Goal: Complete application form: Complete application form

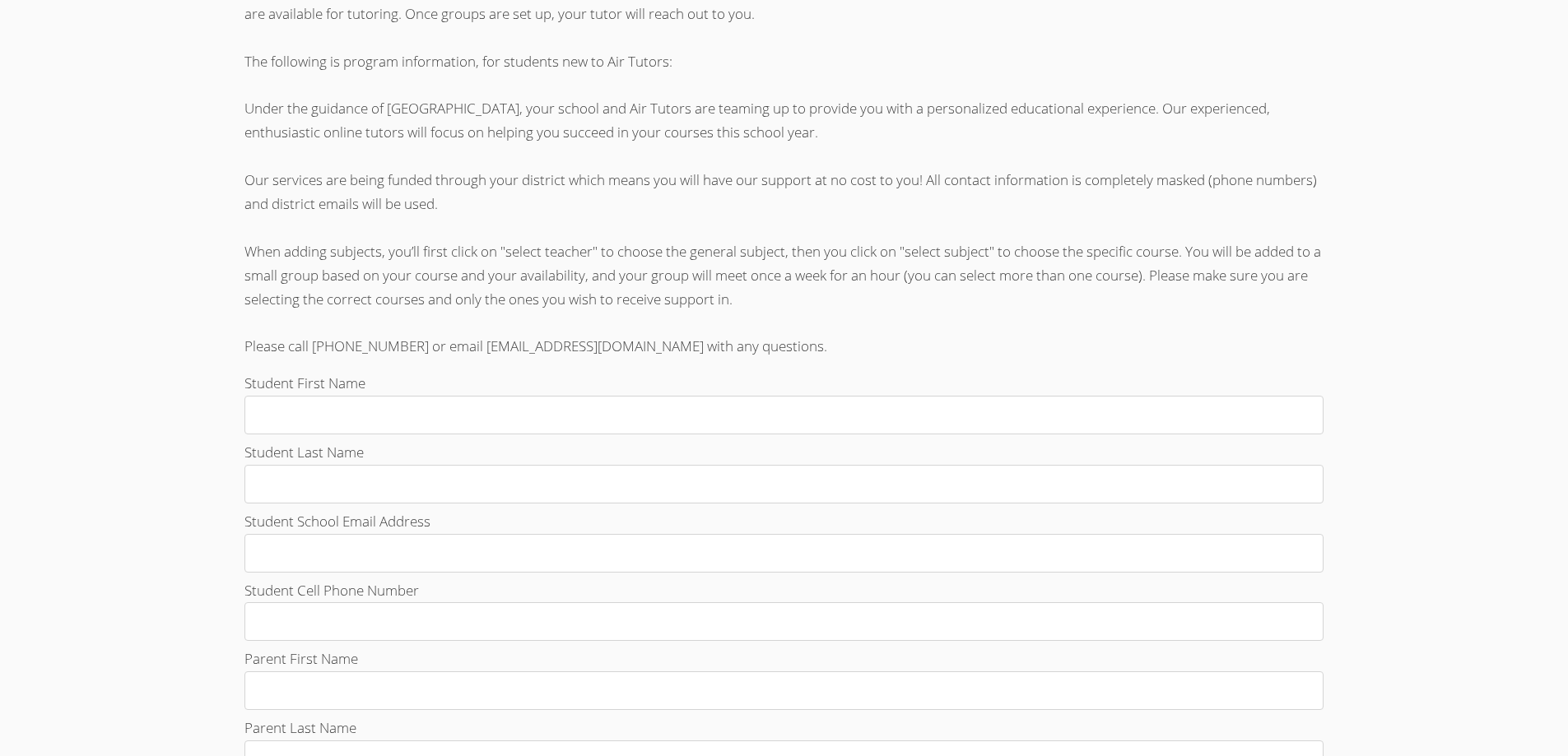
scroll to position [411, 0]
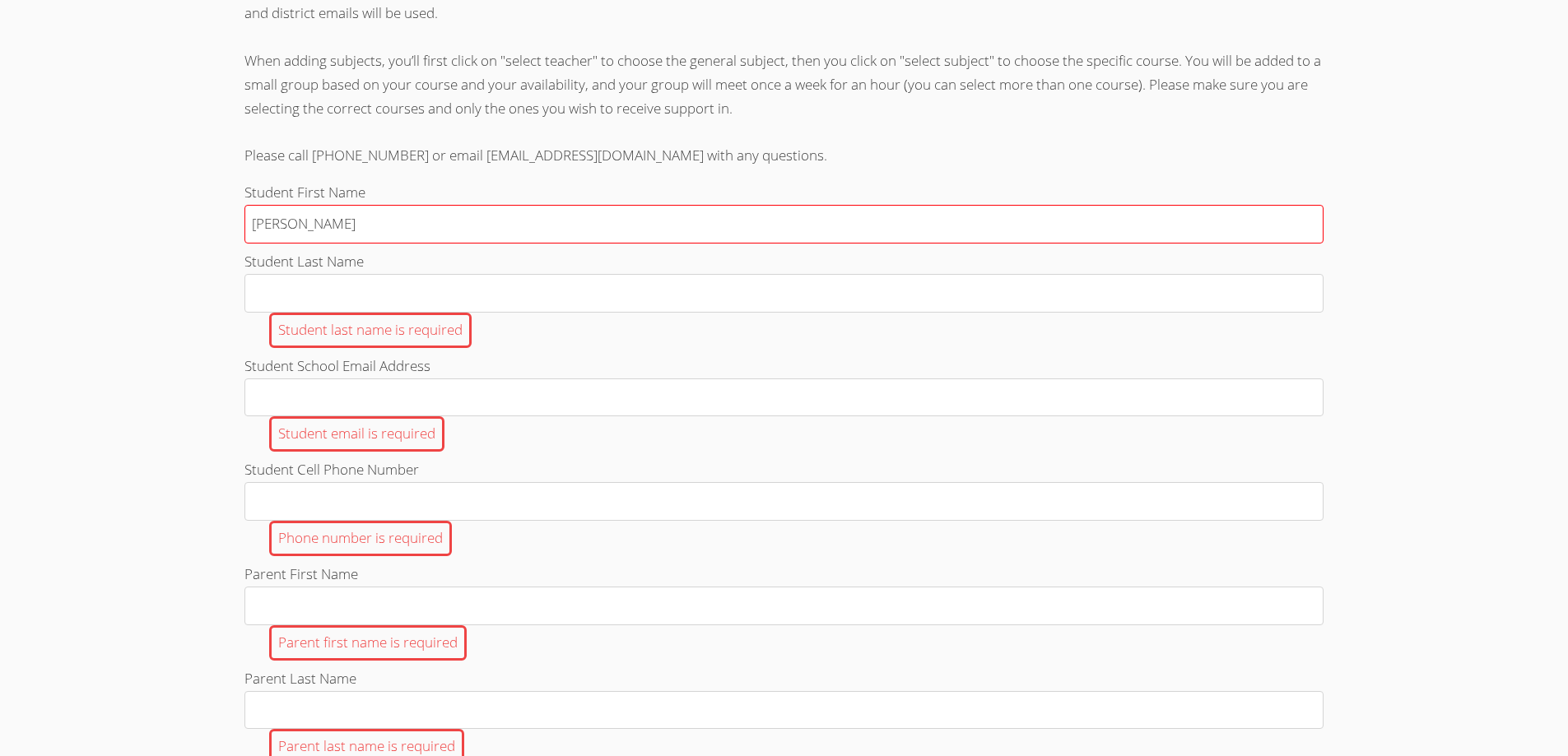
type input "[PERSON_NAME]"
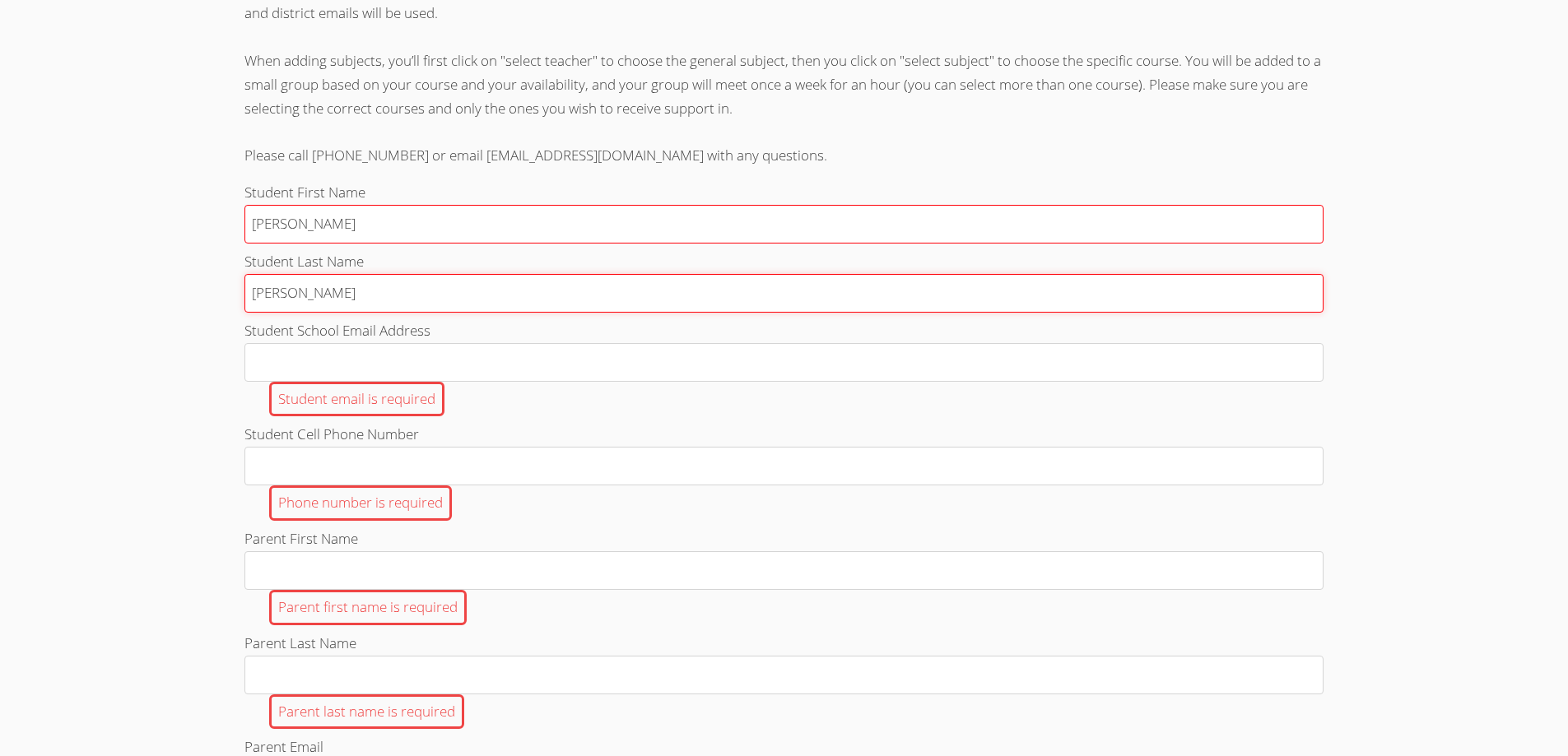
type input "[PERSON_NAME]"
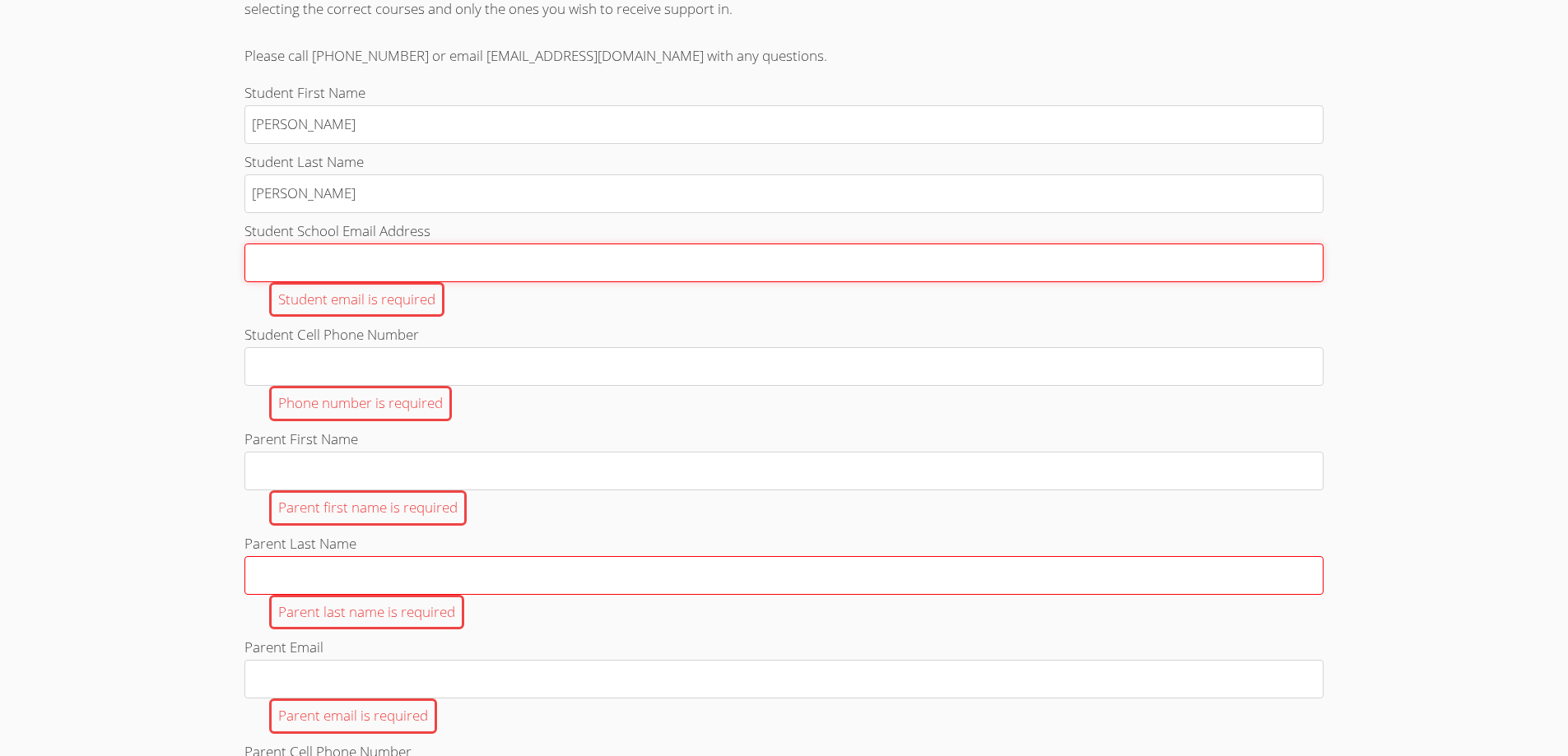
scroll to position [548, 0]
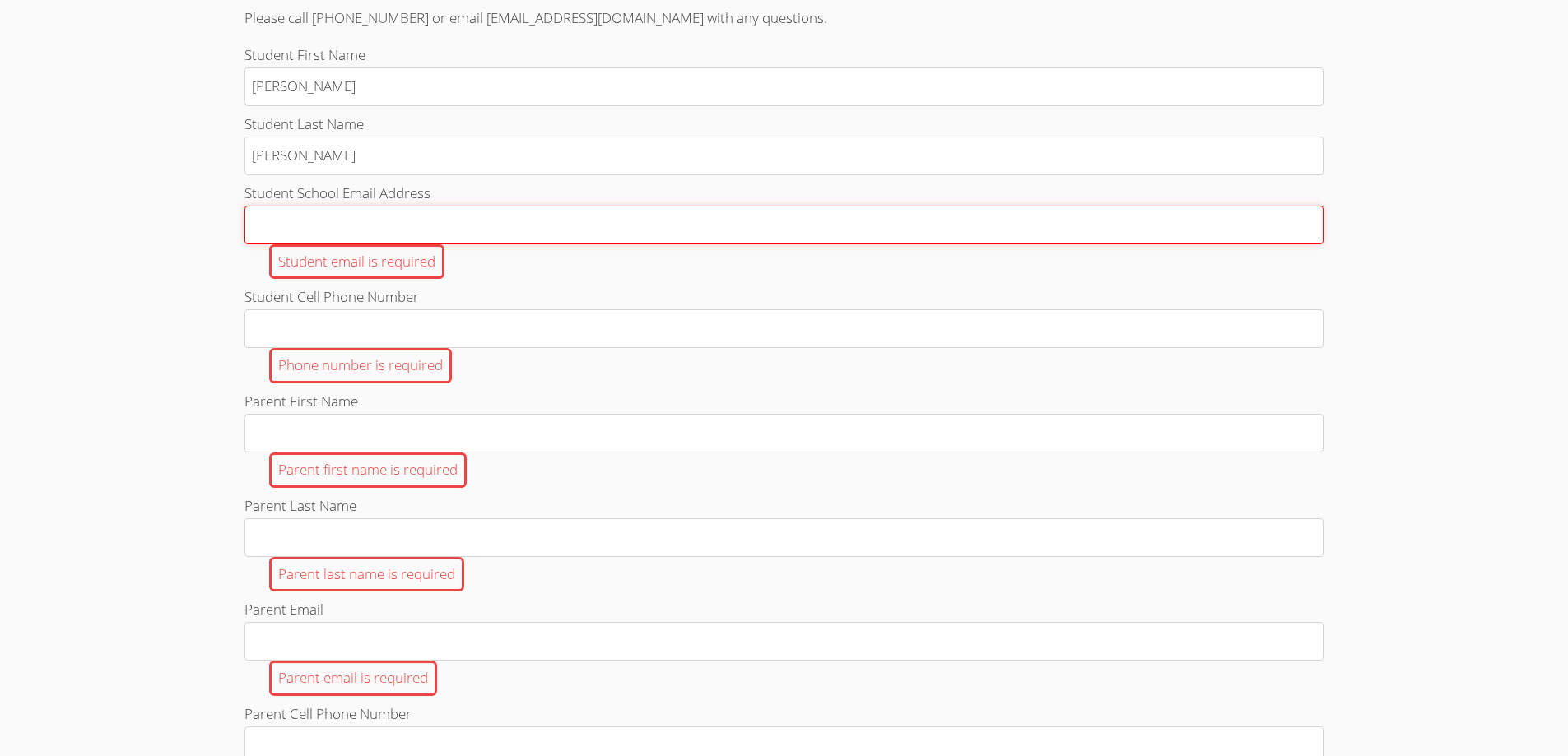
click at [273, 244] on input "Student School Email Address Student email is required" at bounding box center [784, 225] width 1079 height 39
paste input "[EMAIL_ADDRESS][DOMAIN_NAME]"
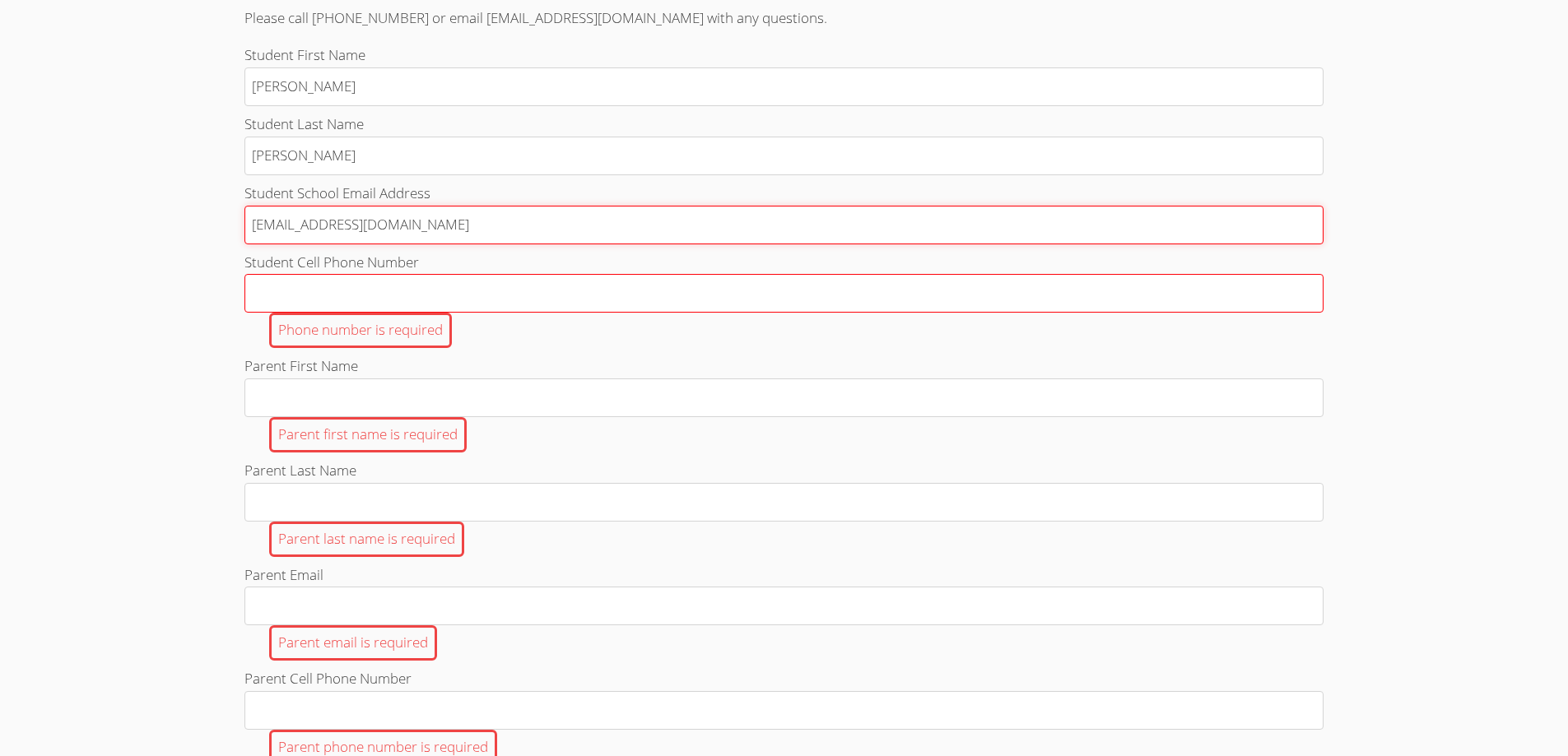
type input "[EMAIL_ADDRESS][DOMAIN_NAME]"
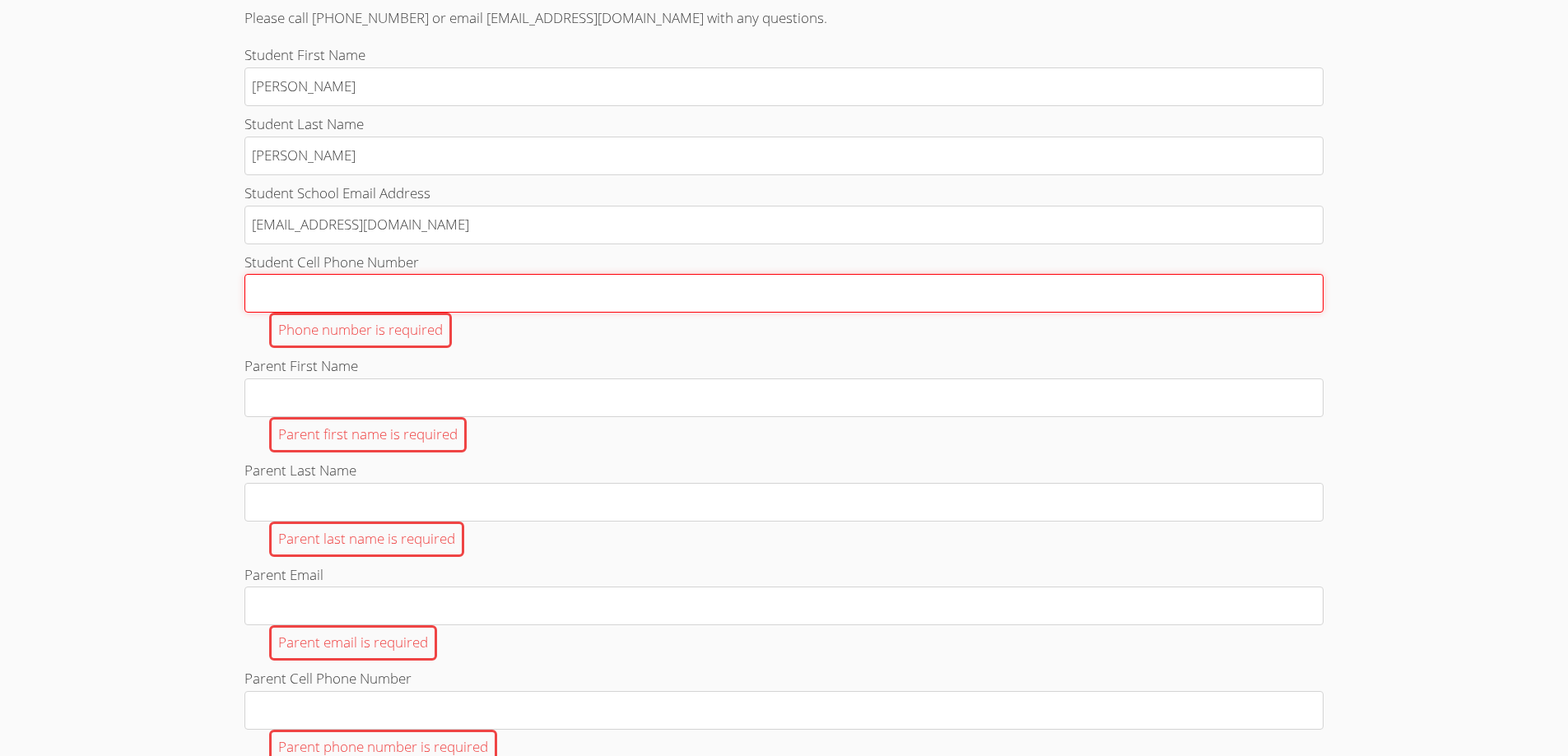
click at [287, 313] on input "Student Cell Phone Number Phone number is required" at bounding box center [784, 294] width 1079 height 39
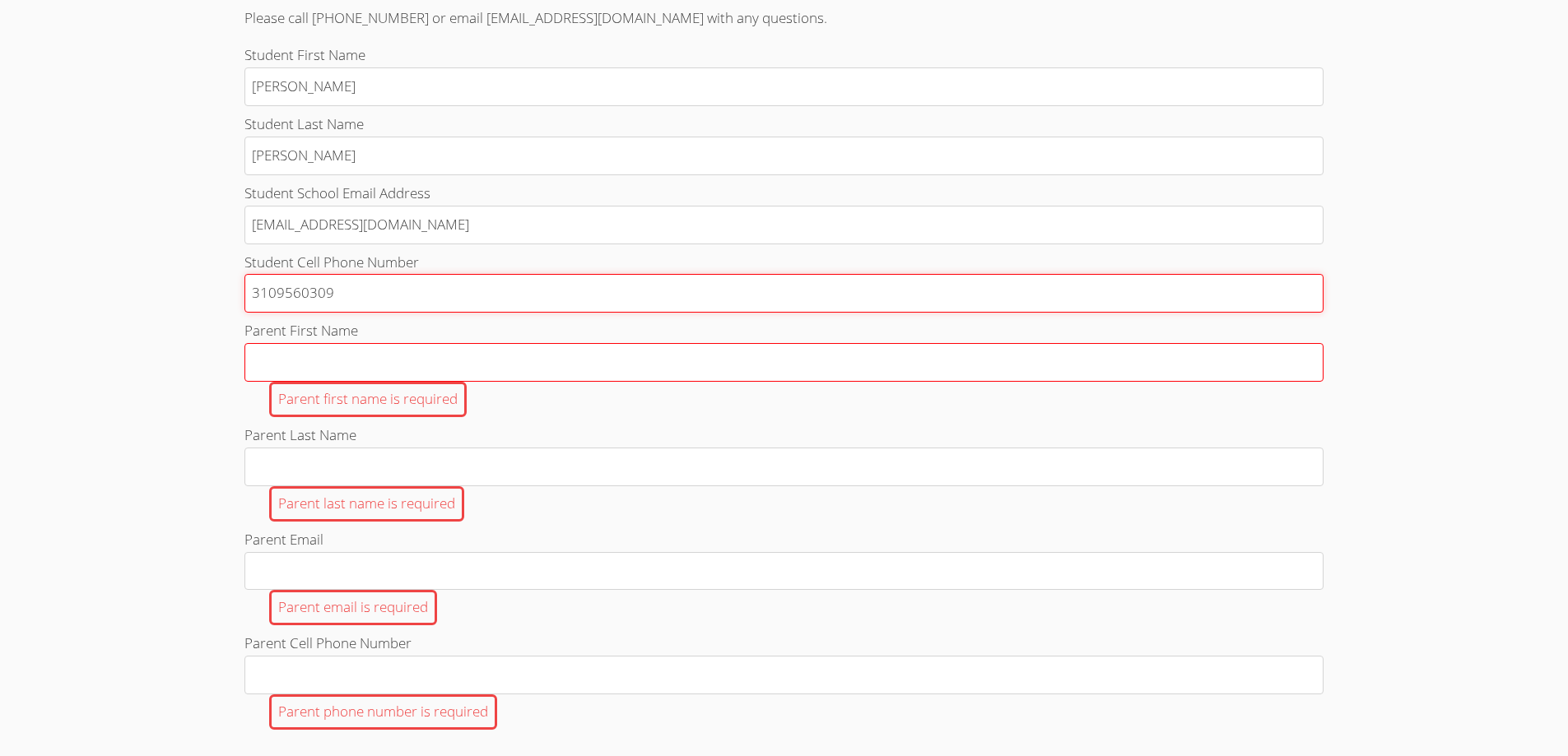
type input "3109560309"
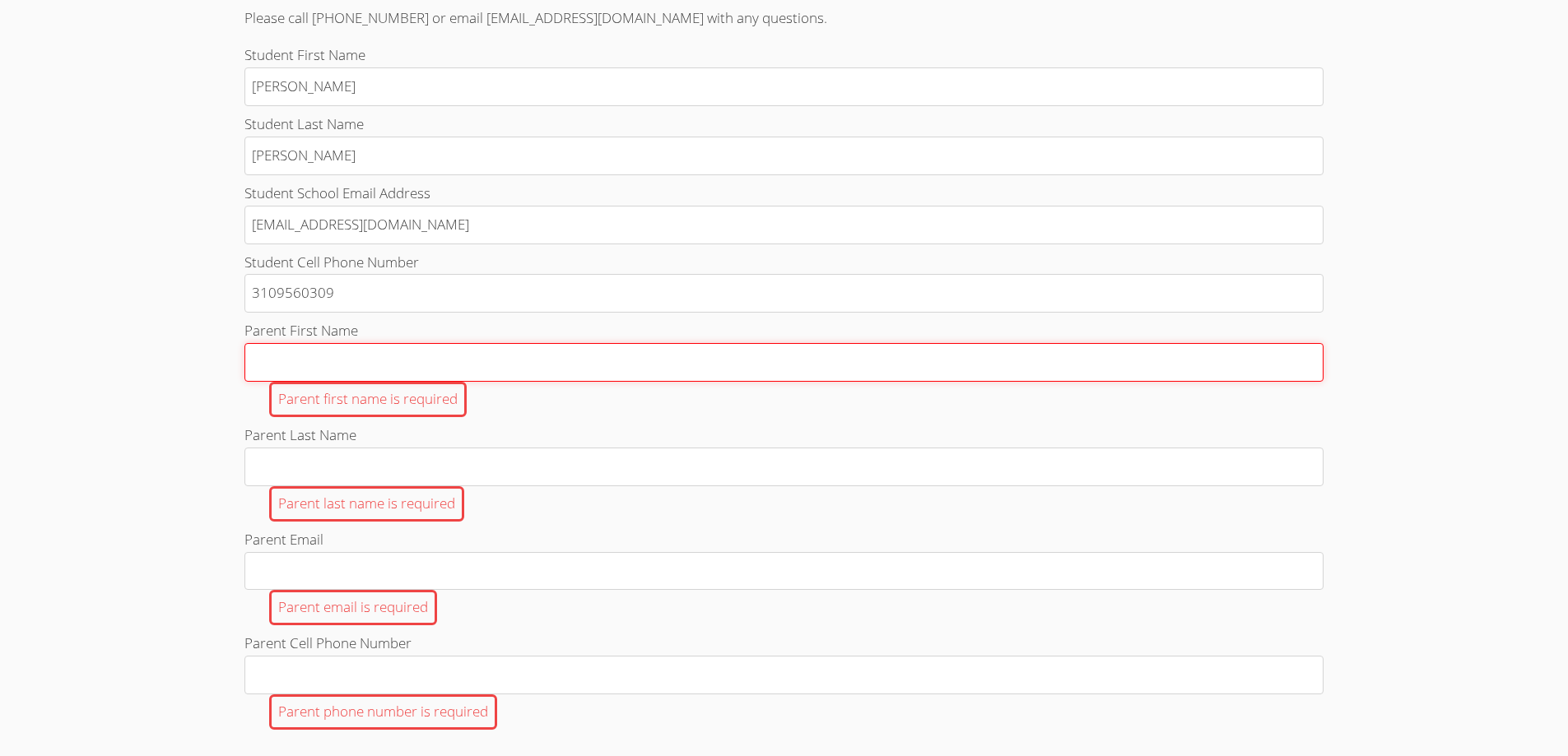
click at [257, 381] on input "Parent First Name Parent first name is required" at bounding box center [784, 362] width 1079 height 39
type input "[PERSON_NAME]"
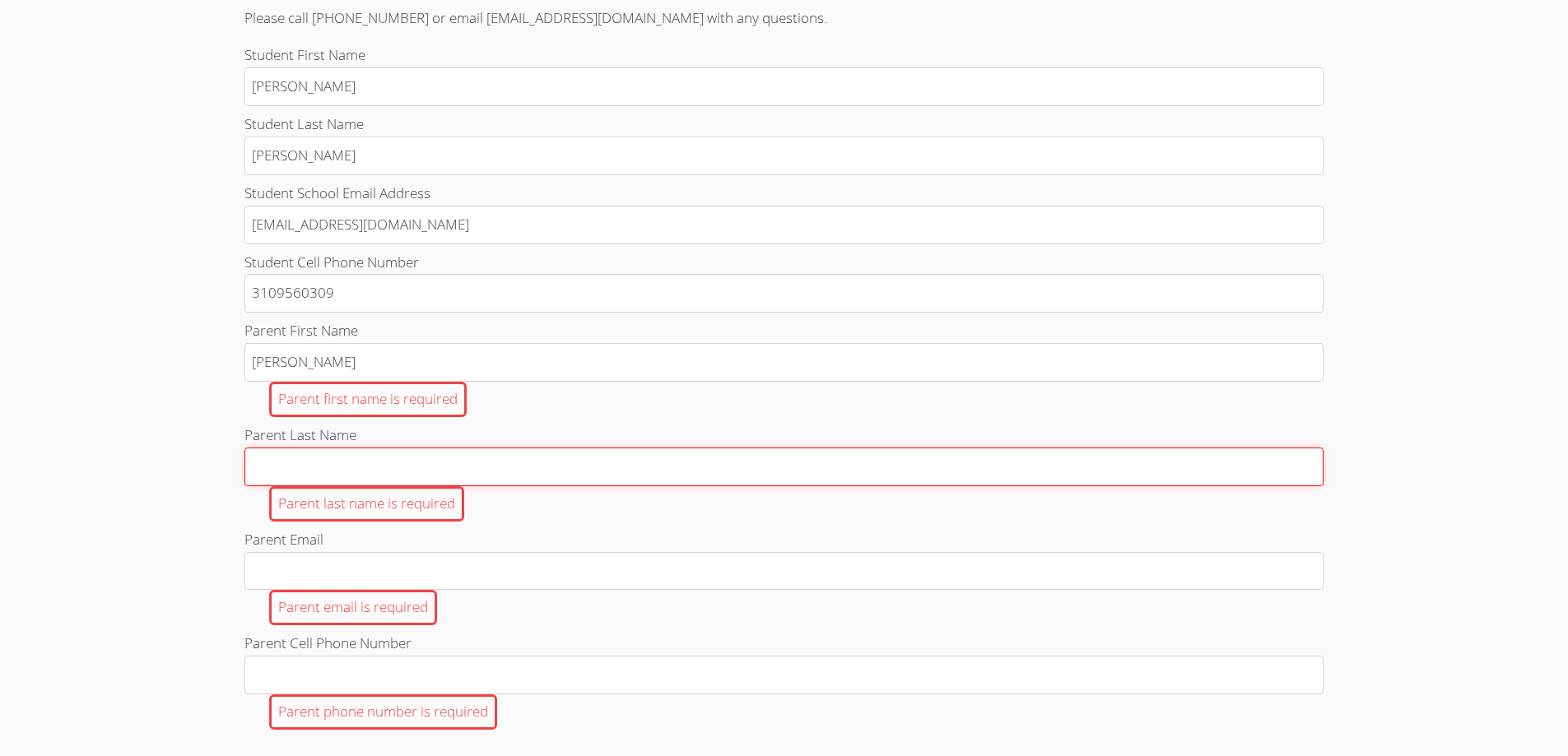
type input "[PERSON_NAME]"
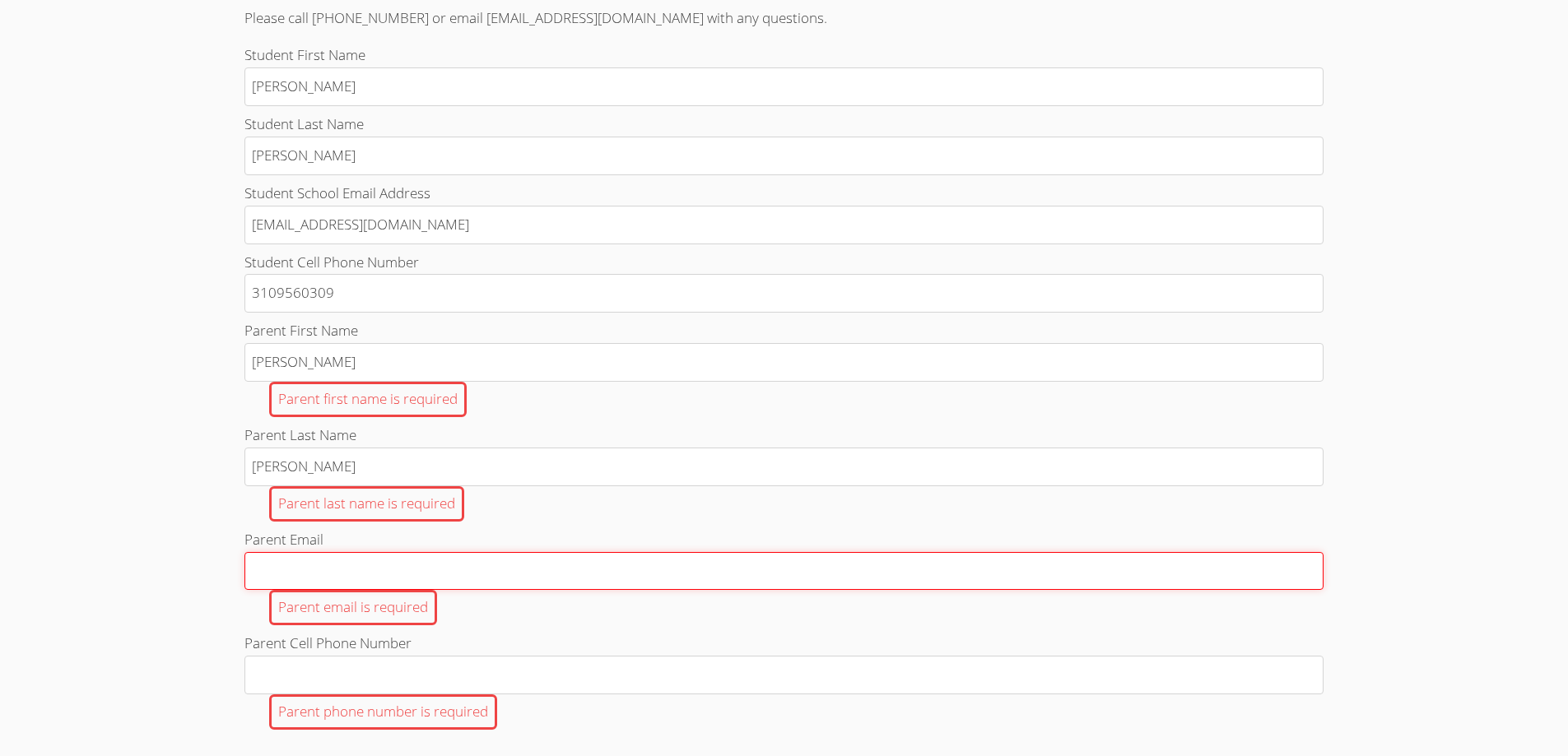
type input "[EMAIL_ADDRESS][DOMAIN_NAME]"
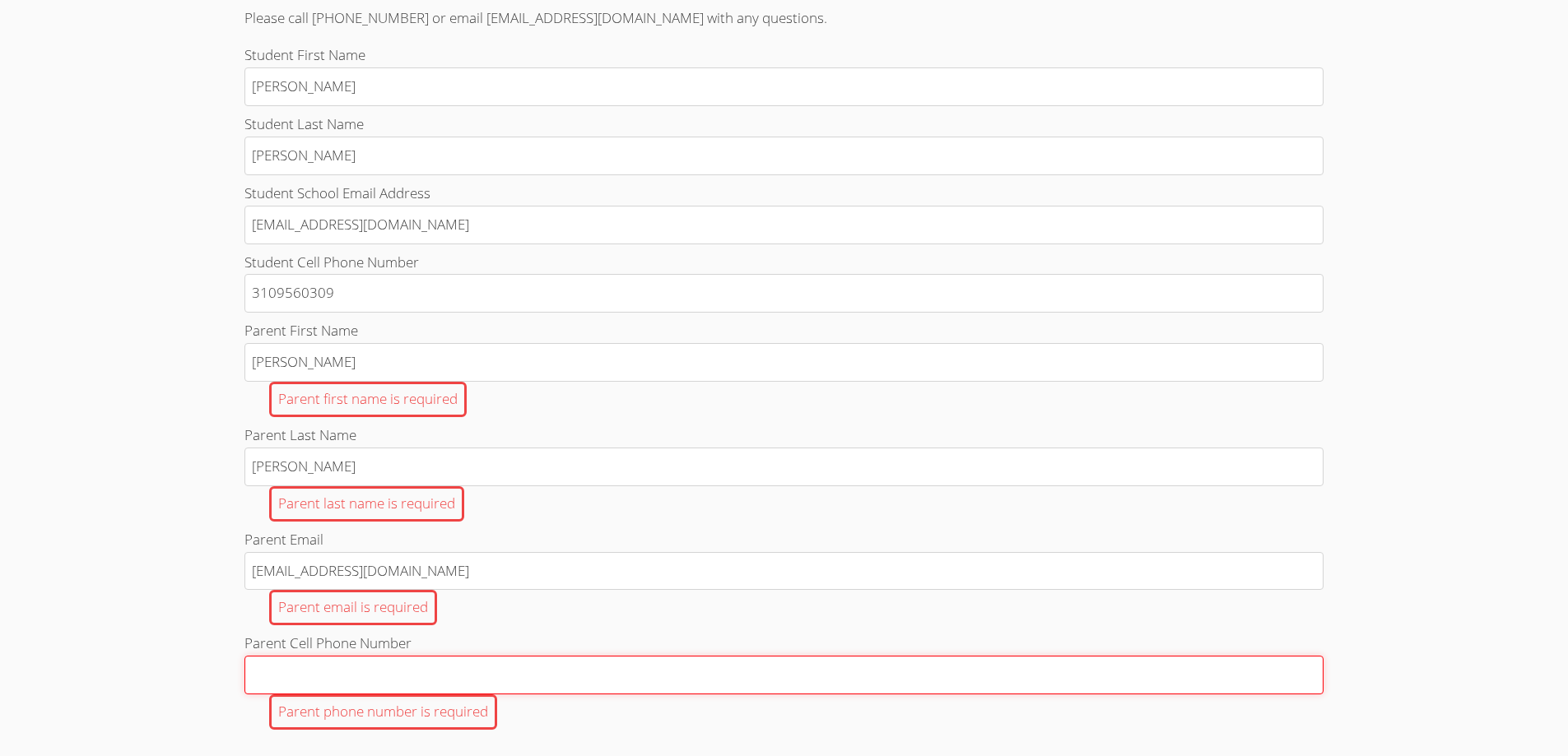
type input "3109560309"
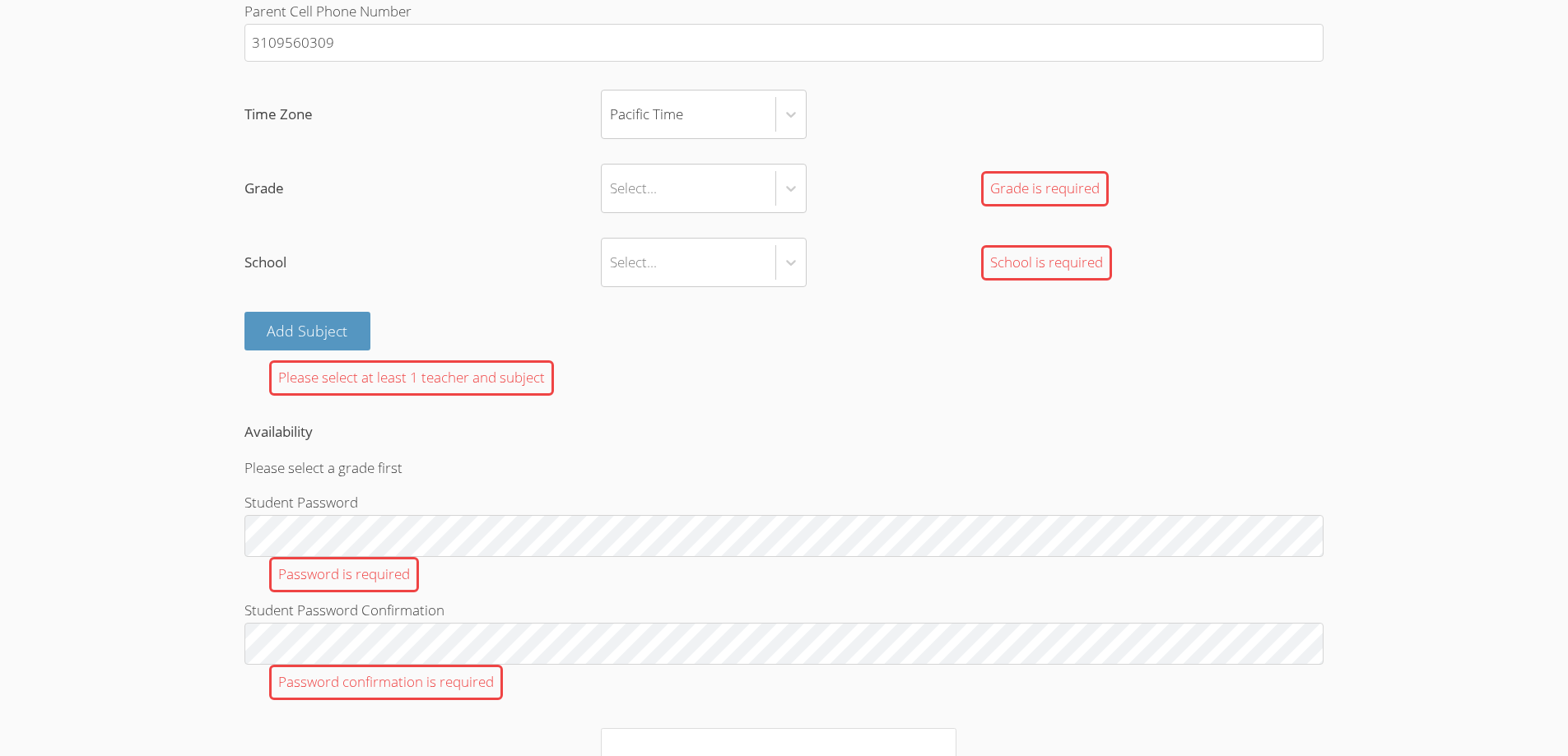
scroll to position [1097, 0]
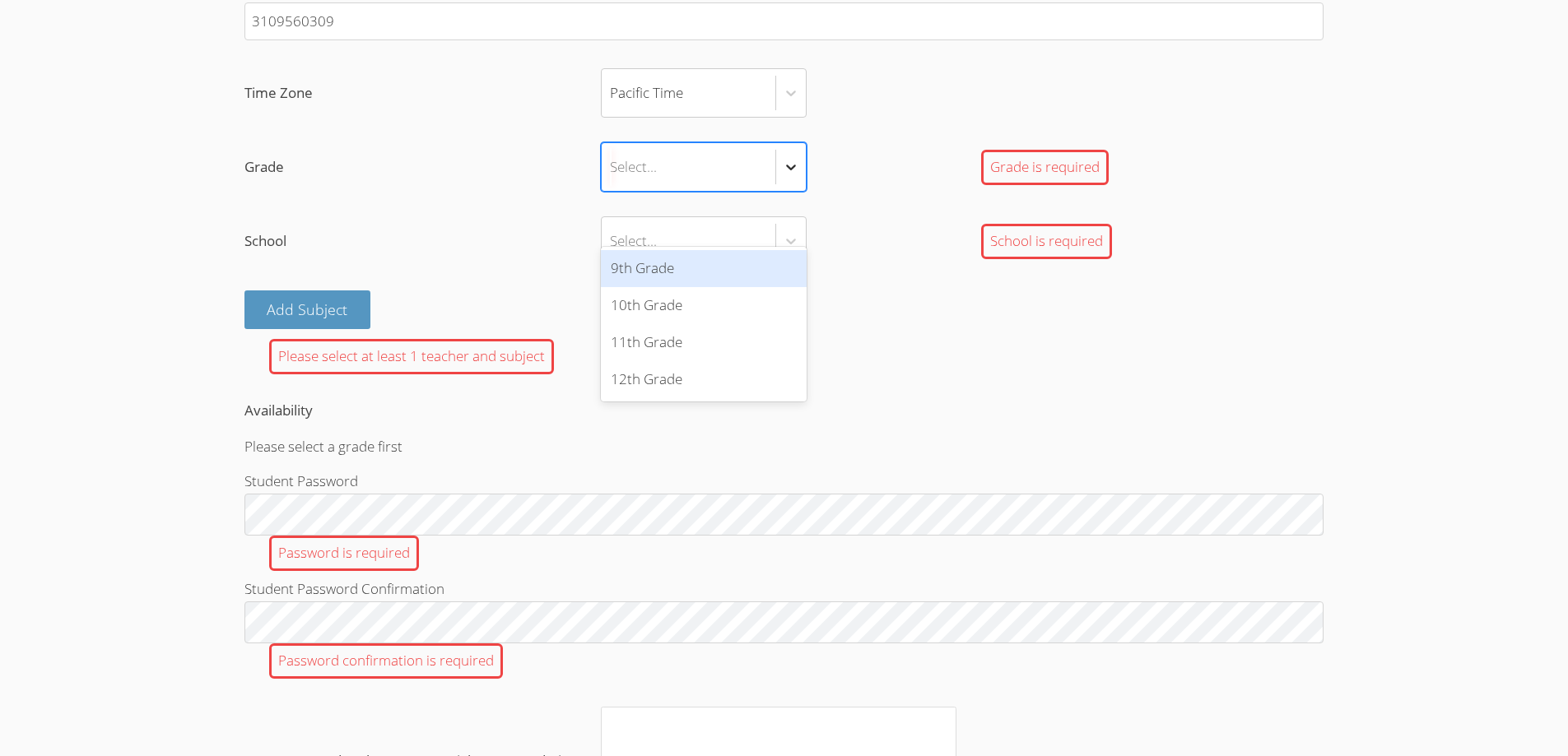
click at [792, 176] on icon at bounding box center [791, 166] width 16 height 16
click at [611, 186] on input "Grade option 9th Grade focused, 1 of 4. 4 results available. Use Up and Down to…" at bounding box center [611, 166] width 2 height 38
click at [682, 269] on div "9th Grade" at bounding box center [703, 268] width 206 height 37
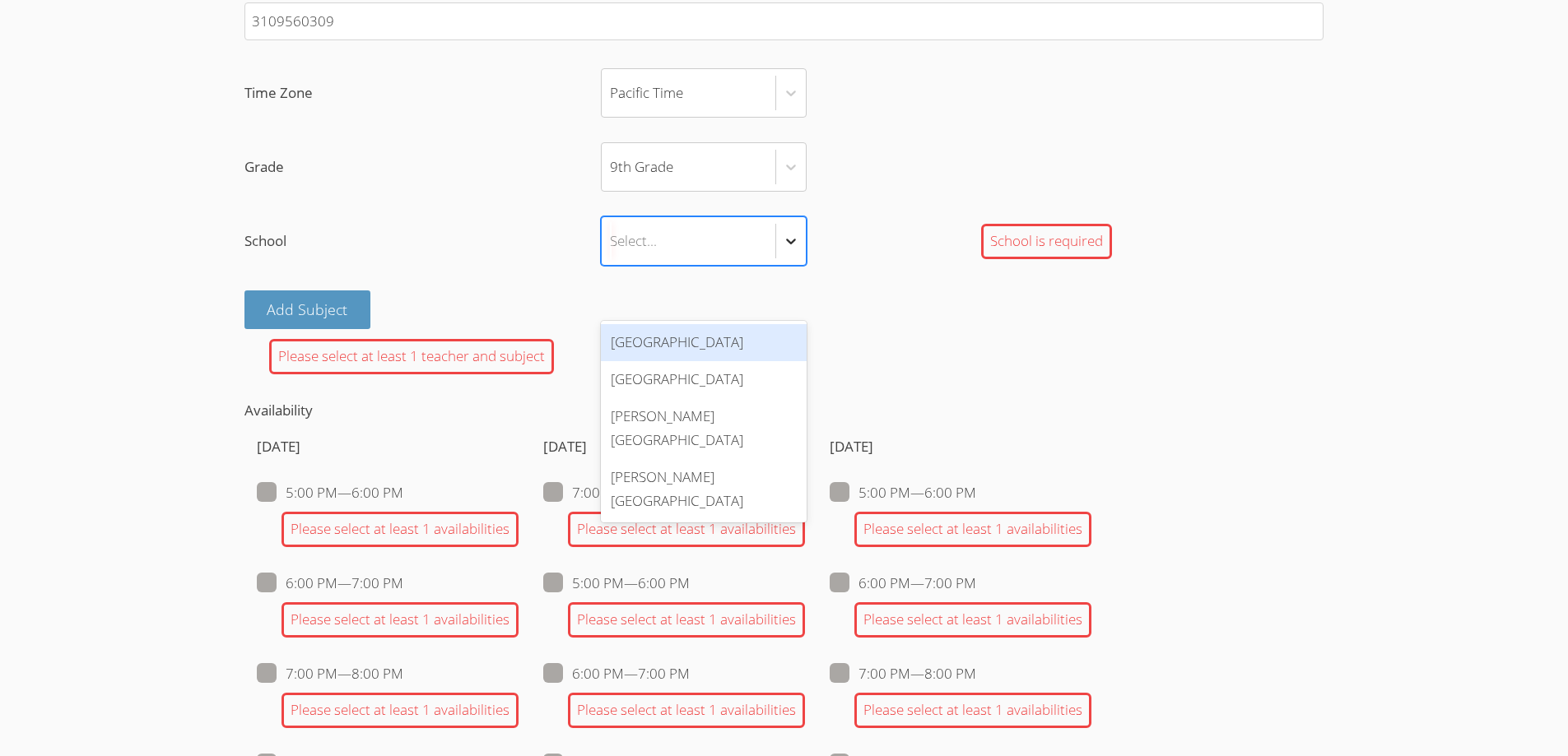
click at [777, 256] on div at bounding box center [791, 240] width 30 height 30
click at [611, 260] on input "School option [GEOGRAPHIC_DATA] focused, 1 of 4. 4 results available. Use Up an…" at bounding box center [611, 240] width 2 height 38
click at [741, 340] on div "[GEOGRAPHIC_DATA]" at bounding box center [703, 343] width 206 height 37
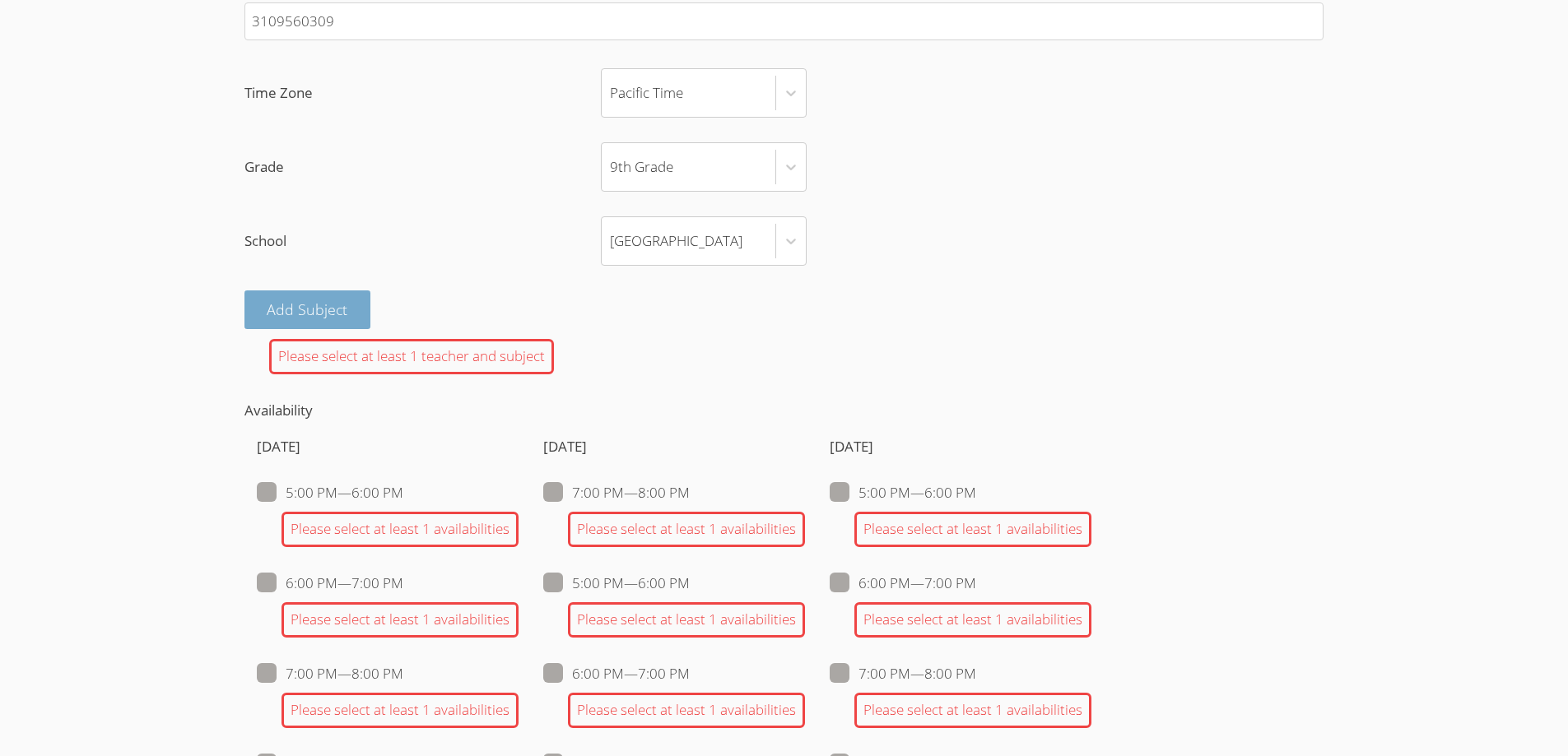
click at [289, 329] on button "Add Subject" at bounding box center [307, 310] width 126 height 39
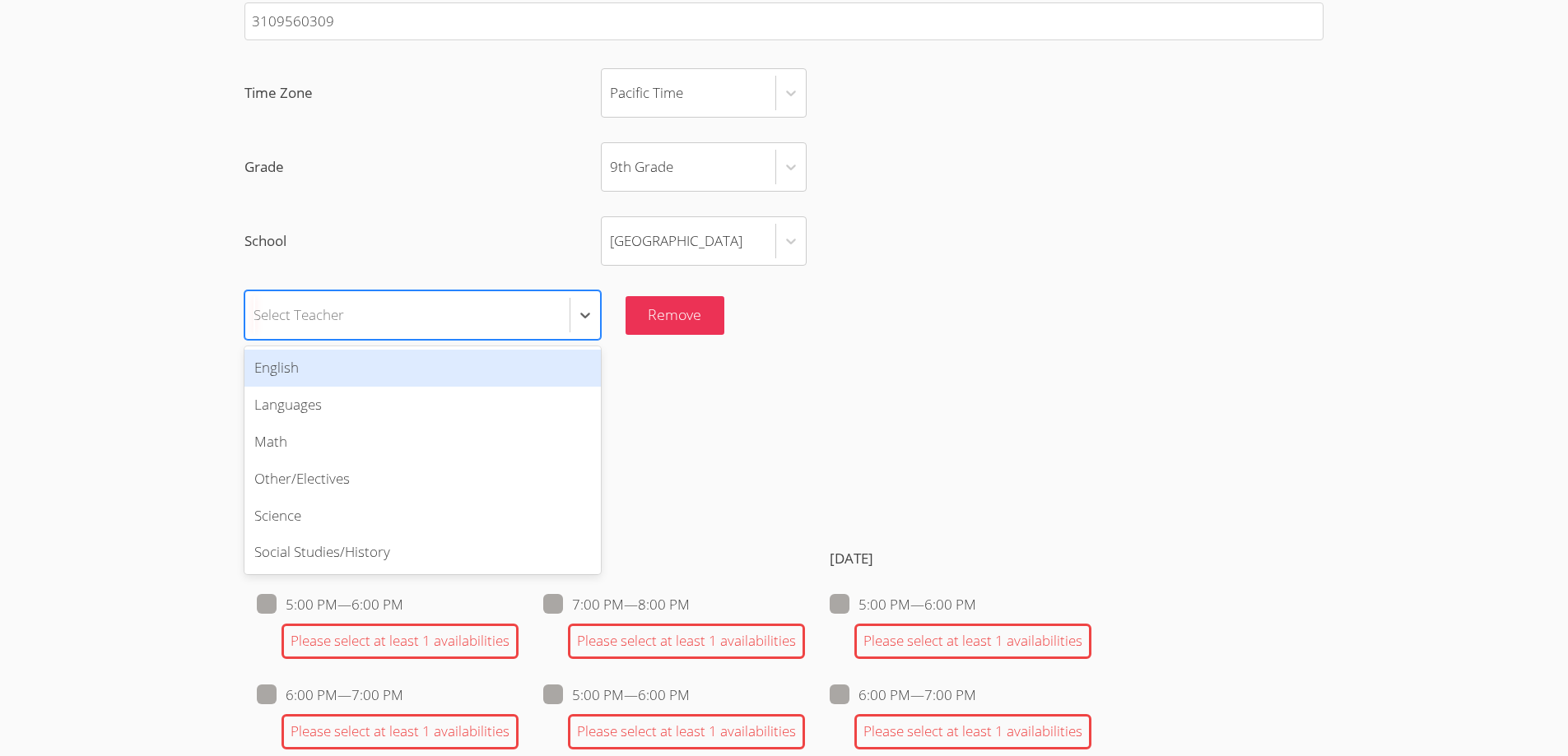
click at [289, 327] on div "Select Teacher" at bounding box center [299, 315] width 91 height 24
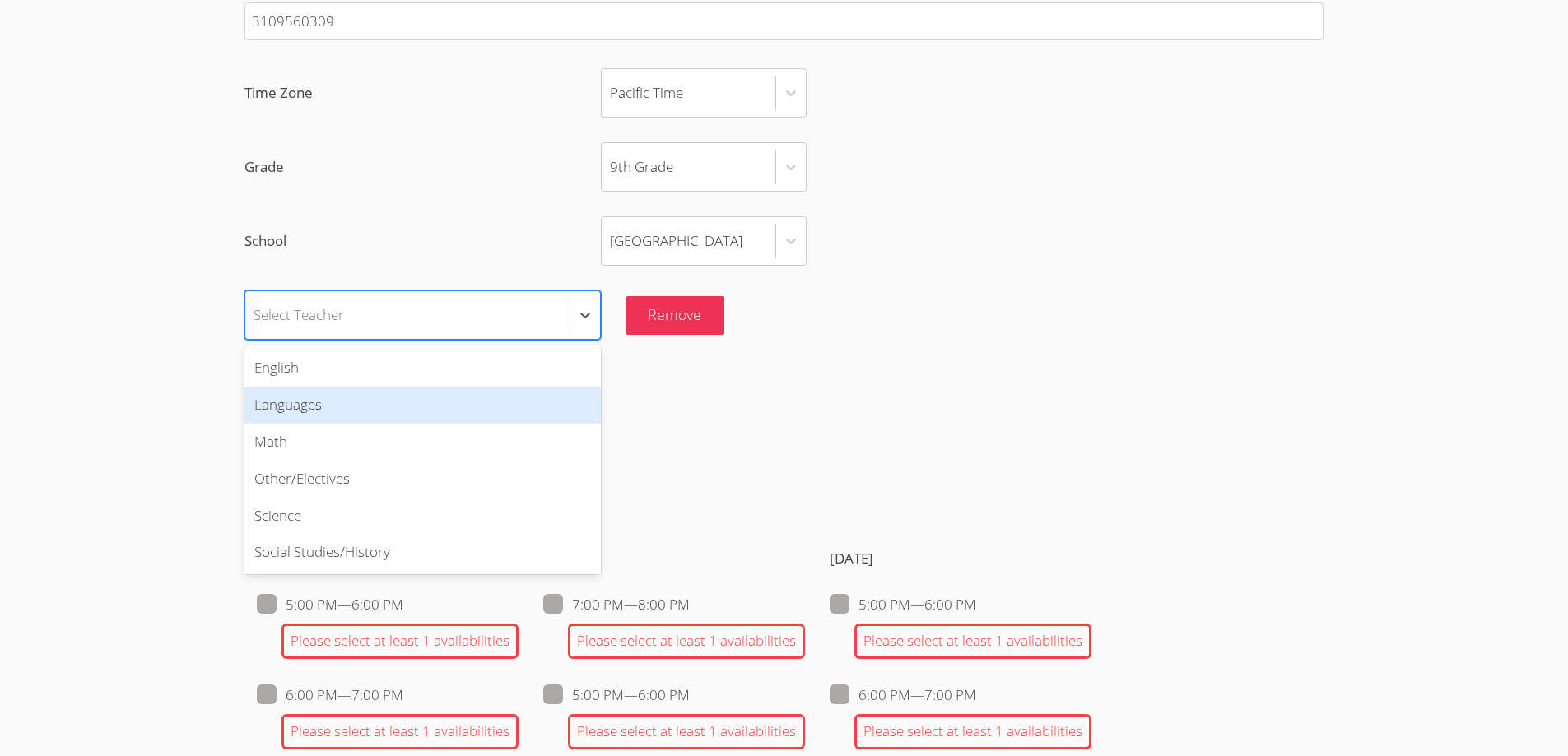
click at [306, 424] on div "Languages" at bounding box center [422, 406] width 356 height 37
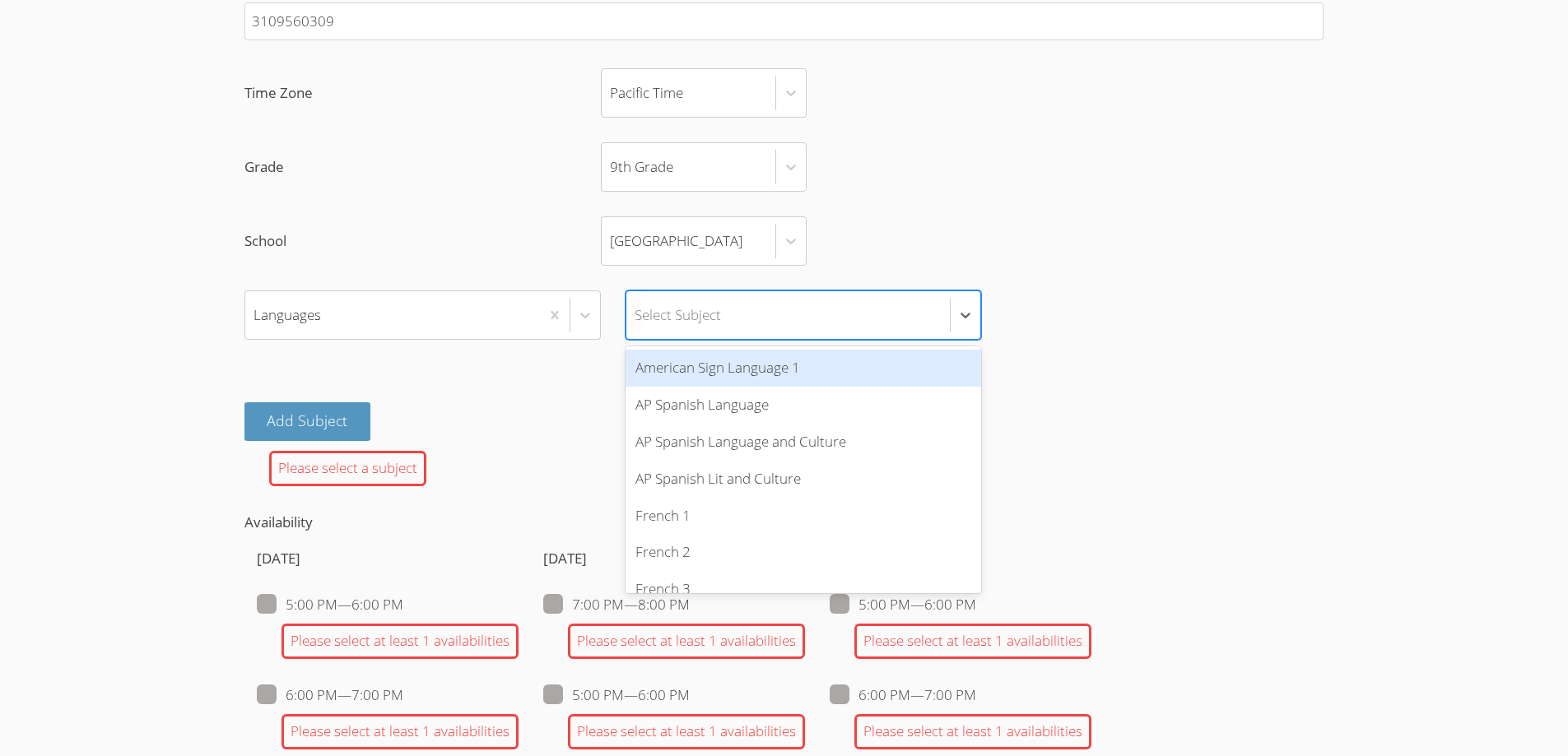
click at [771, 339] on div "Select Subject" at bounding box center [789, 315] width 324 height 47
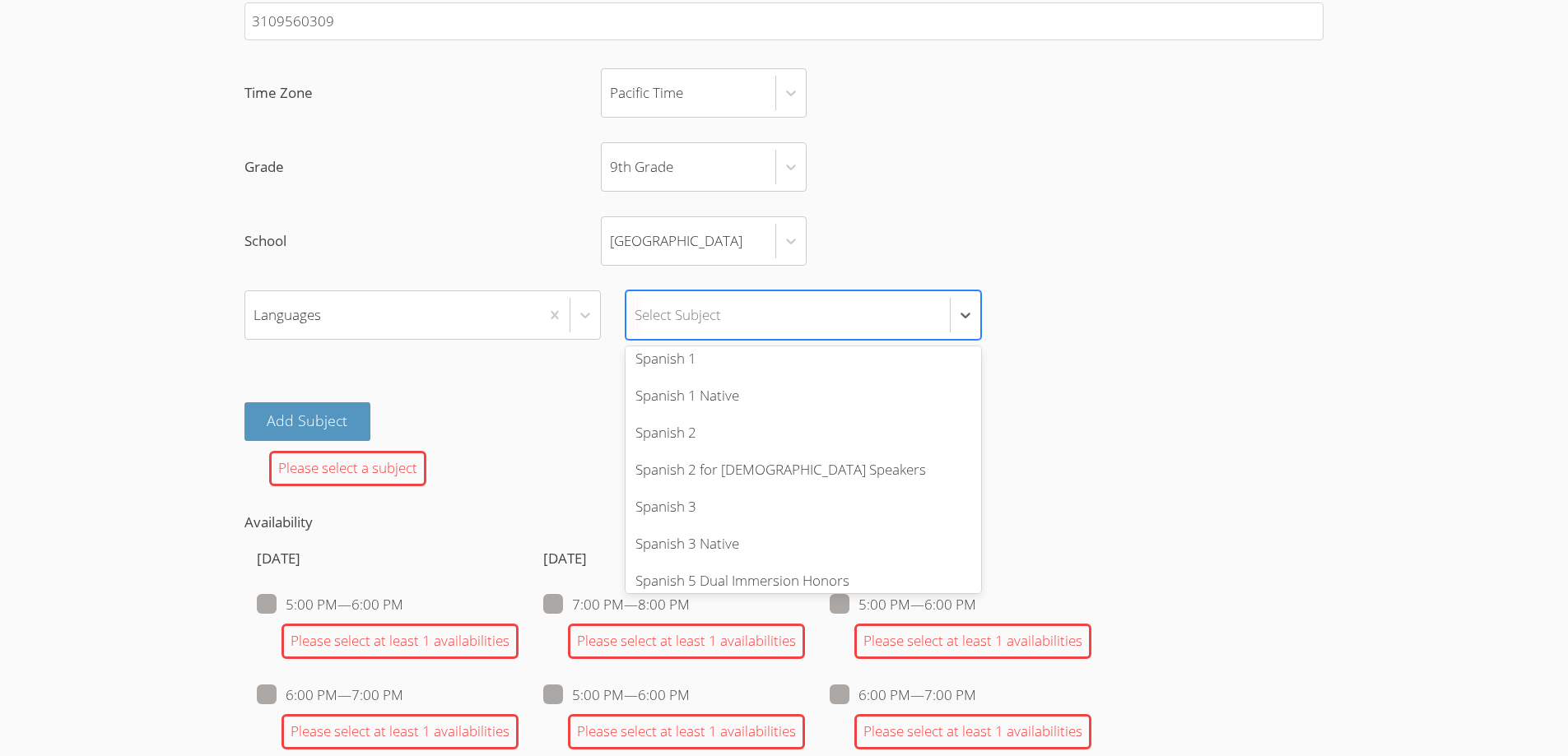
scroll to position [274, 0]
click at [717, 371] on div "Spanish 1" at bounding box center [803, 352] width 356 height 37
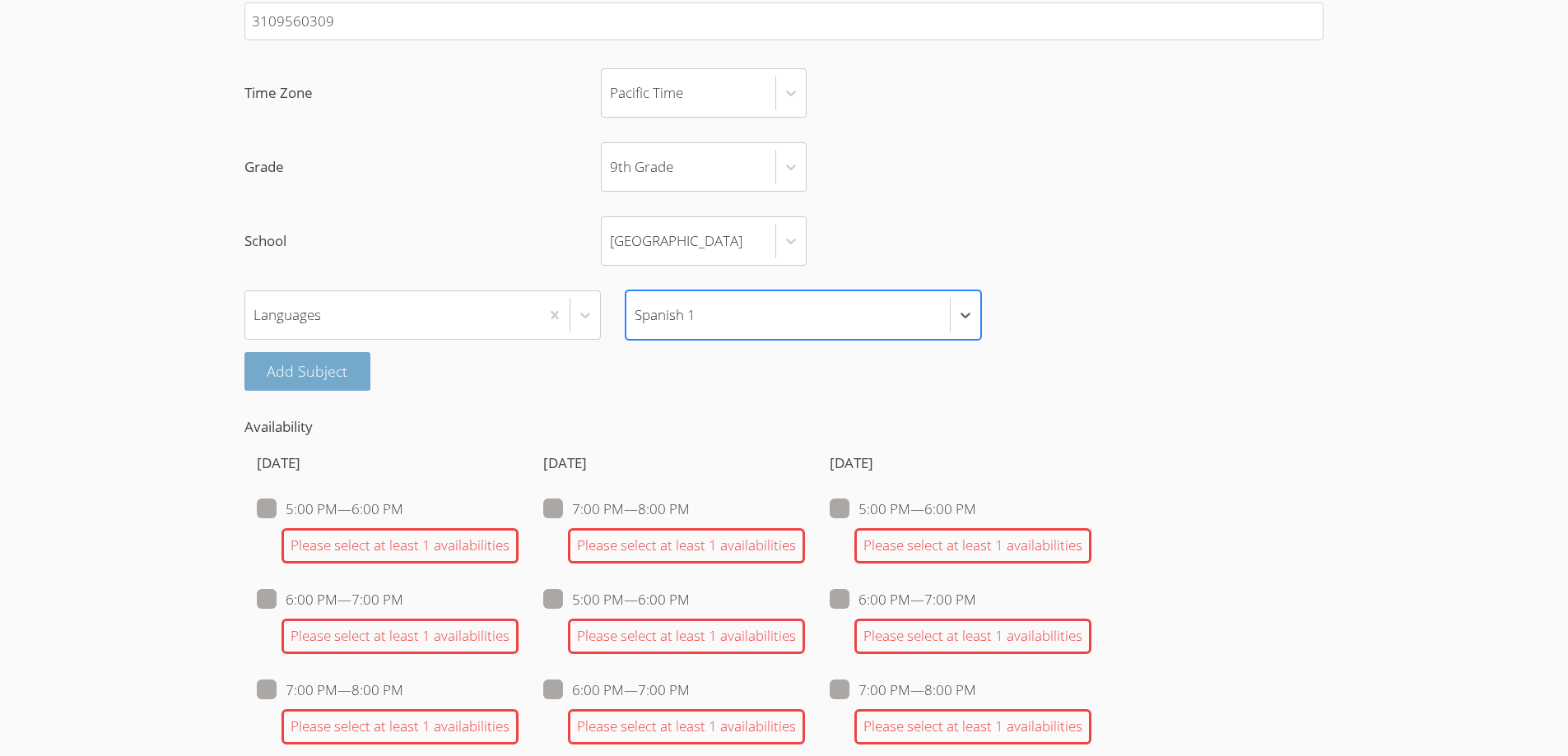
click at [305, 391] on button "Add Subject" at bounding box center [307, 372] width 126 height 39
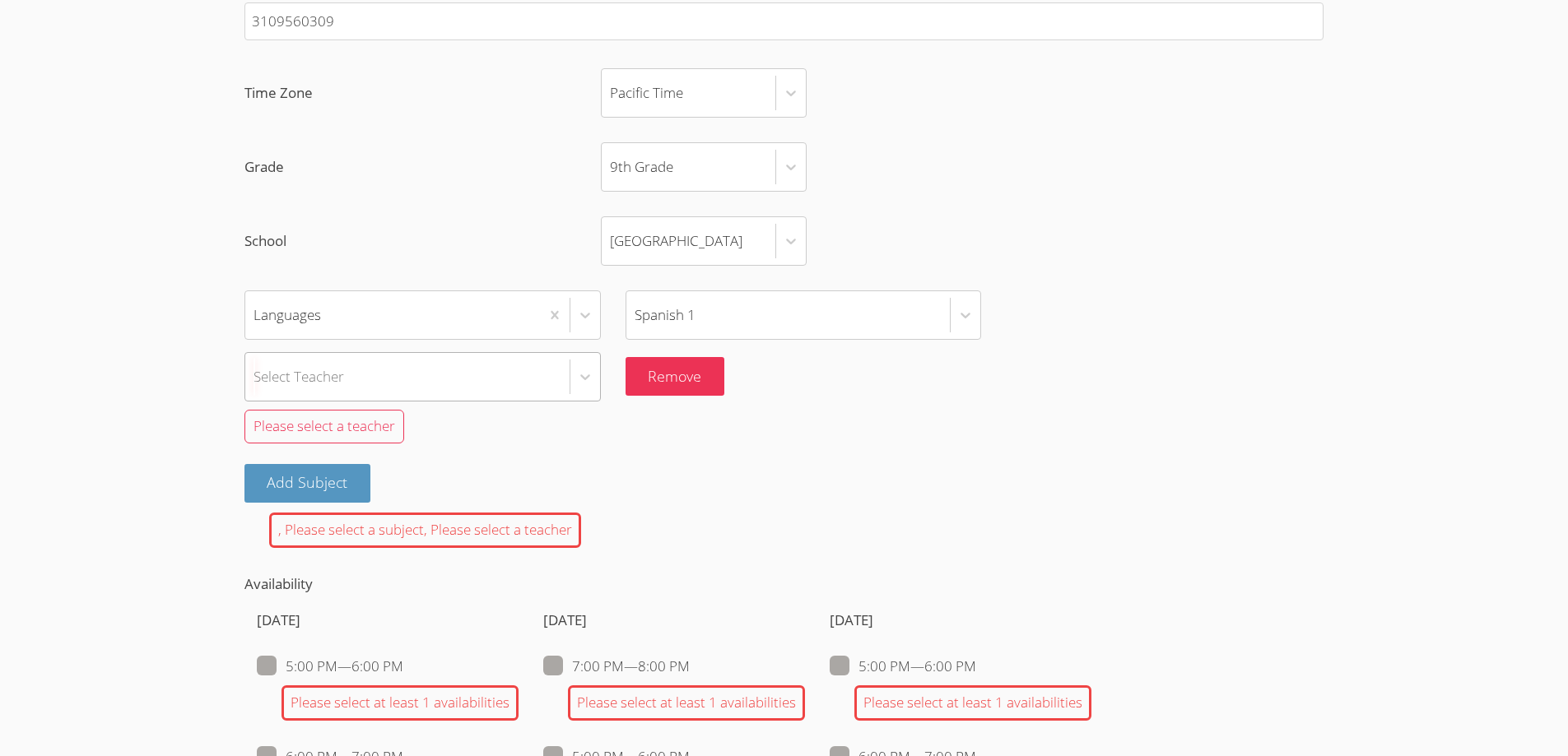
click at [308, 388] on div "Select Teacher" at bounding box center [299, 377] width 91 height 24
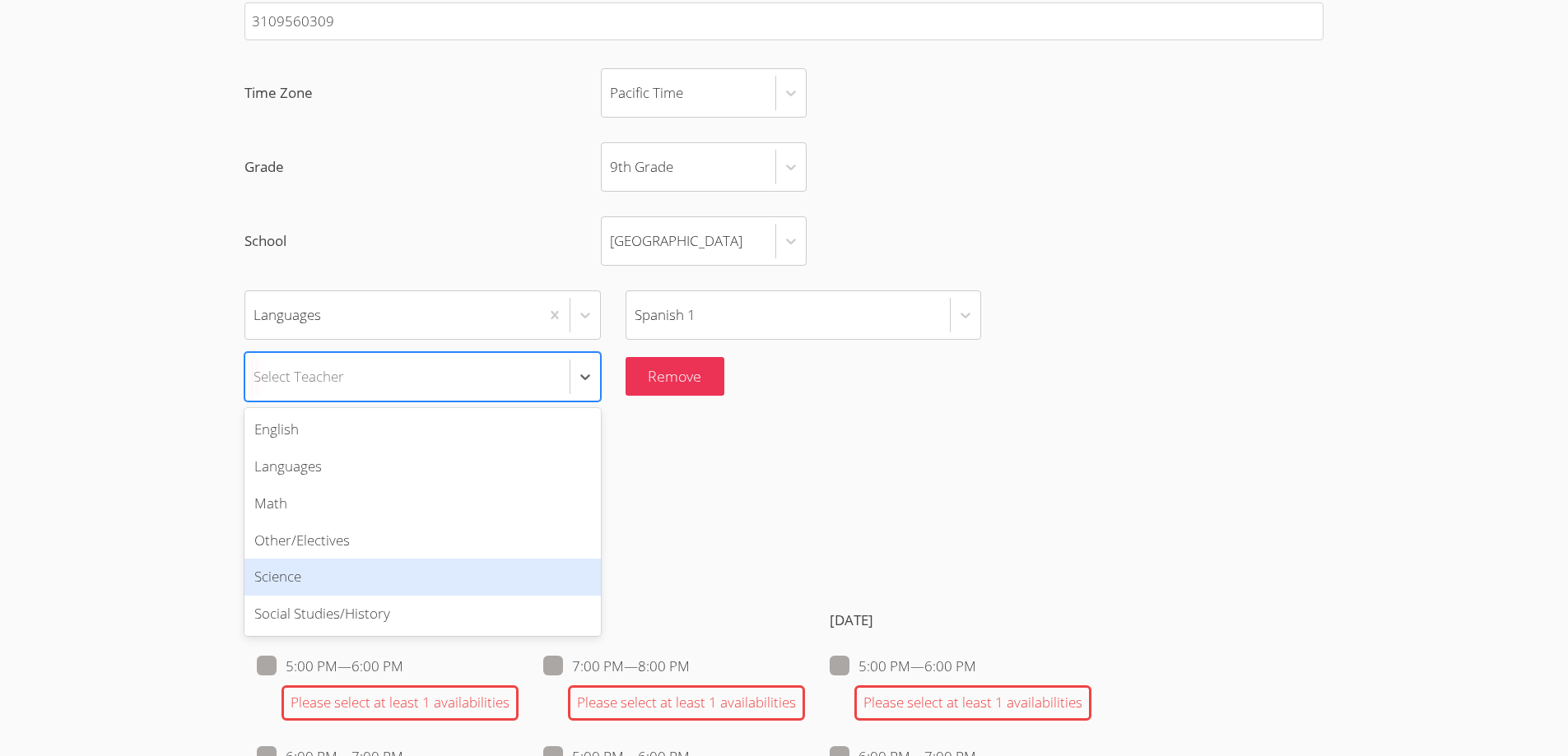
click at [303, 596] on div "Science" at bounding box center [422, 577] width 356 height 37
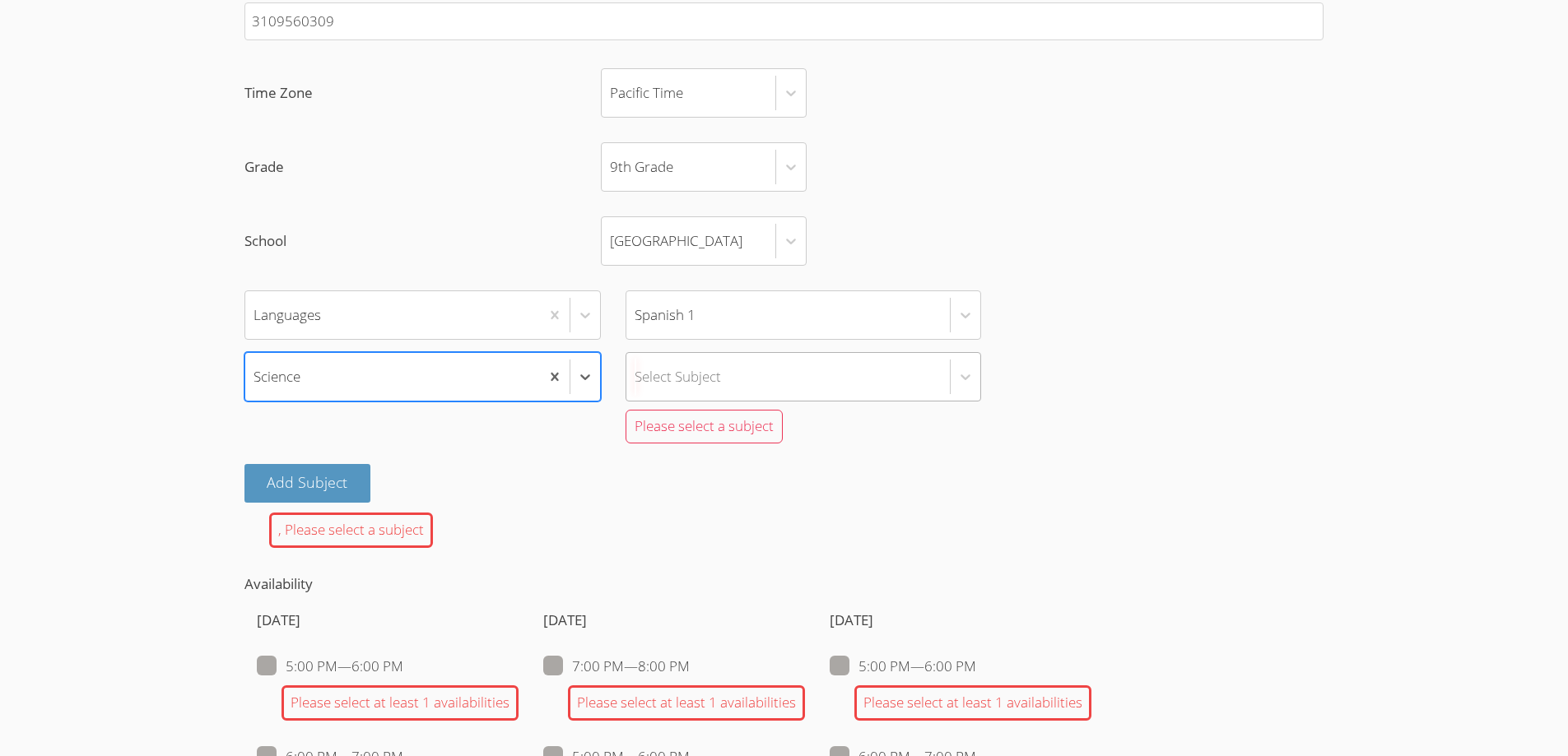
click at [696, 388] on div "Select Subject" at bounding box center [677, 377] width 86 height 24
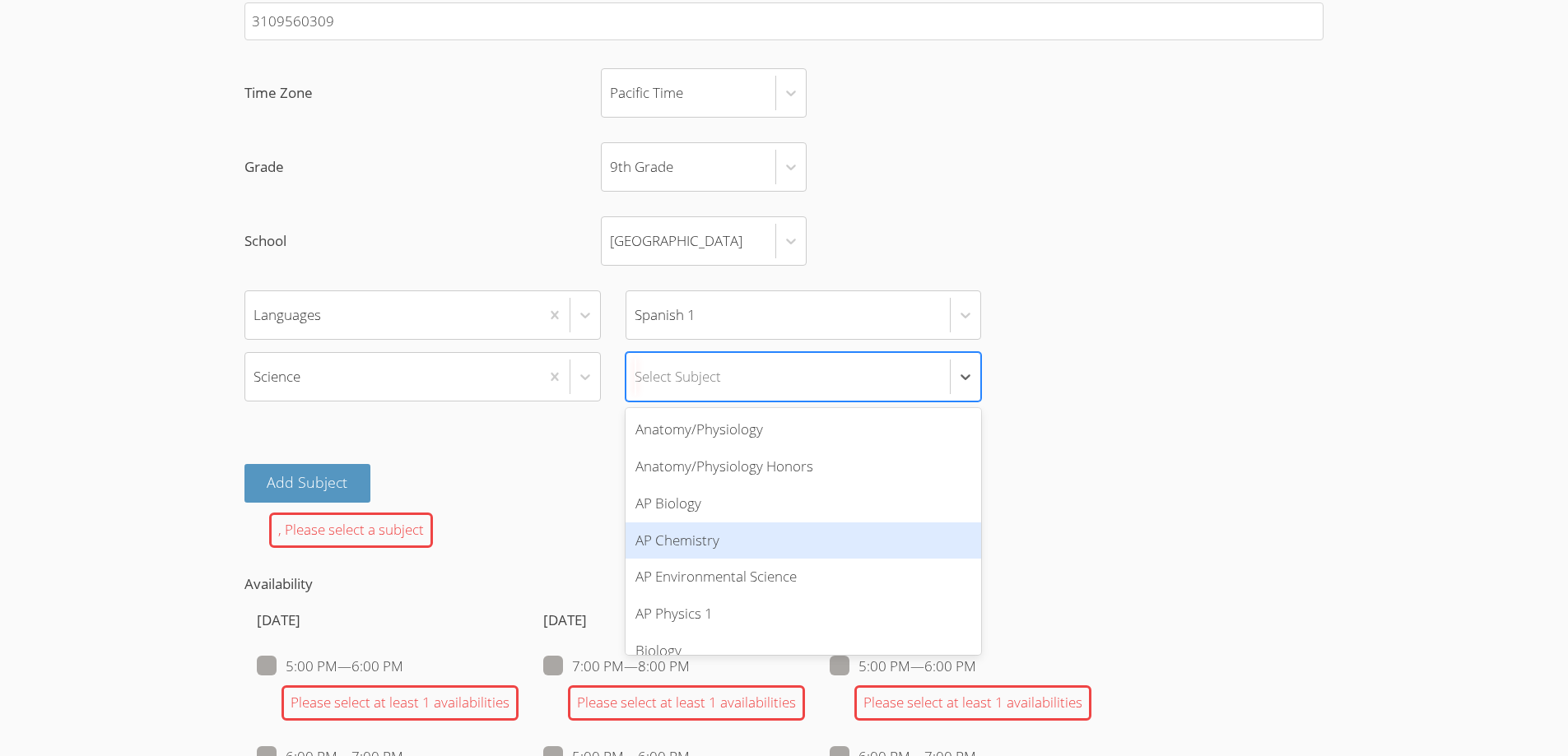
scroll to position [137, 0]
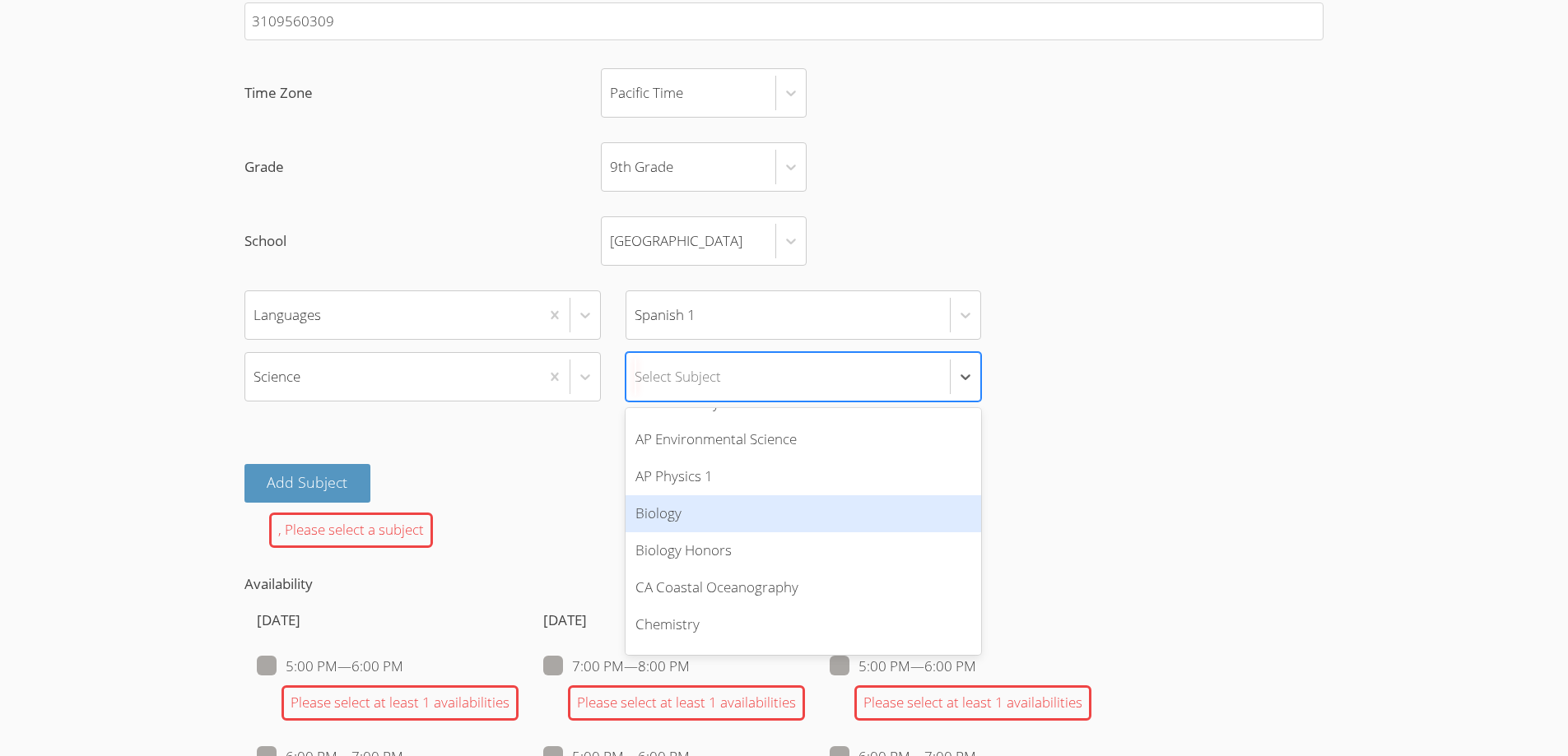
click at [862, 532] on div "Biology" at bounding box center [803, 514] width 356 height 37
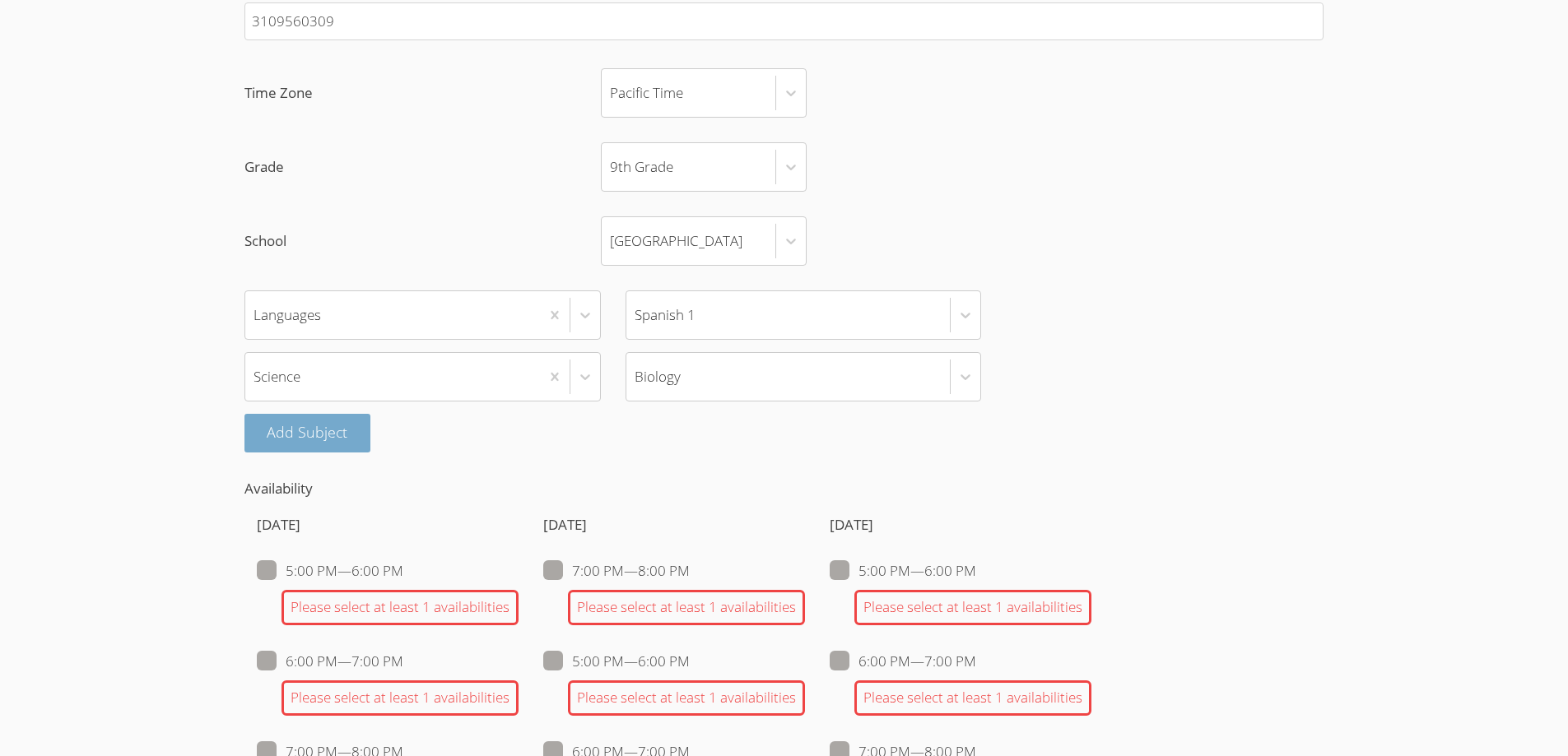
click at [294, 453] on button "Add Subject" at bounding box center [307, 434] width 126 height 39
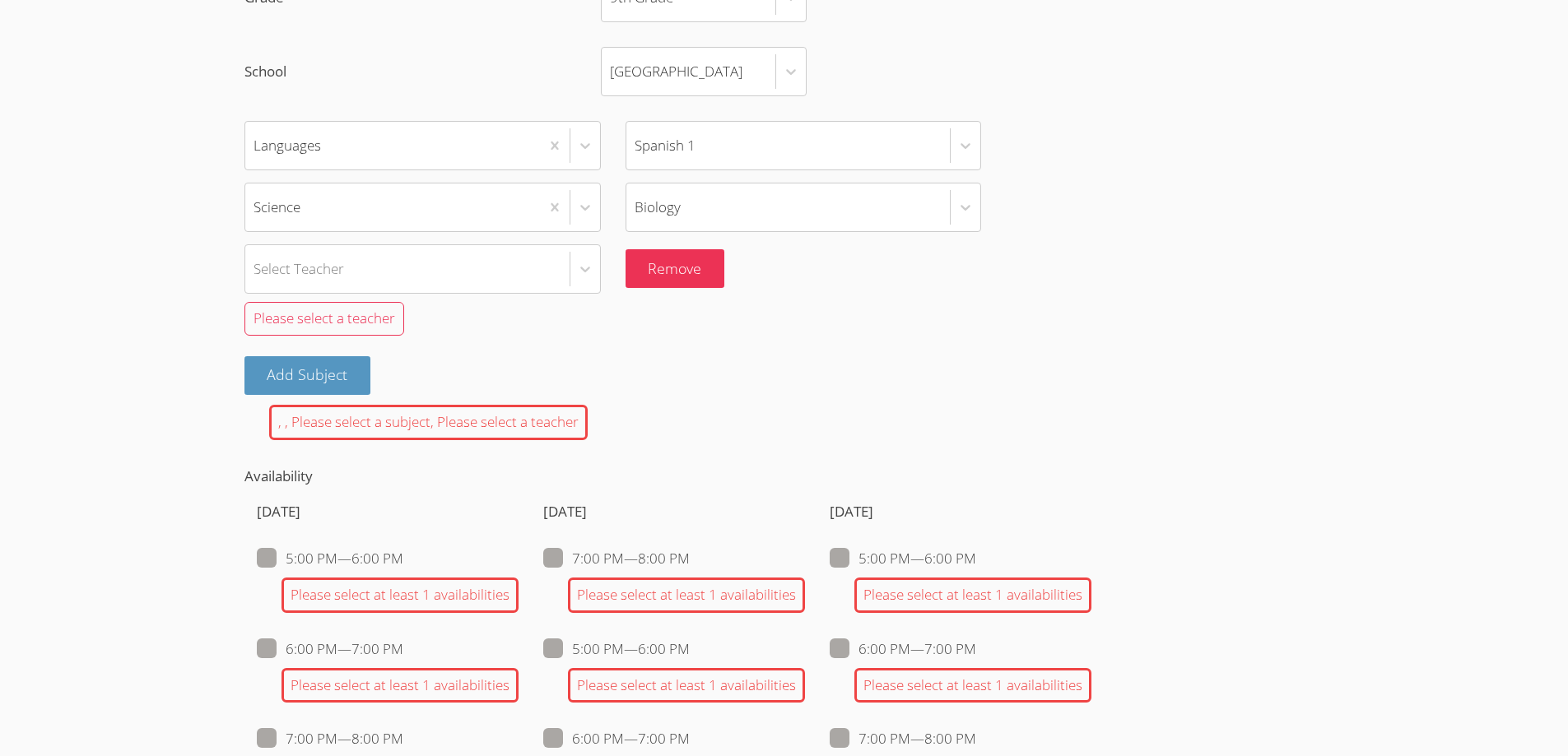
scroll to position [1372, 0]
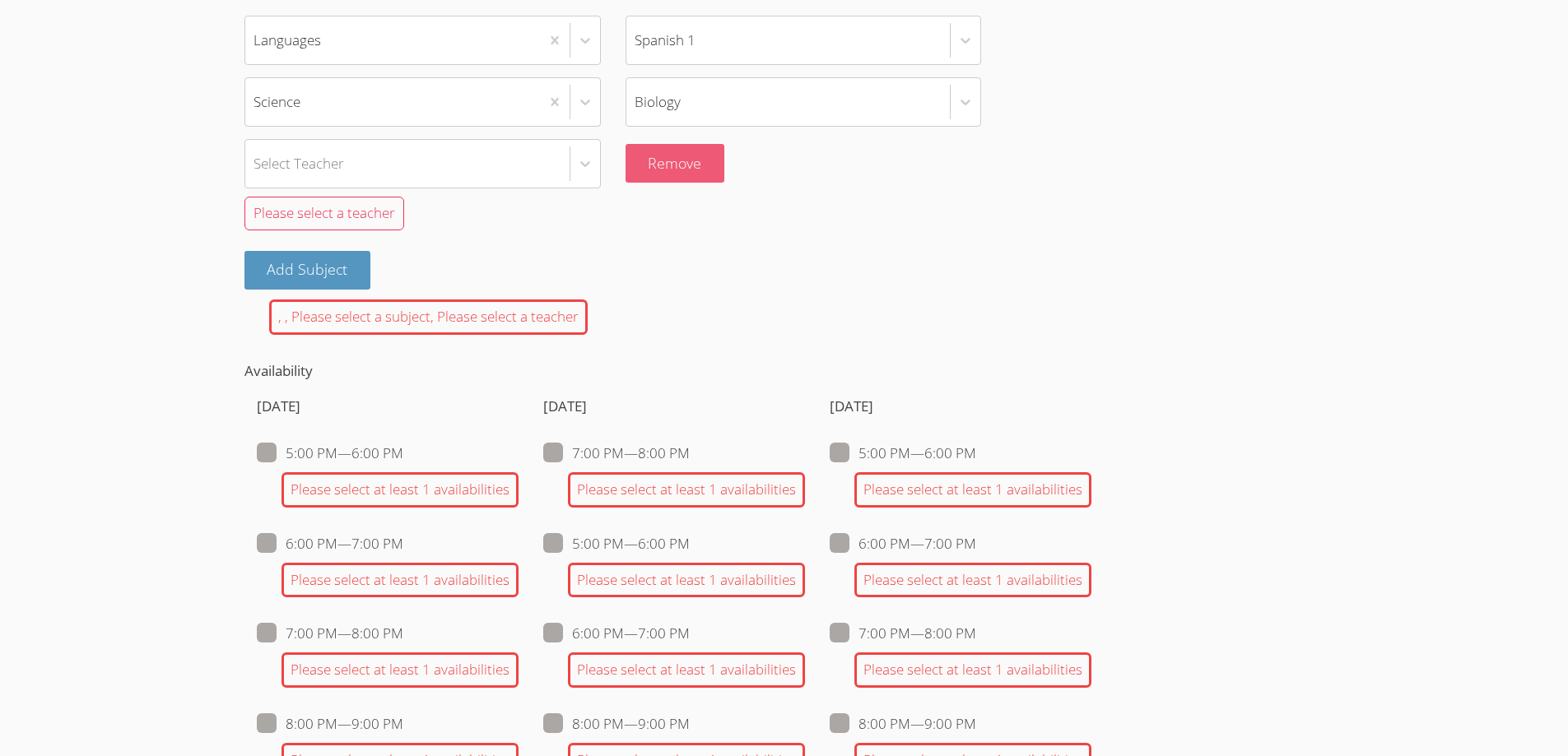
click at [668, 182] on button "Remove" at bounding box center [675, 163] width 99 height 39
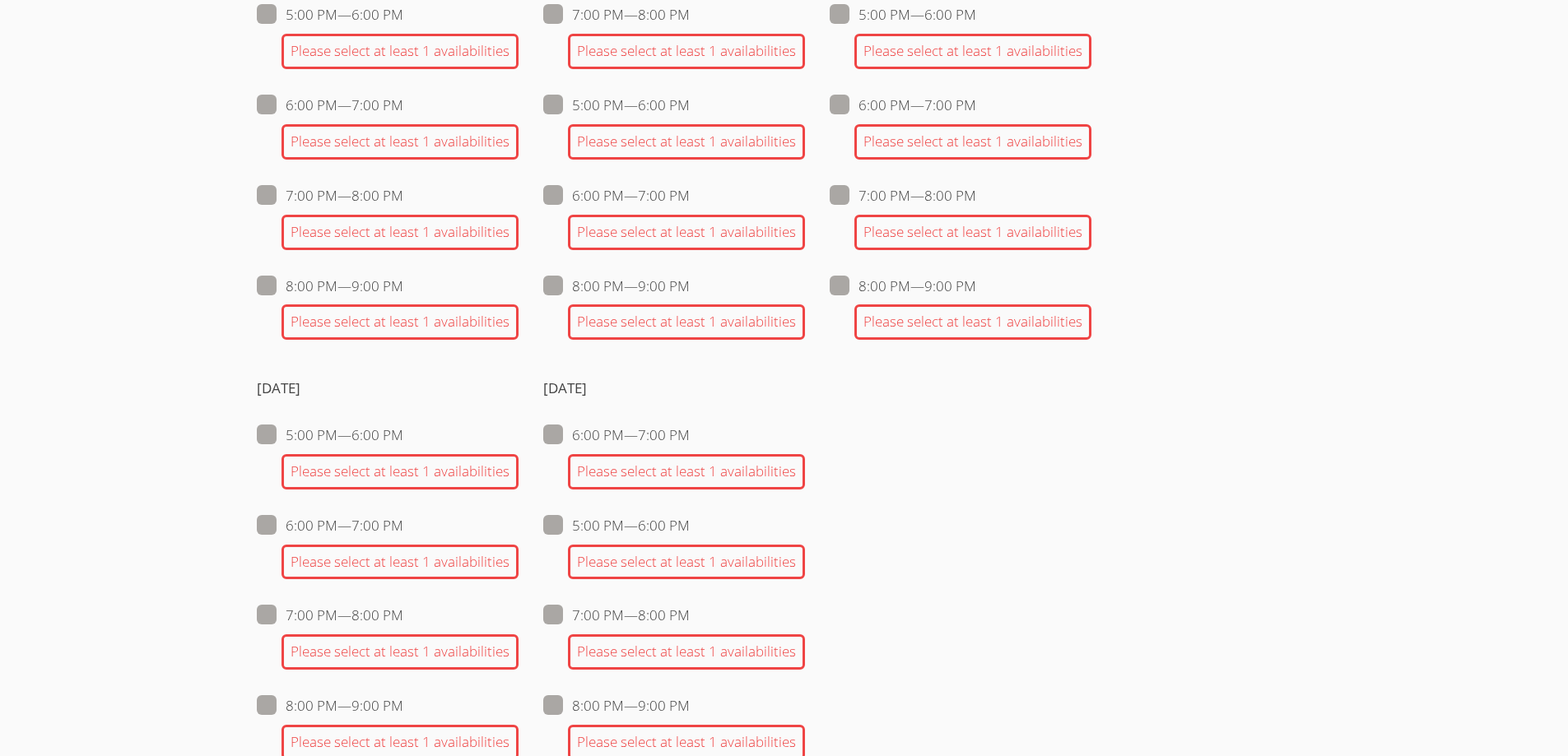
scroll to position [1646, 0]
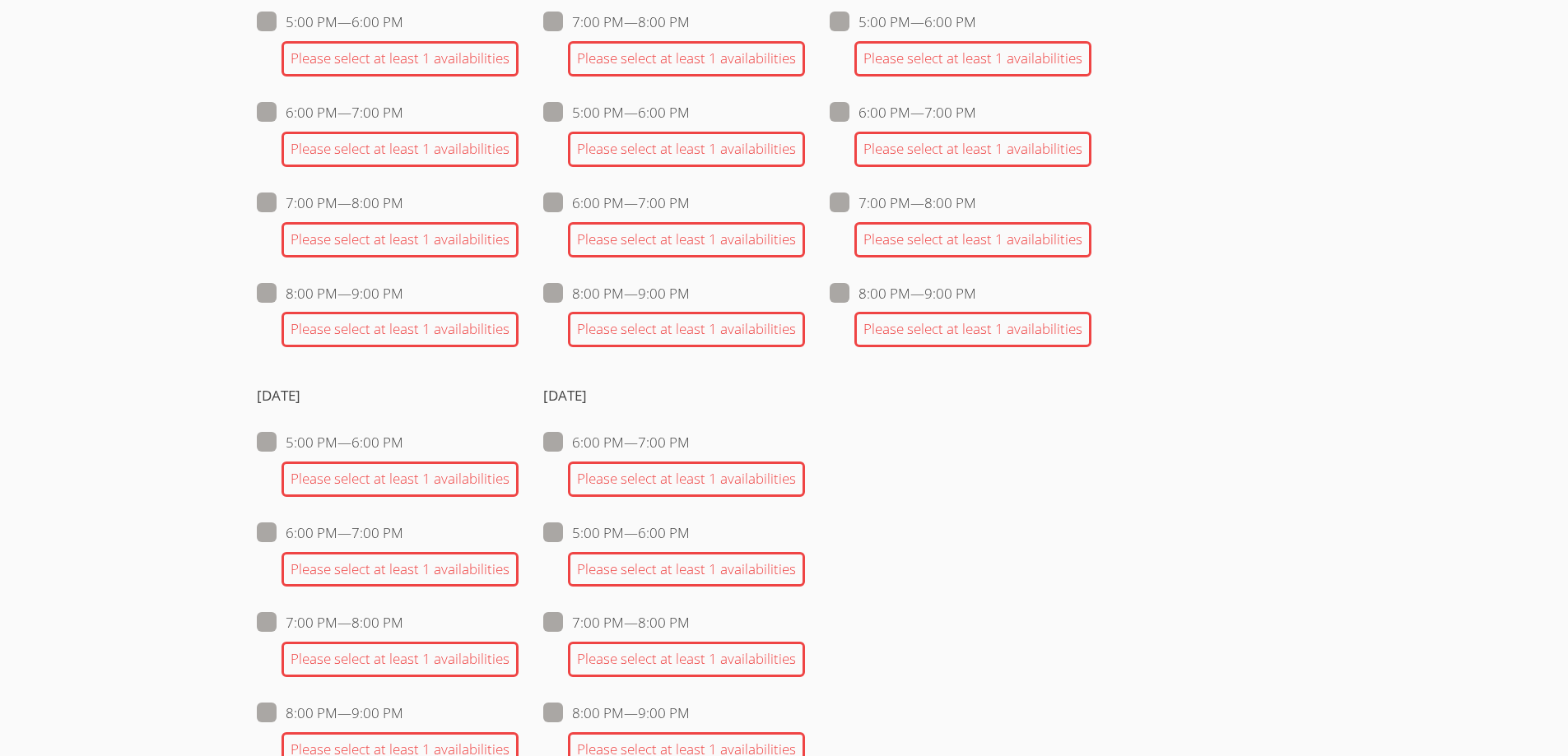
click at [404, 122] on span at bounding box center [404, 113] width 0 height 19
click at [404, 116] on input "6:00 PM — 7:00 PM" at bounding box center [410, 109] width 14 height 14
checkbox input "true"
checkbox input "false"
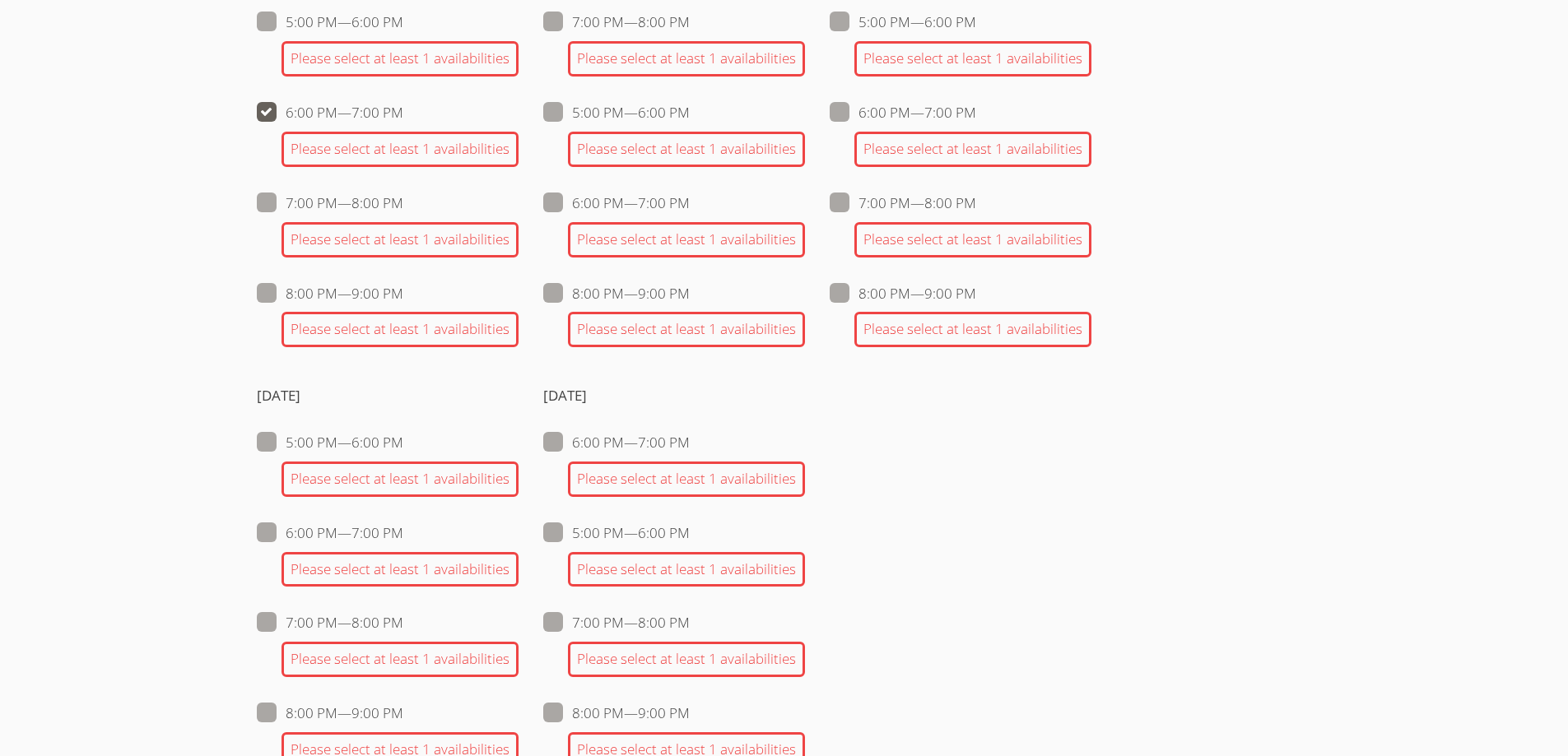
checkbox input "false"
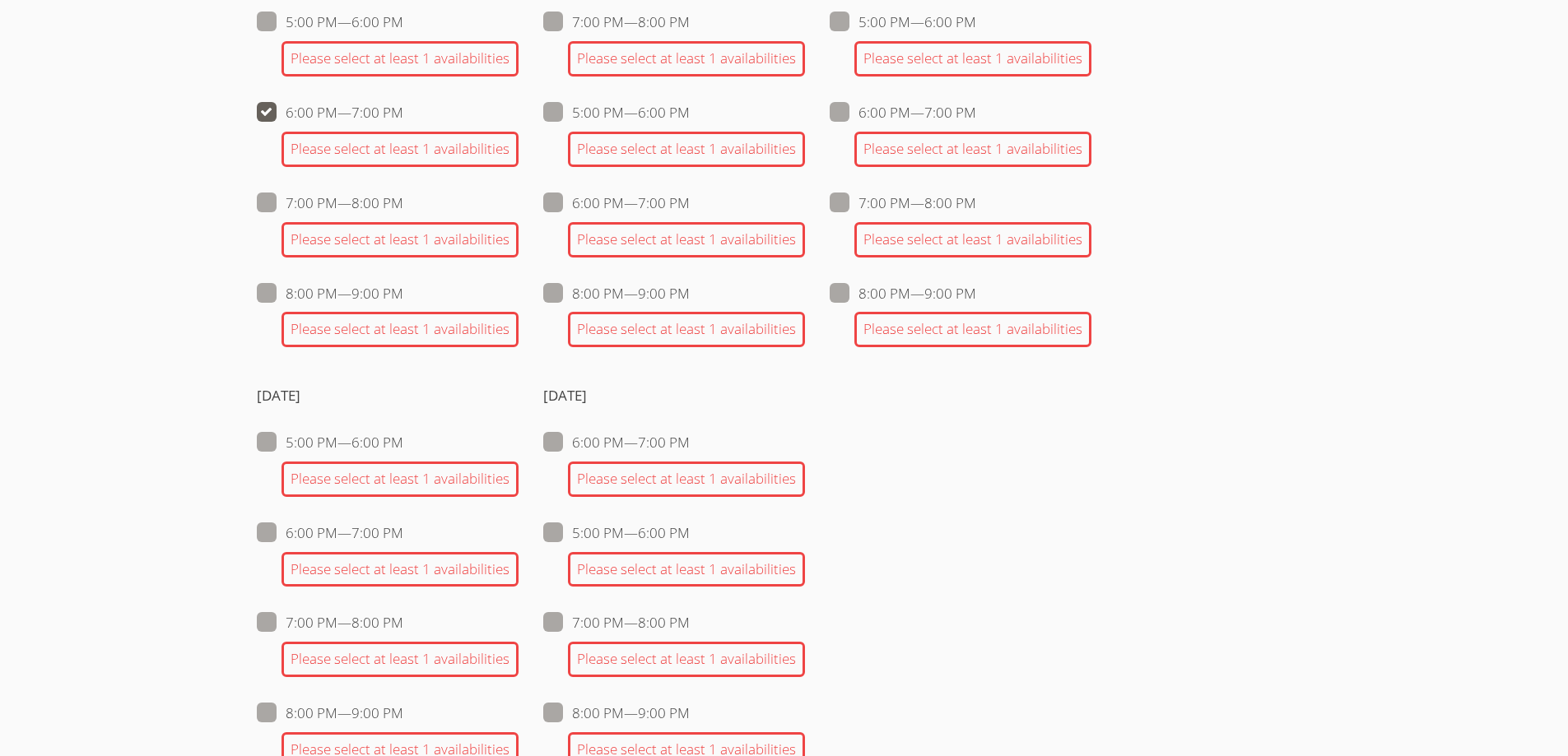
checkbox input "false"
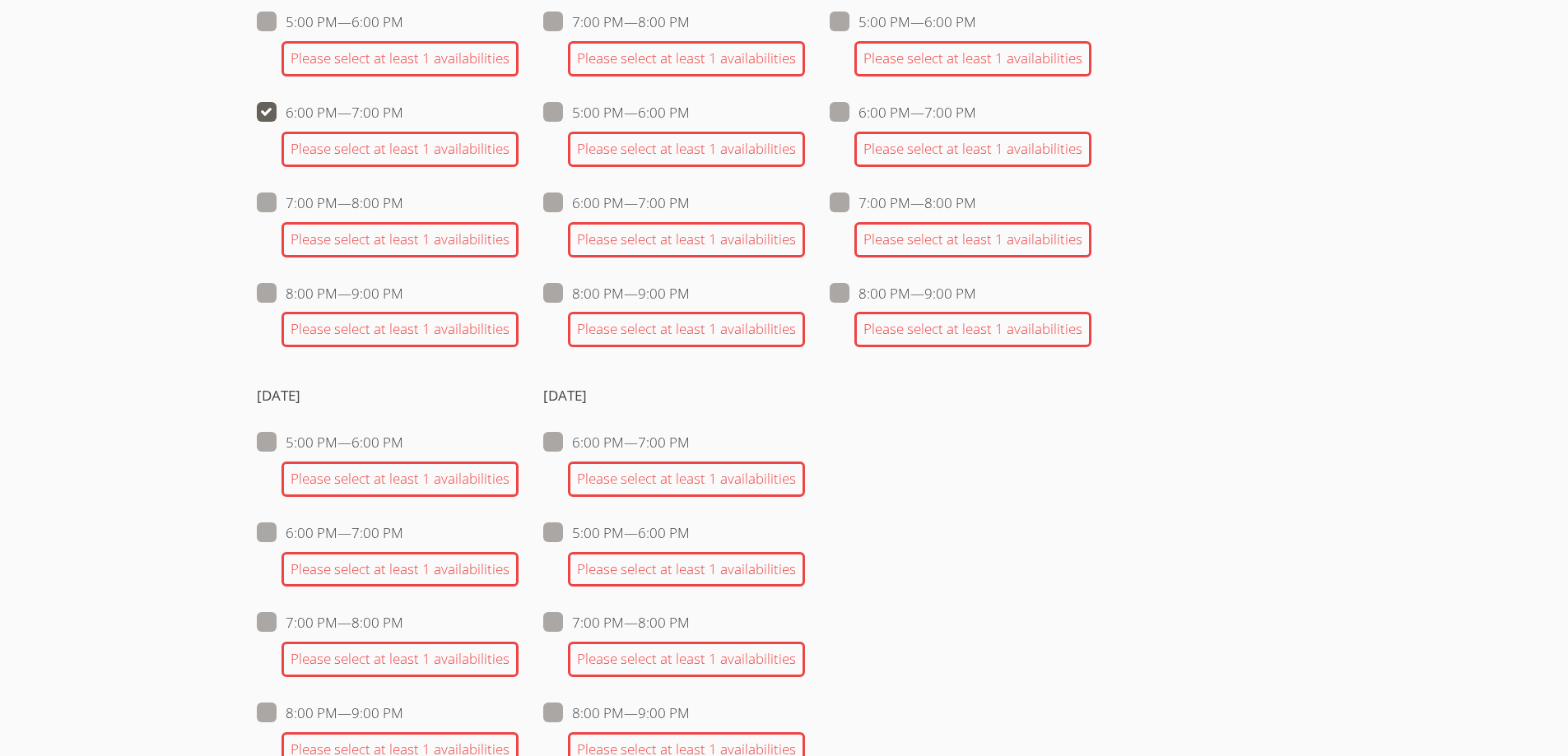
checkbox input "false"
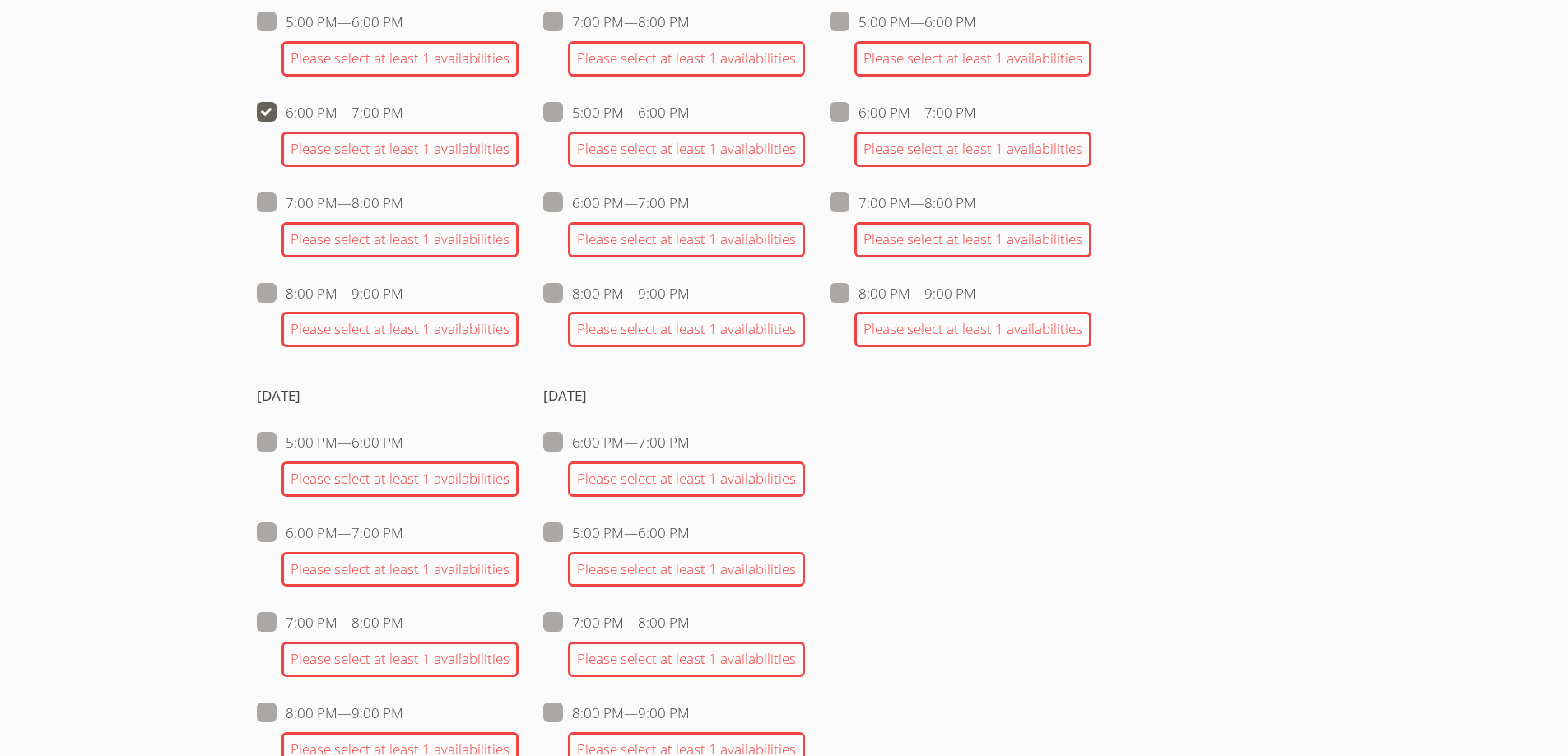
checkbox input "false"
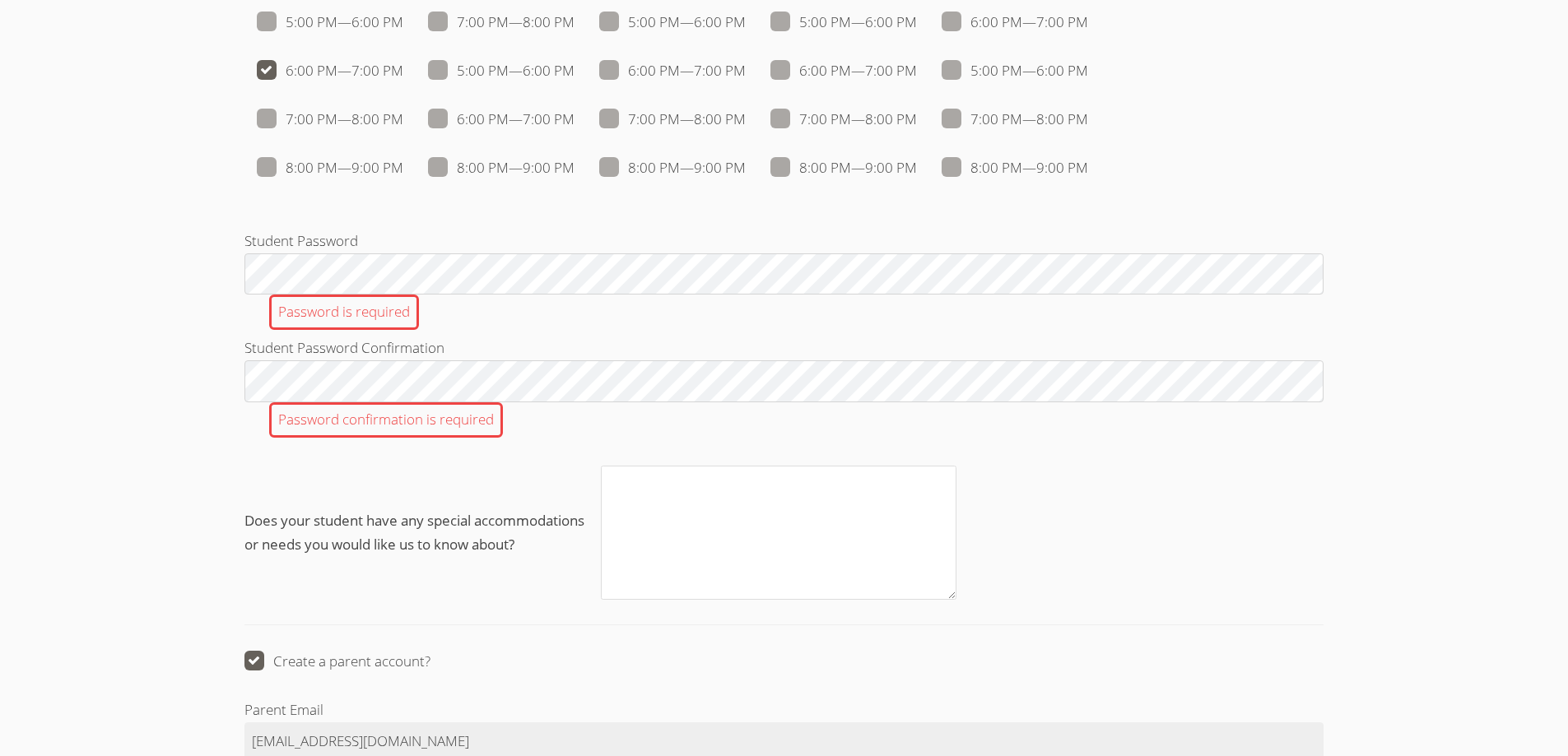
click at [404, 80] on span at bounding box center [404, 70] width 0 height 19
click at [404, 74] on input "6:00 PM — 7:00 PM" at bounding box center [410, 67] width 14 height 14
checkbox input "false"
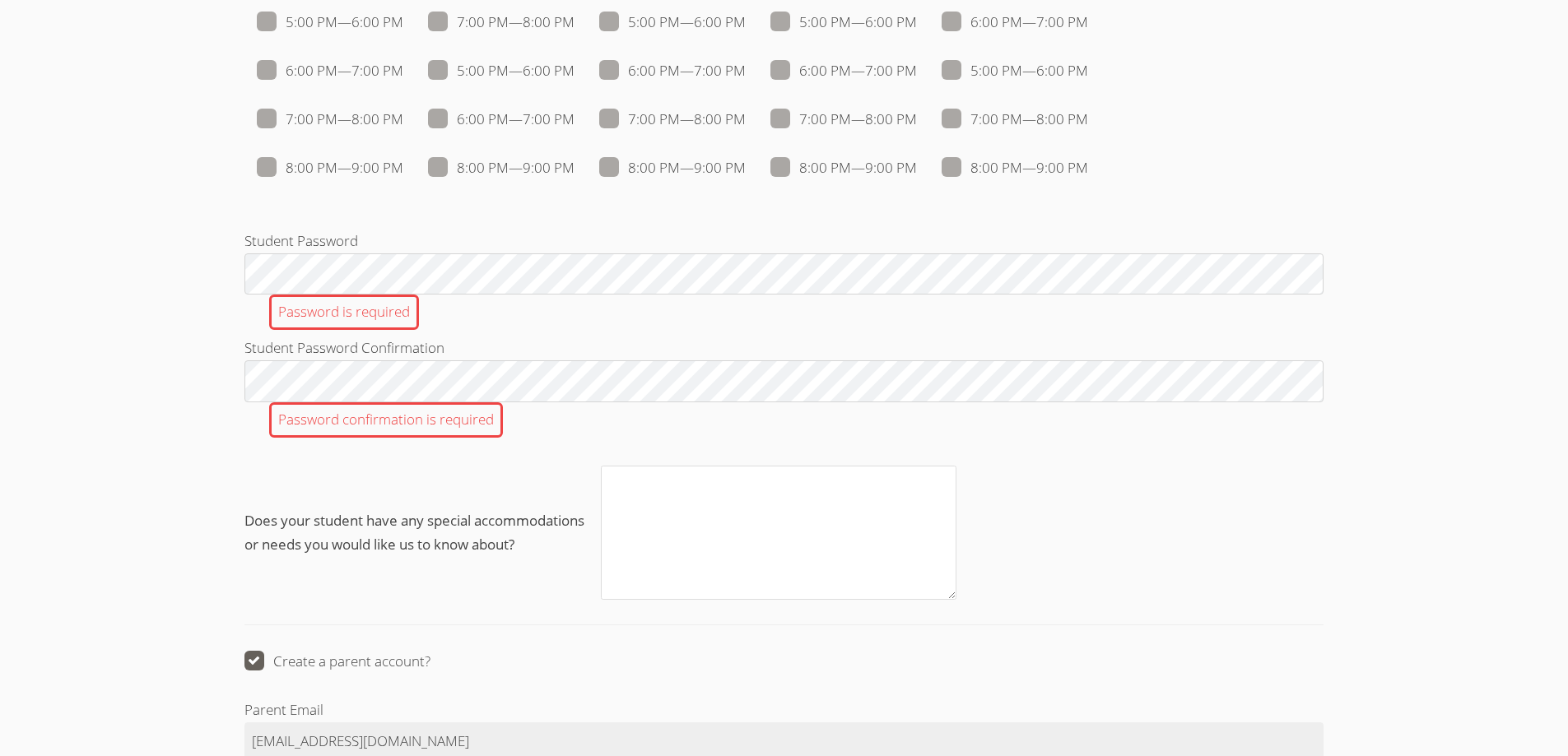
checkbox input "false"
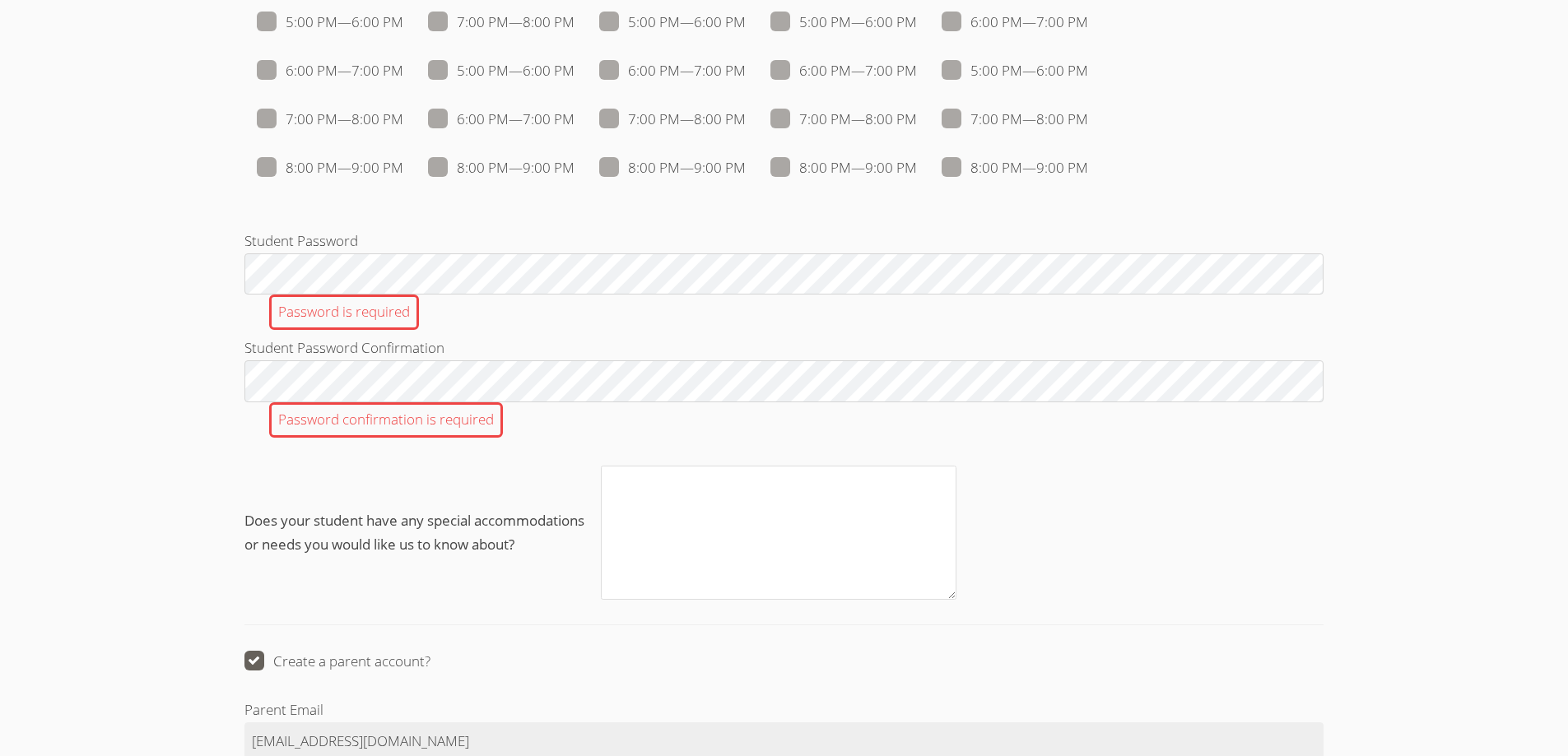
checkbox input "false"
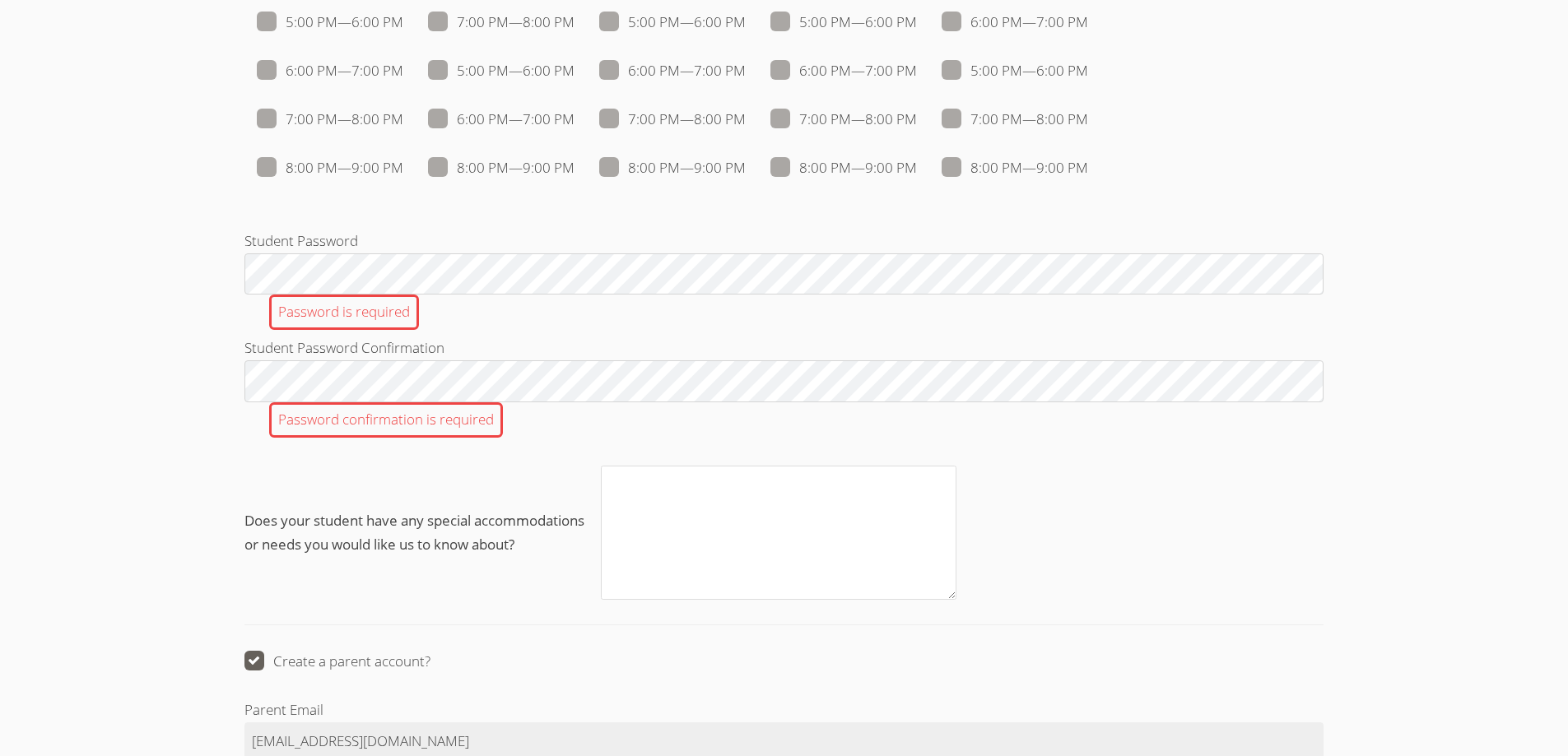
checkbox input "false"
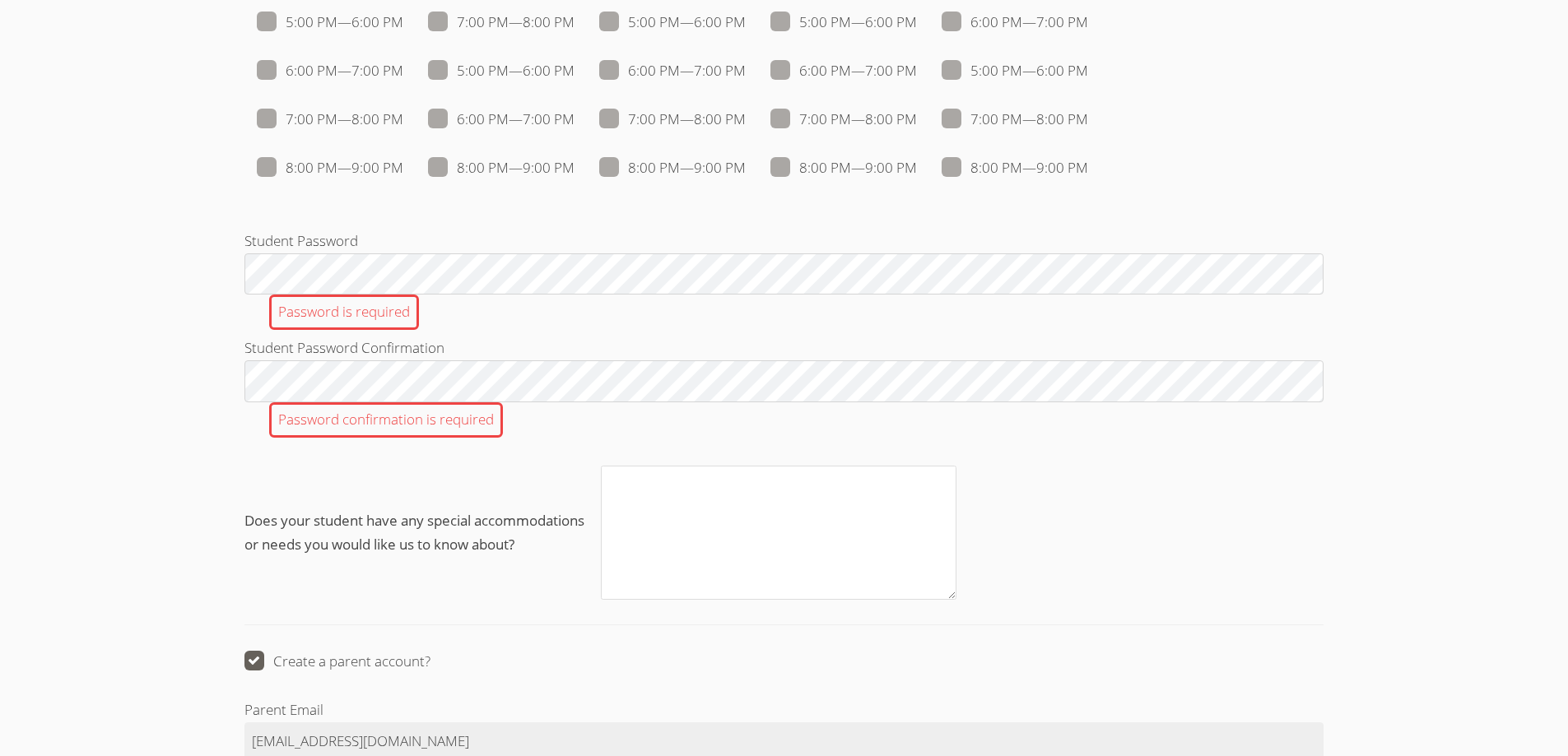
checkbox input "false"
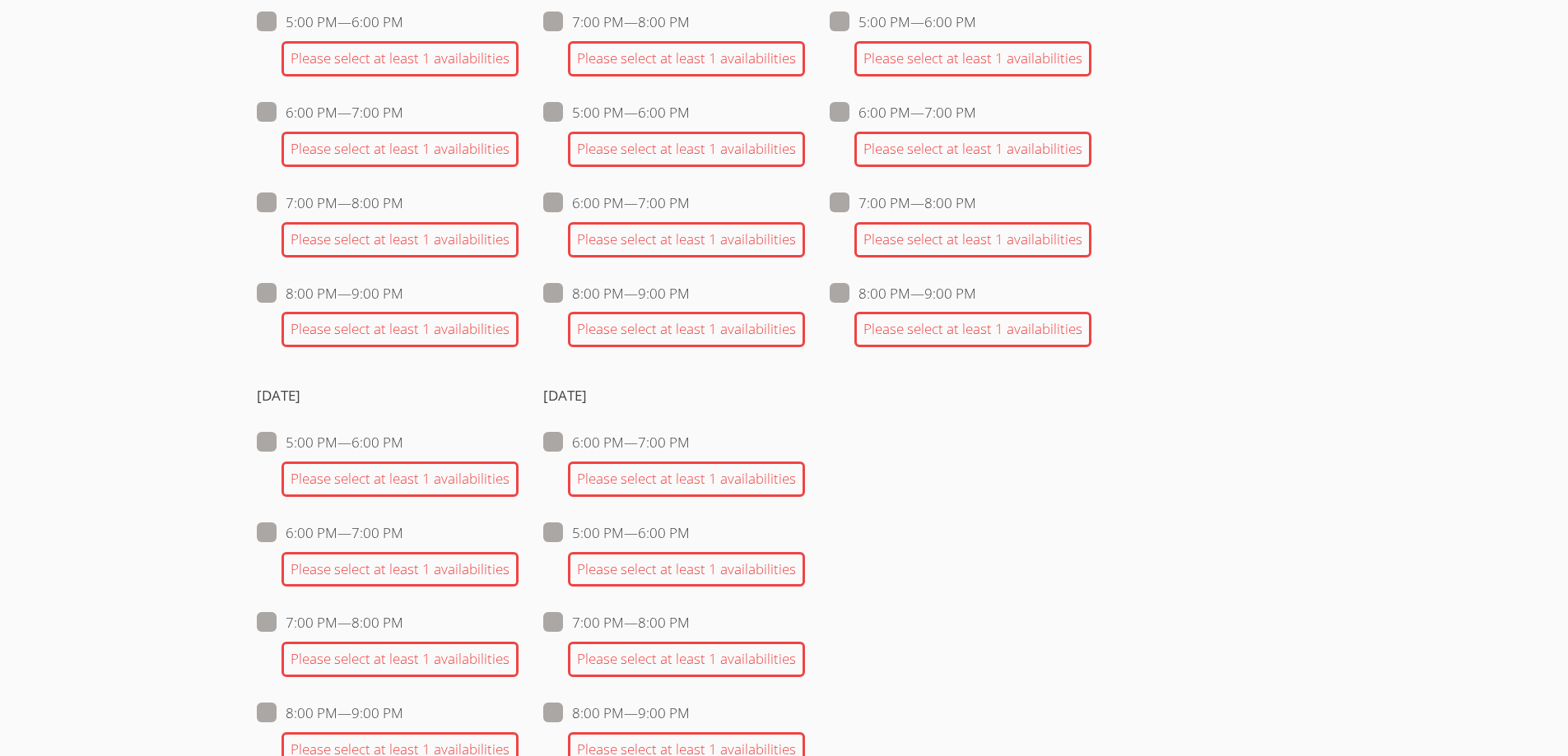
click at [349, 76] on div "Please select at least 1 availabilities" at bounding box center [399, 59] width 237 height 36
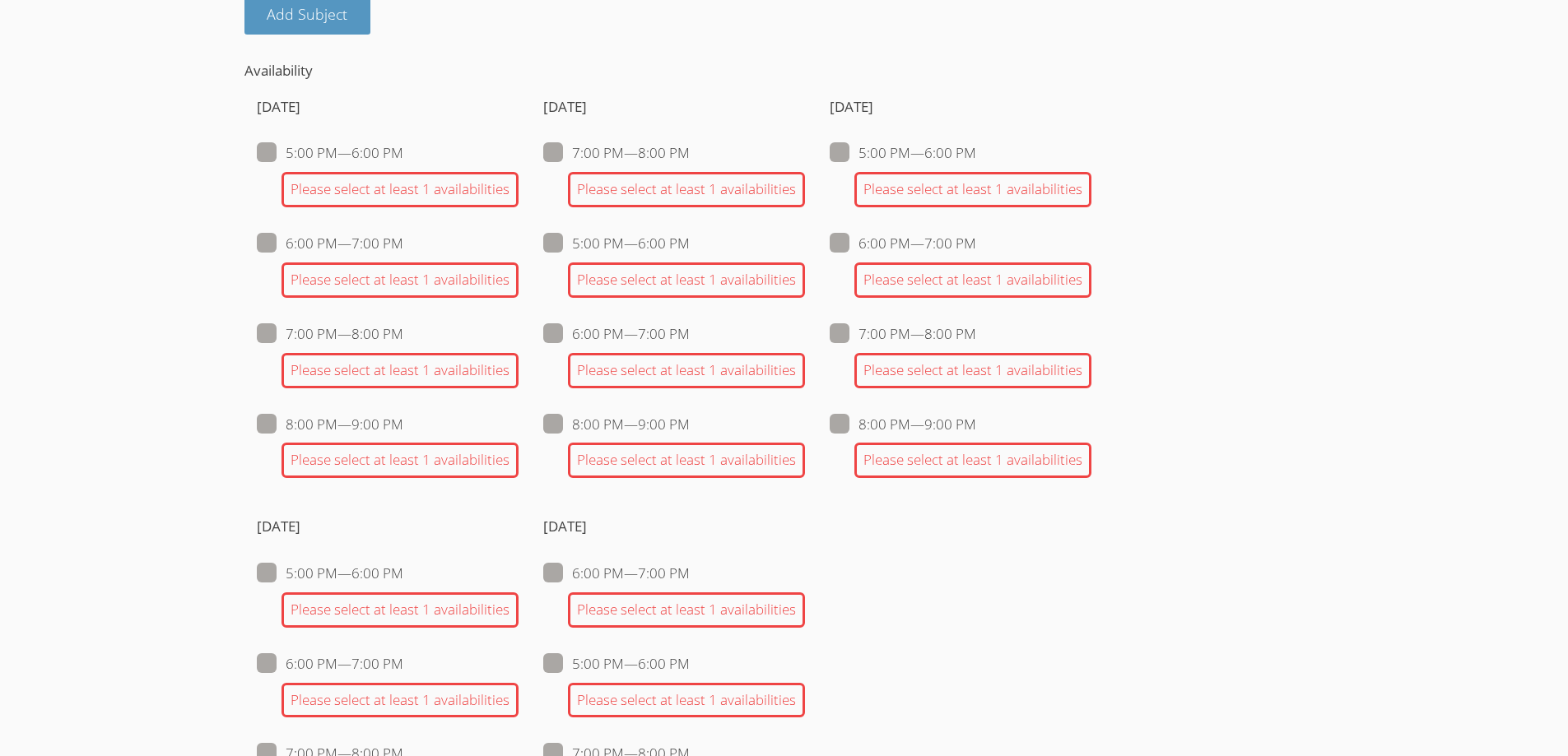
scroll to position [1508, 0]
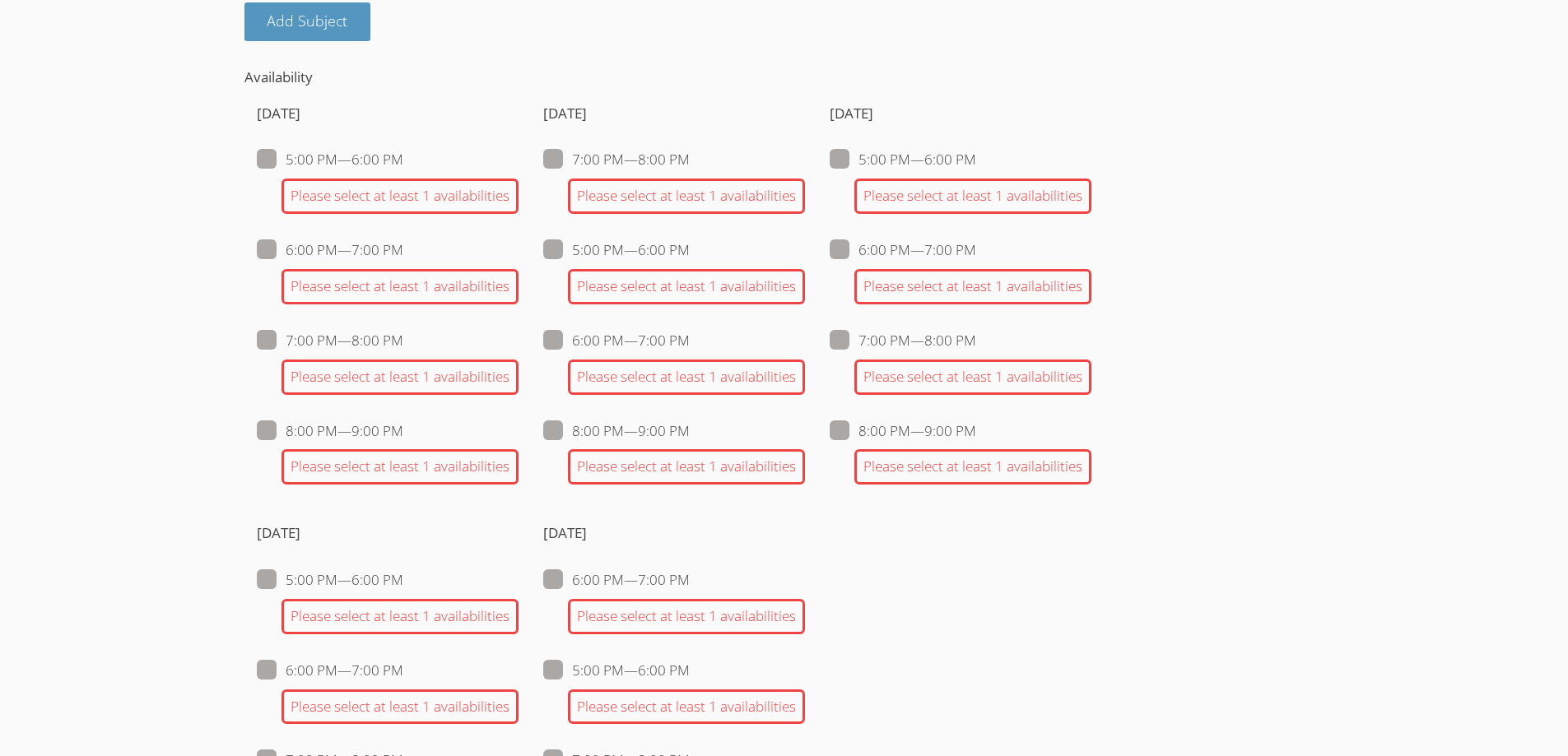
click at [404, 169] on span at bounding box center [404, 159] width 0 height 19
click at [404, 163] on input "5:00 PM — 6:00 PM" at bounding box center [410, 155] width 14 height 14
checkbox input "true"
checkbox input "false"
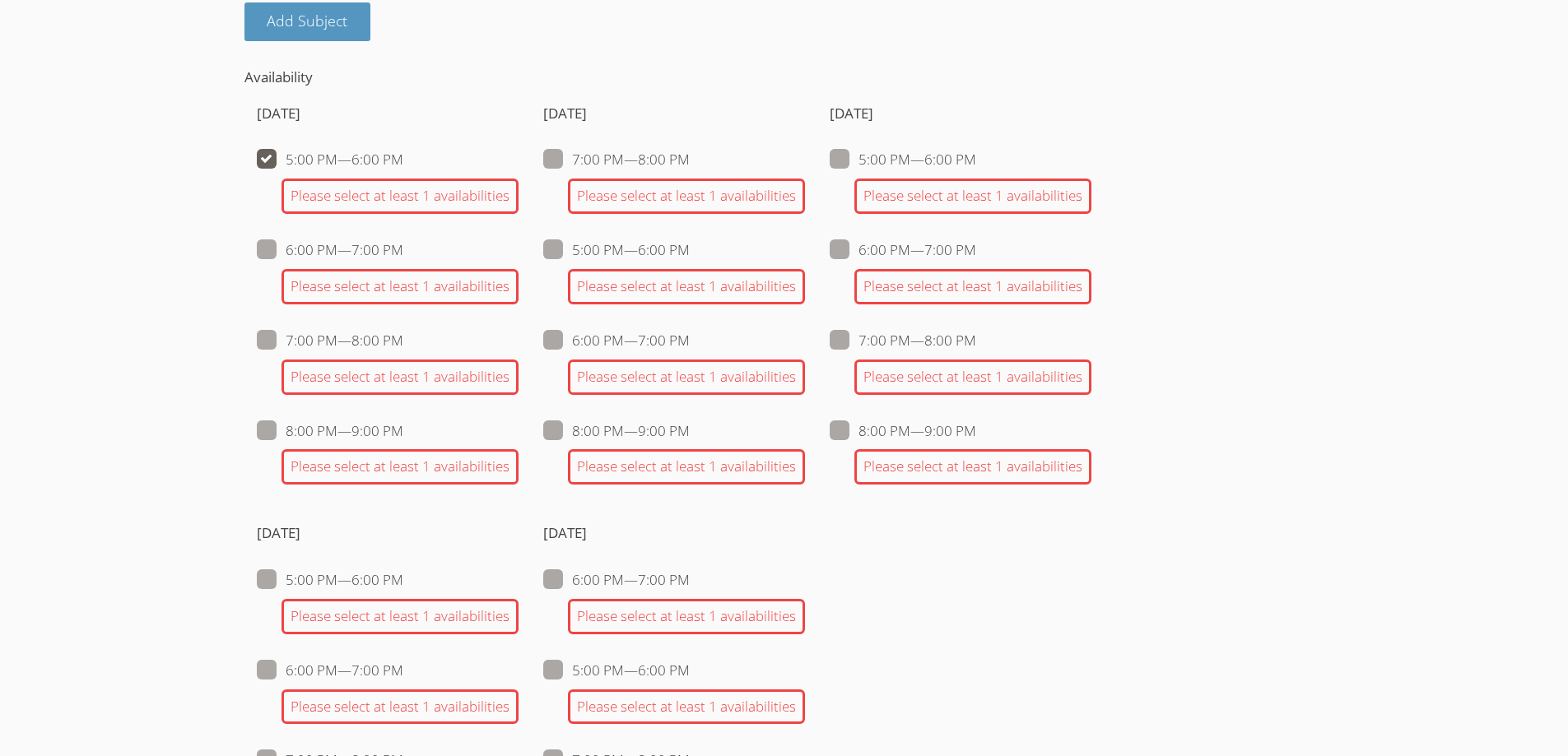
checkbox input "false"
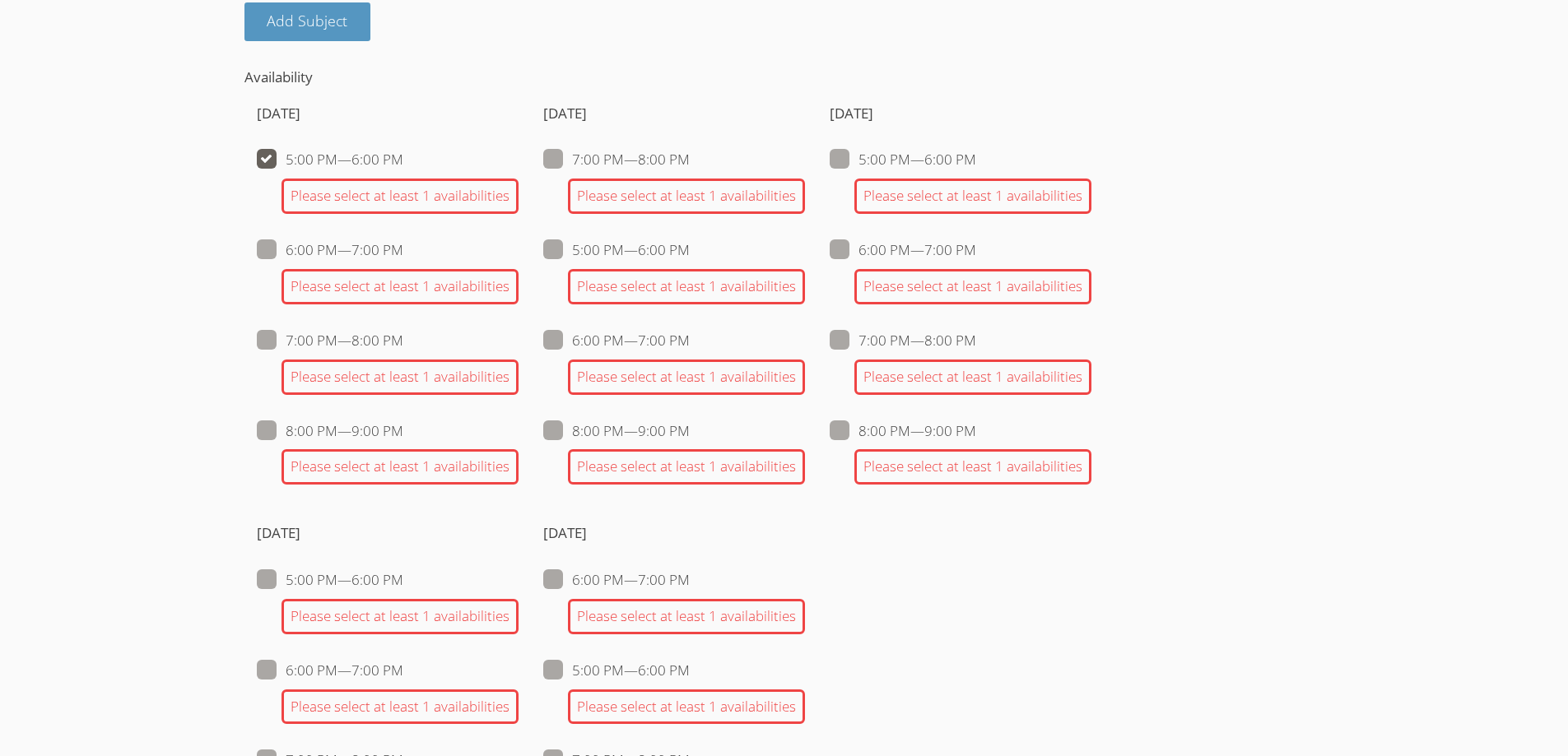
checkbox input "false"
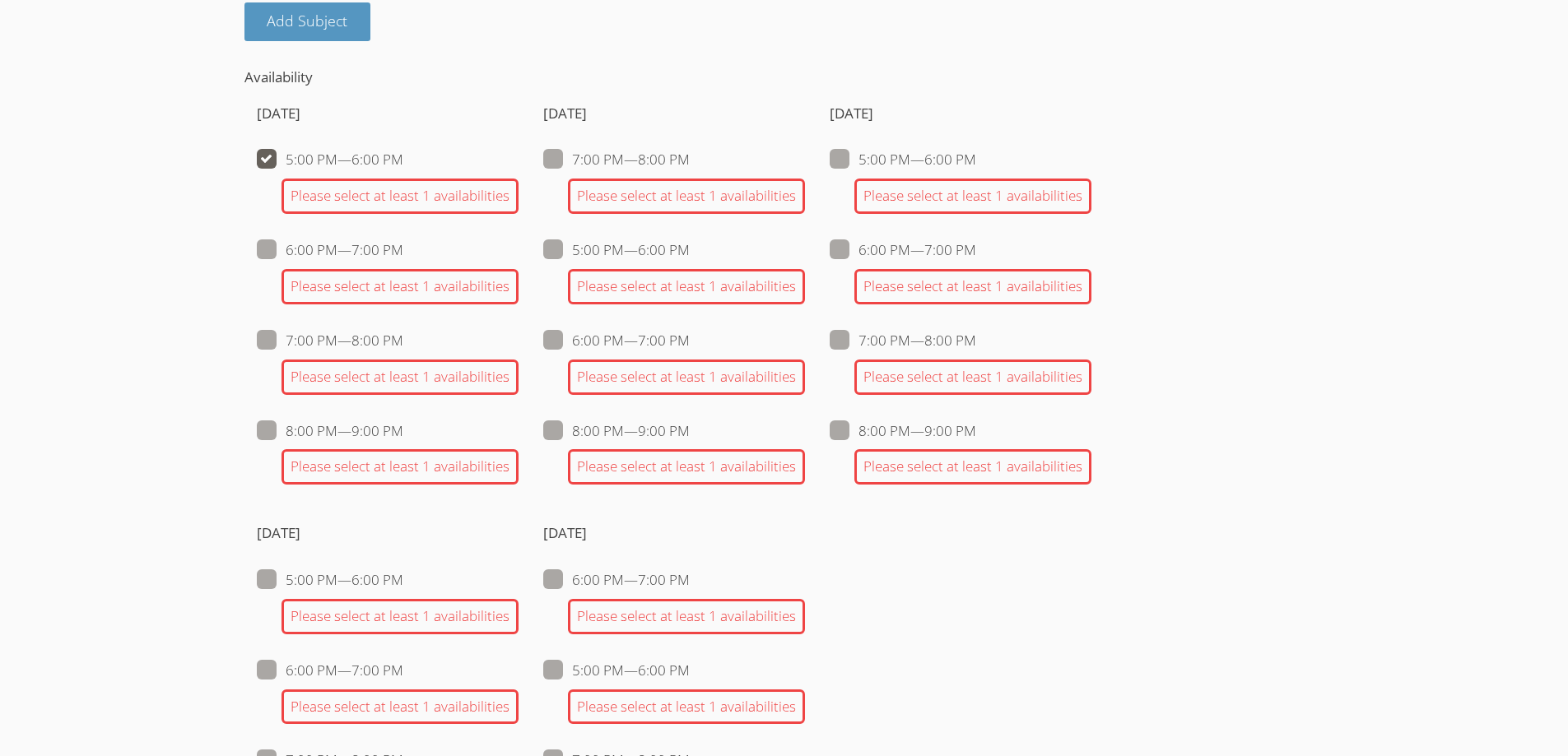
checkbox input "false"
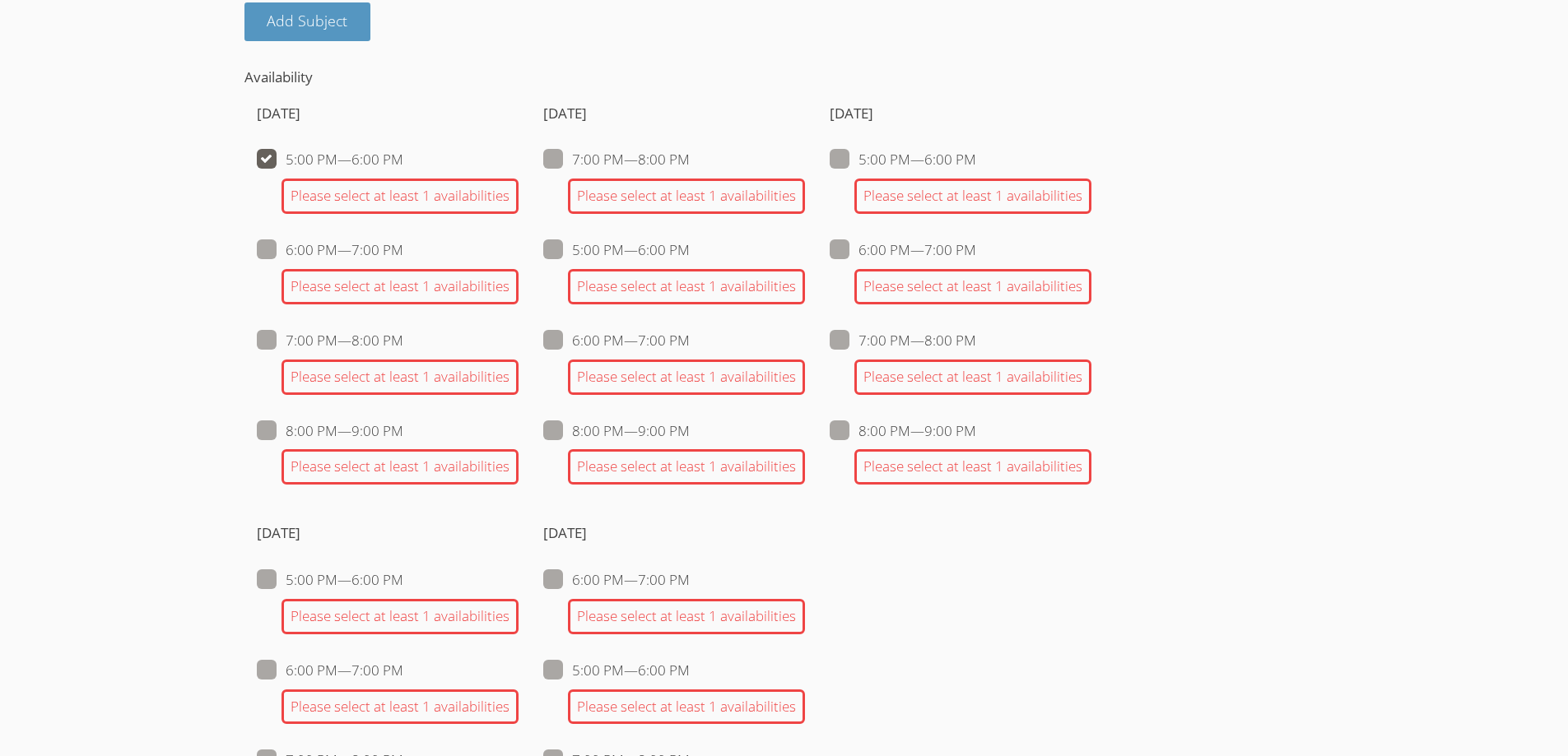
checkbox input "false"
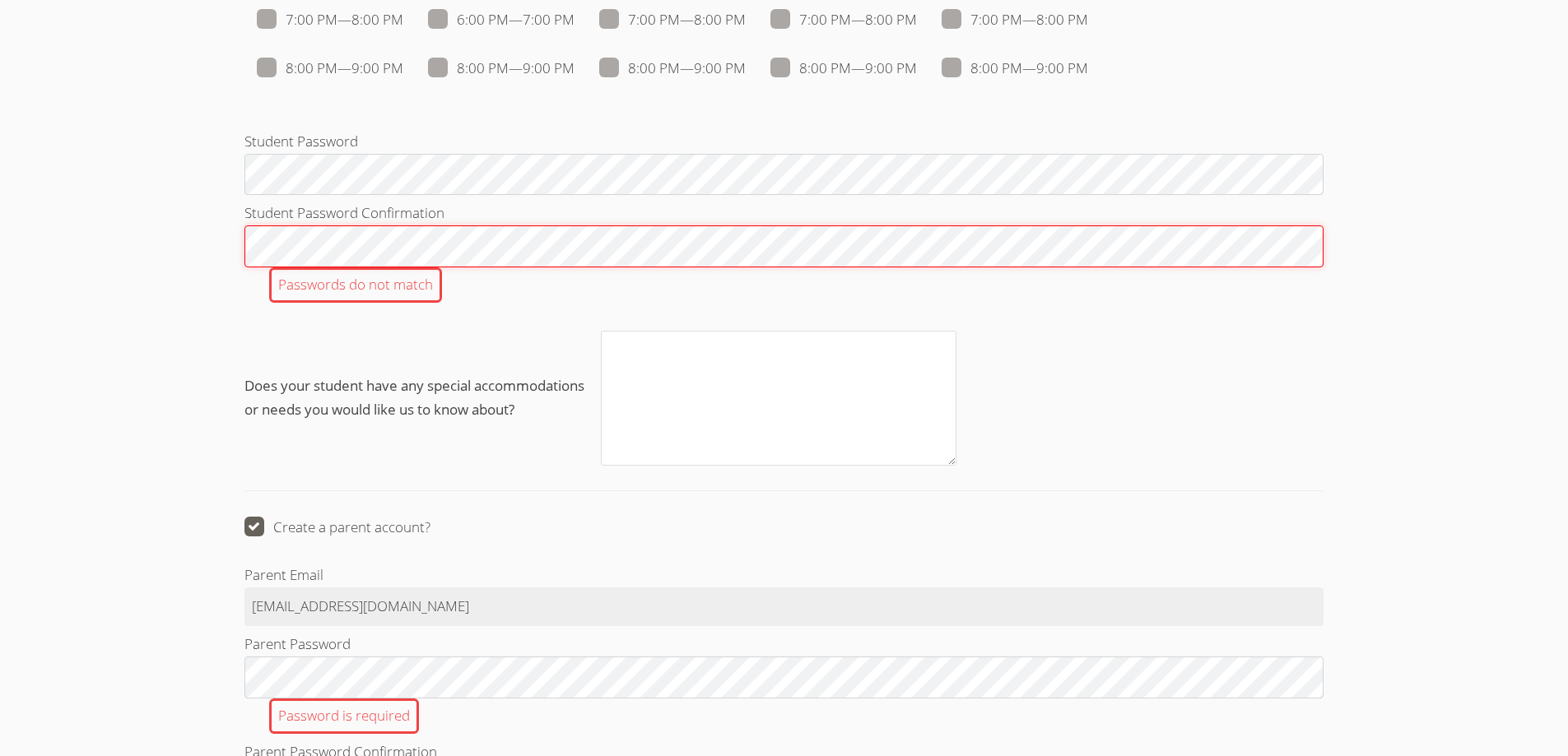
scroll to position [1783, 0]
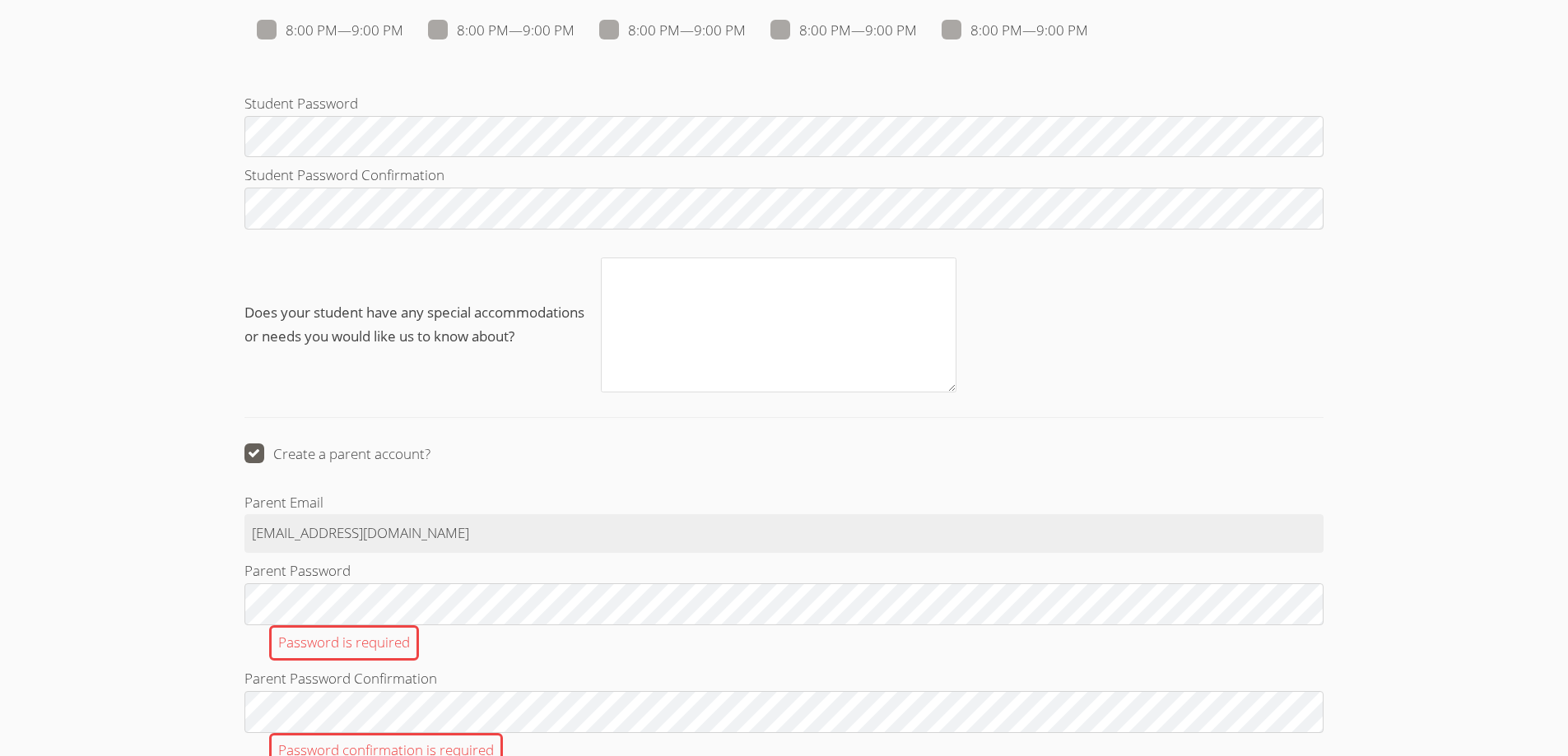
click at [669, 338] on textarea "Does your student have any special accommodations or needs you would like us to…" at bounding box center [778, 324] width 356 height 134
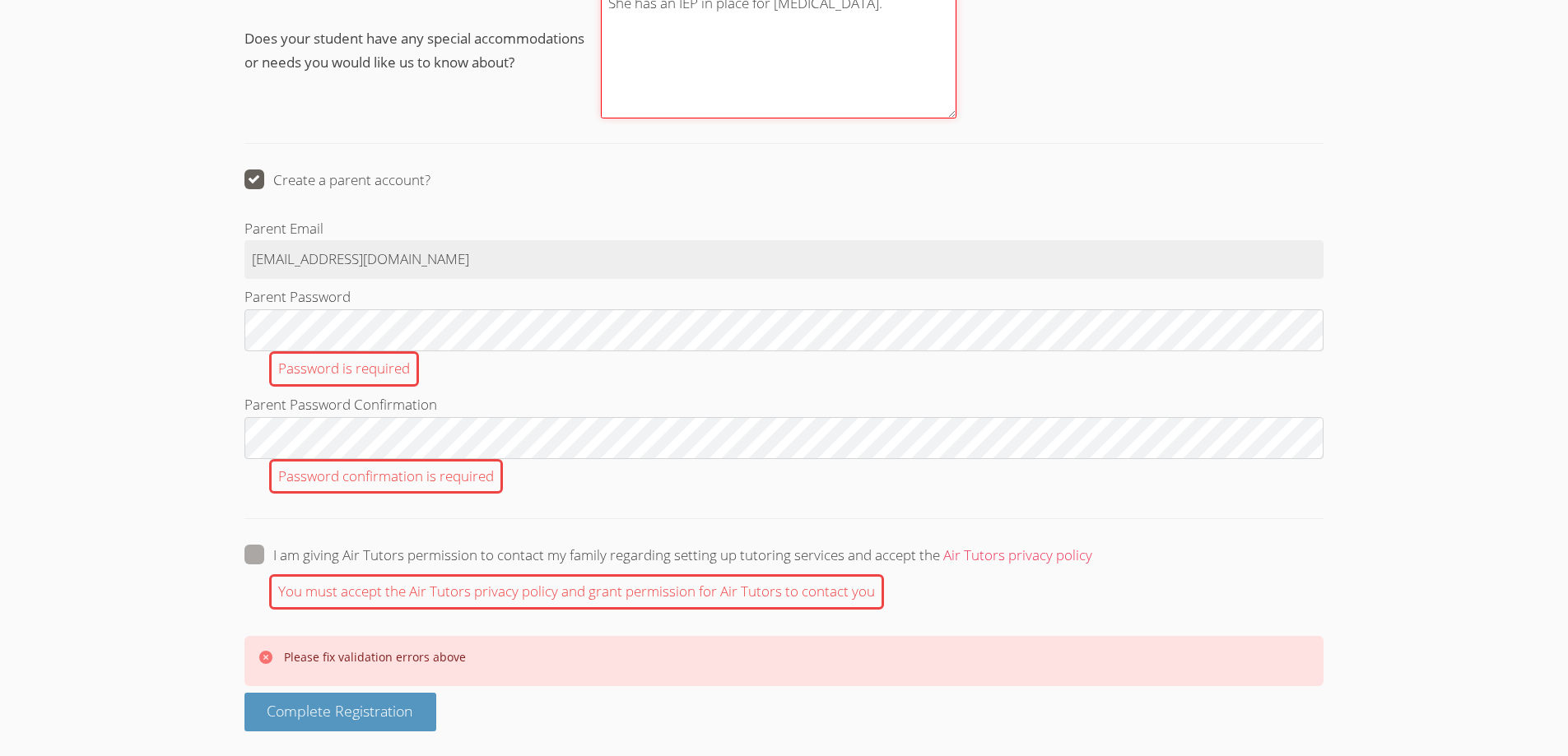
scroll to position [2144, 0]
type textarea "She has an IEP in place for [MEDICAL_DATA]."
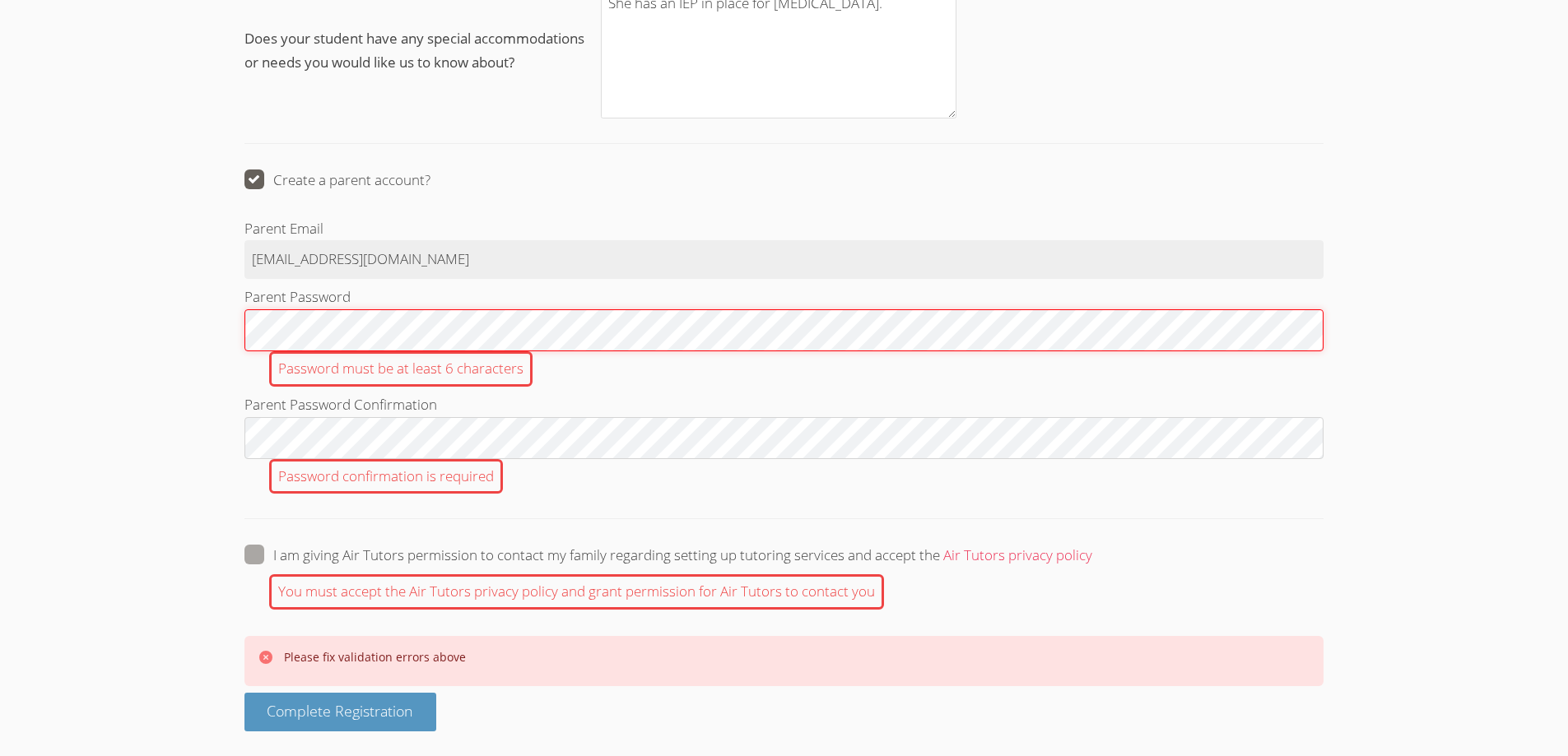
scroll to position [2108, 0]
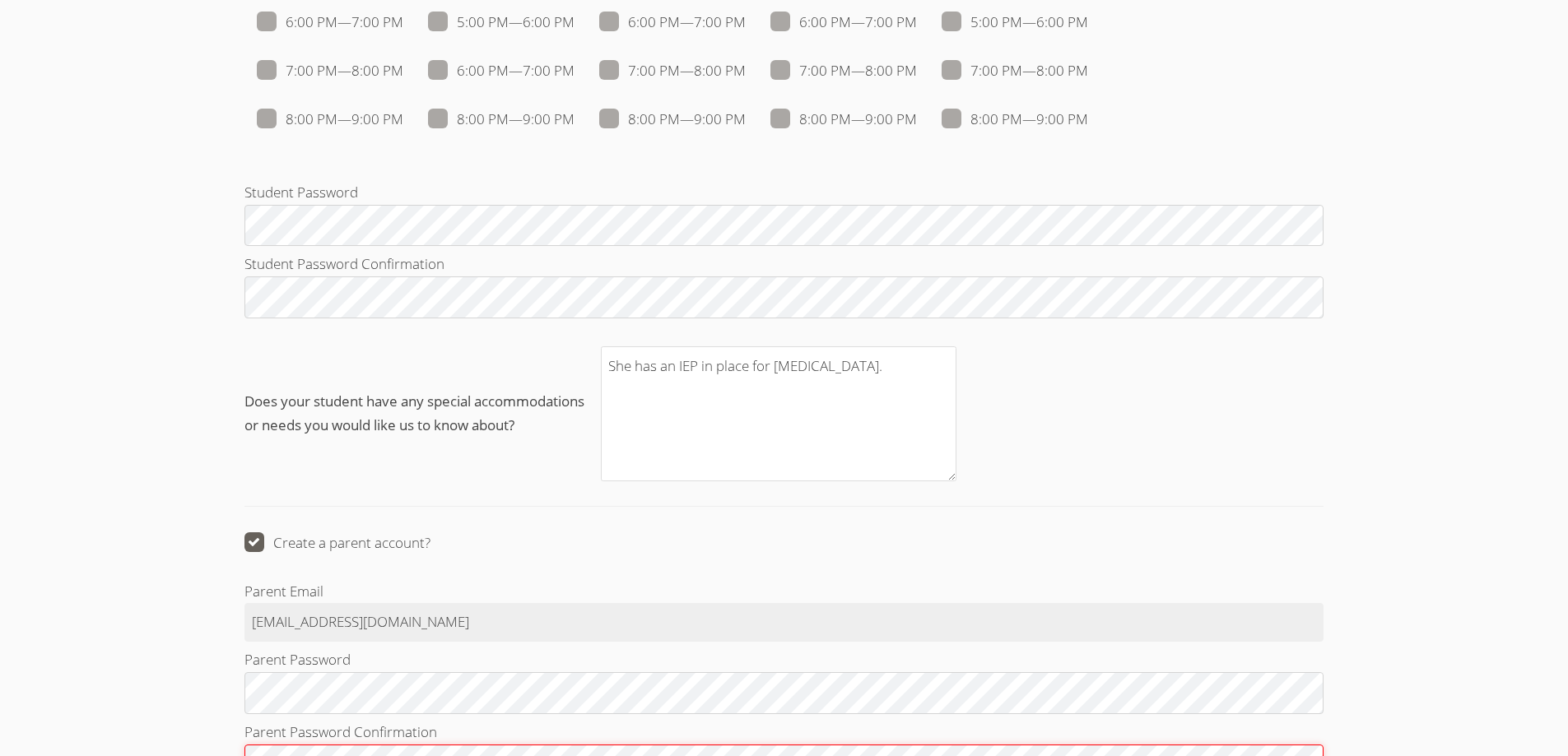
scroll to position [1659, 0]
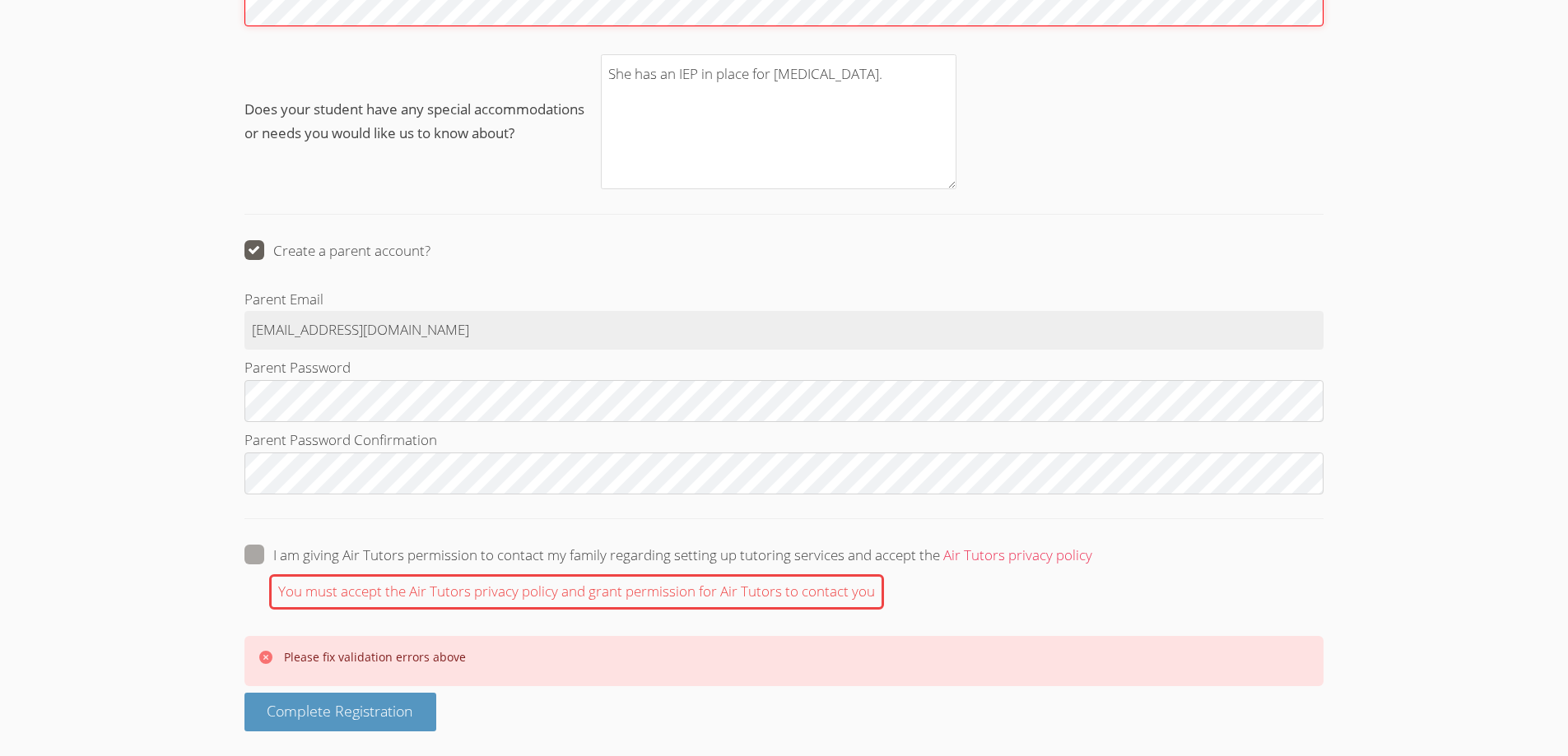
scroll to position [2070, 0]
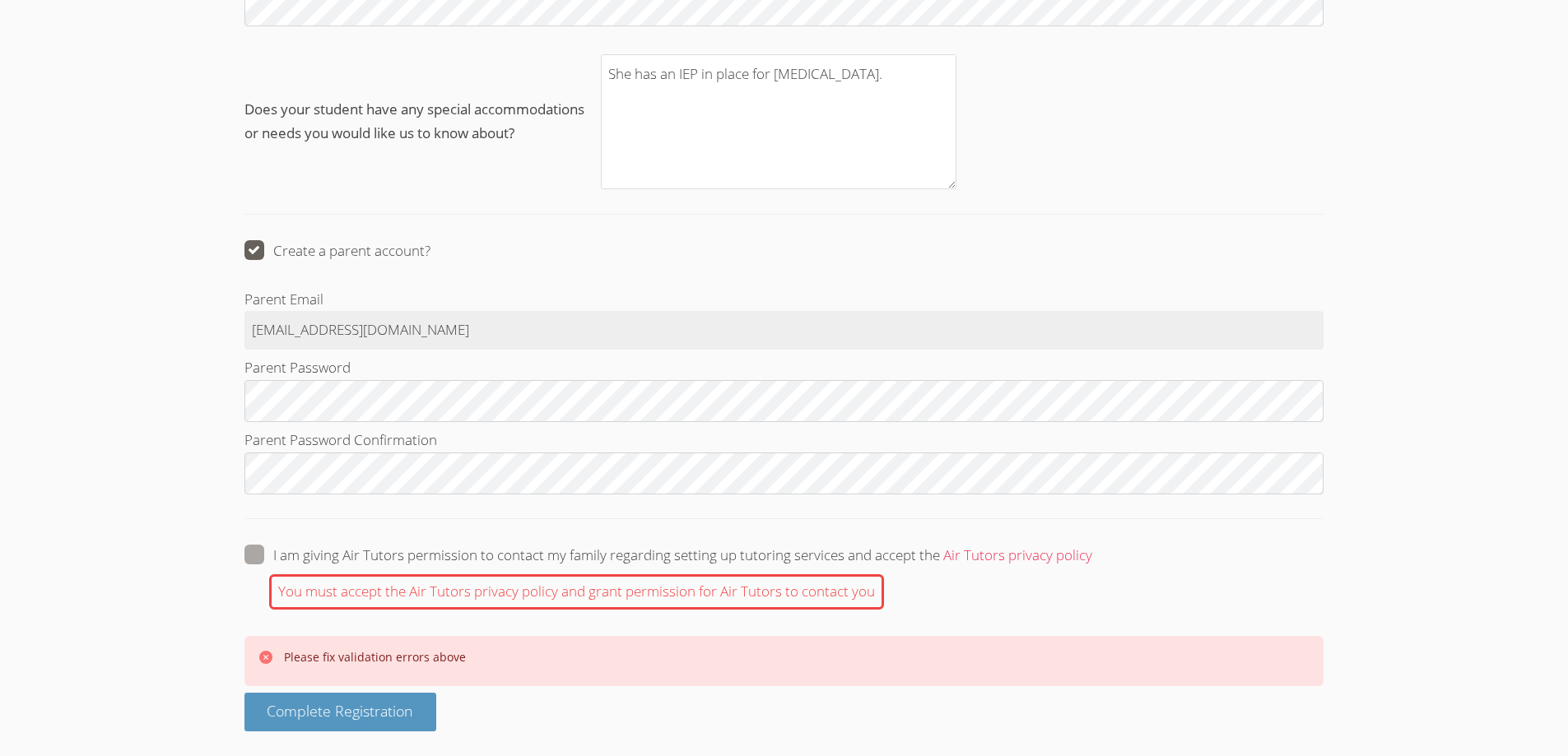
click at [1092, 546] on span at bounding box center [1092, 555] width 0 height 19
click at [1092, 545] on input "I am giving Air Tutors permission to contact my family regarding setting up tut…" at bounding box center [1099, 551] width 14 height 14
checkbox input "true"
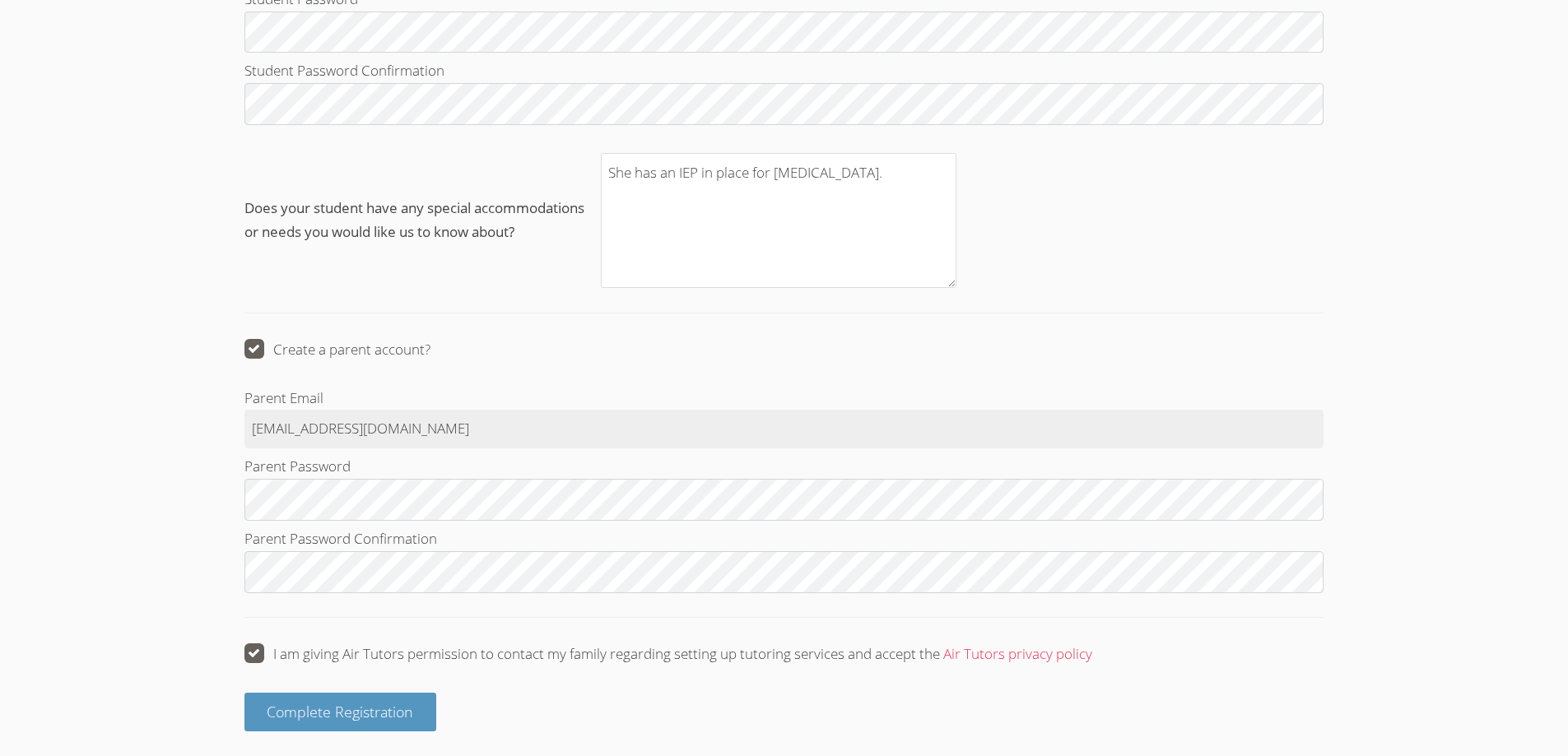
scroll to position [1956, 0]
click at [351, 711] on span "Complete Registration" at bounding box center [340, 712] width 147 height 19
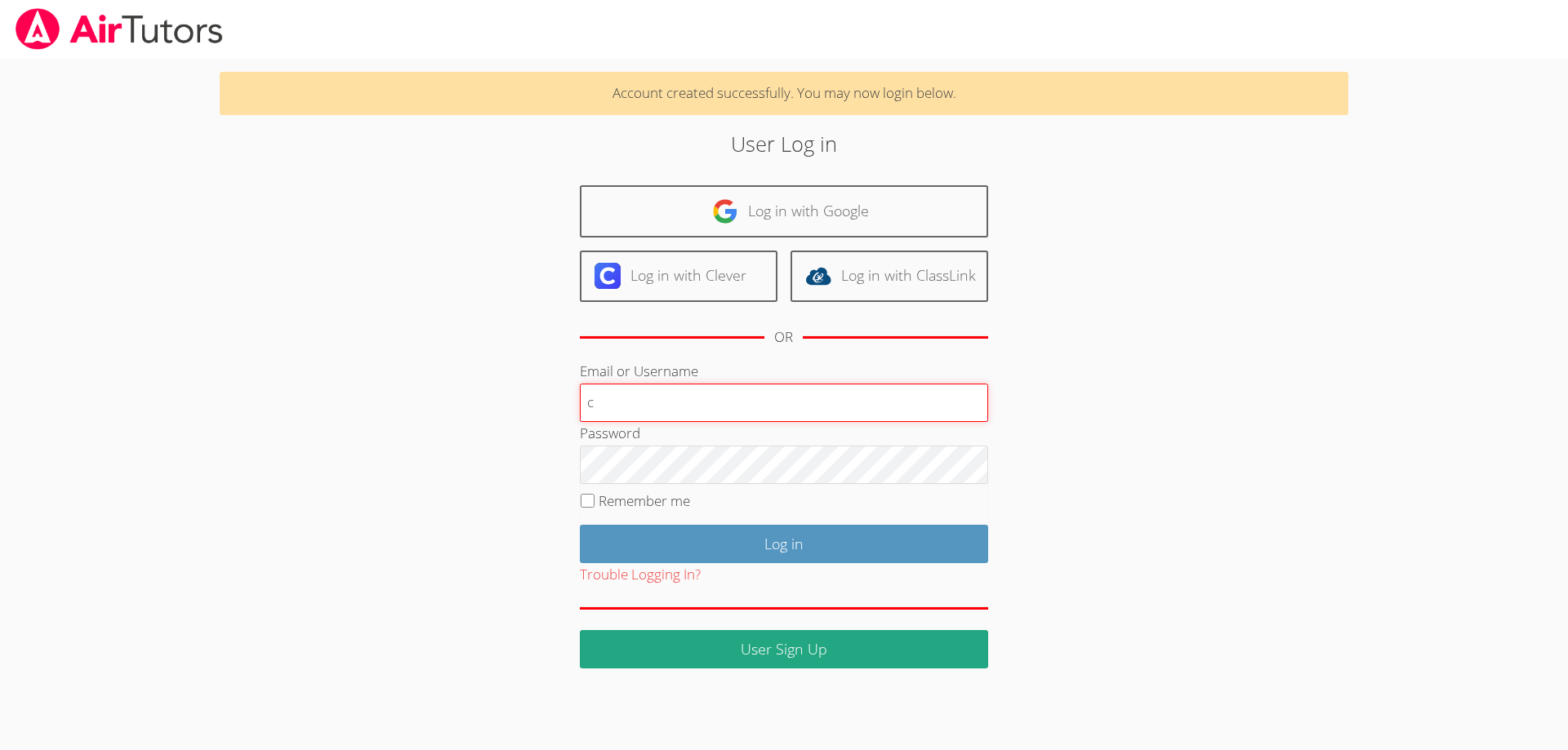
type input "[EMAIL_ADDRESS][DOMAIN_NAME]"
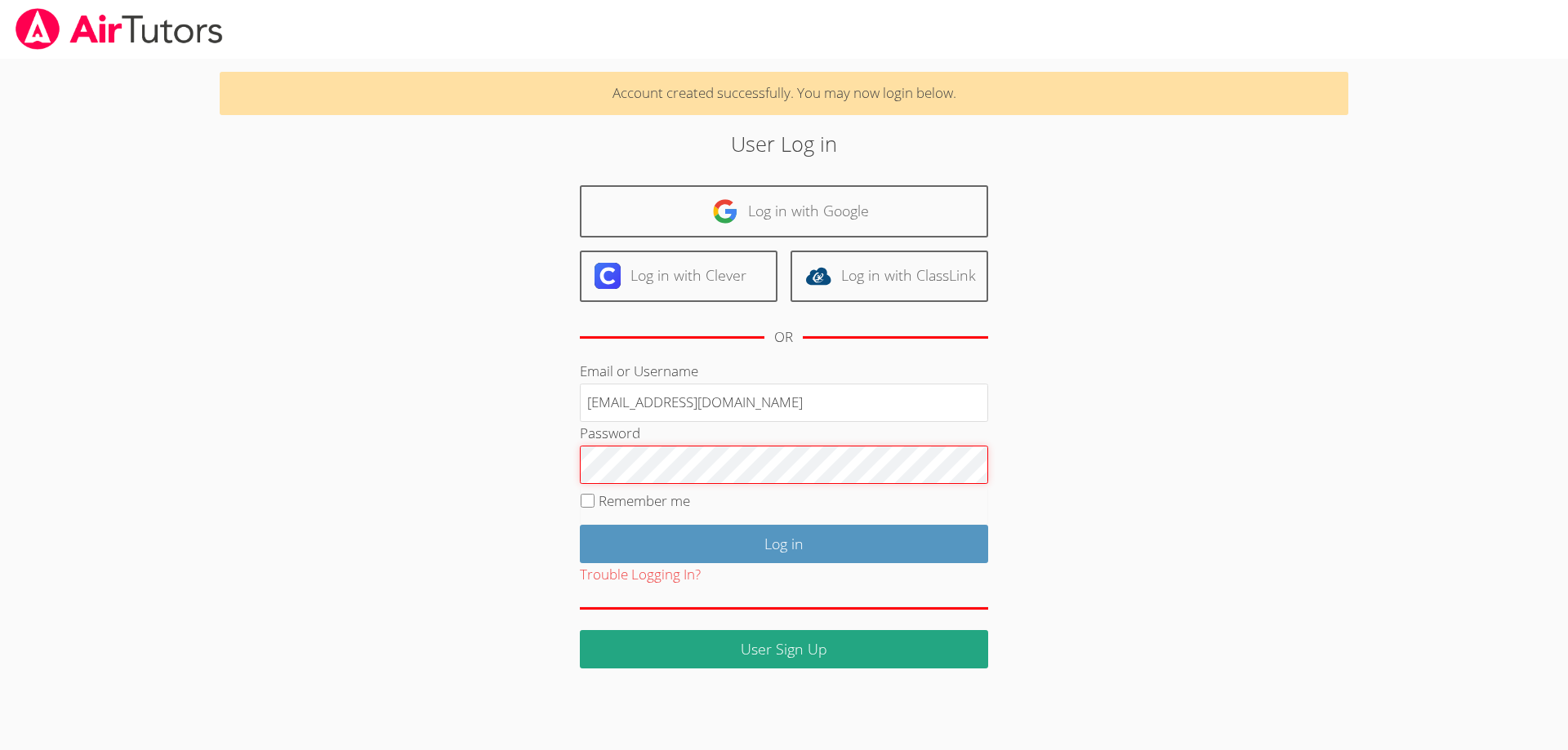
click at [580, 525] on input "Log in" at bounding box center [784, 544] width 408 height 38
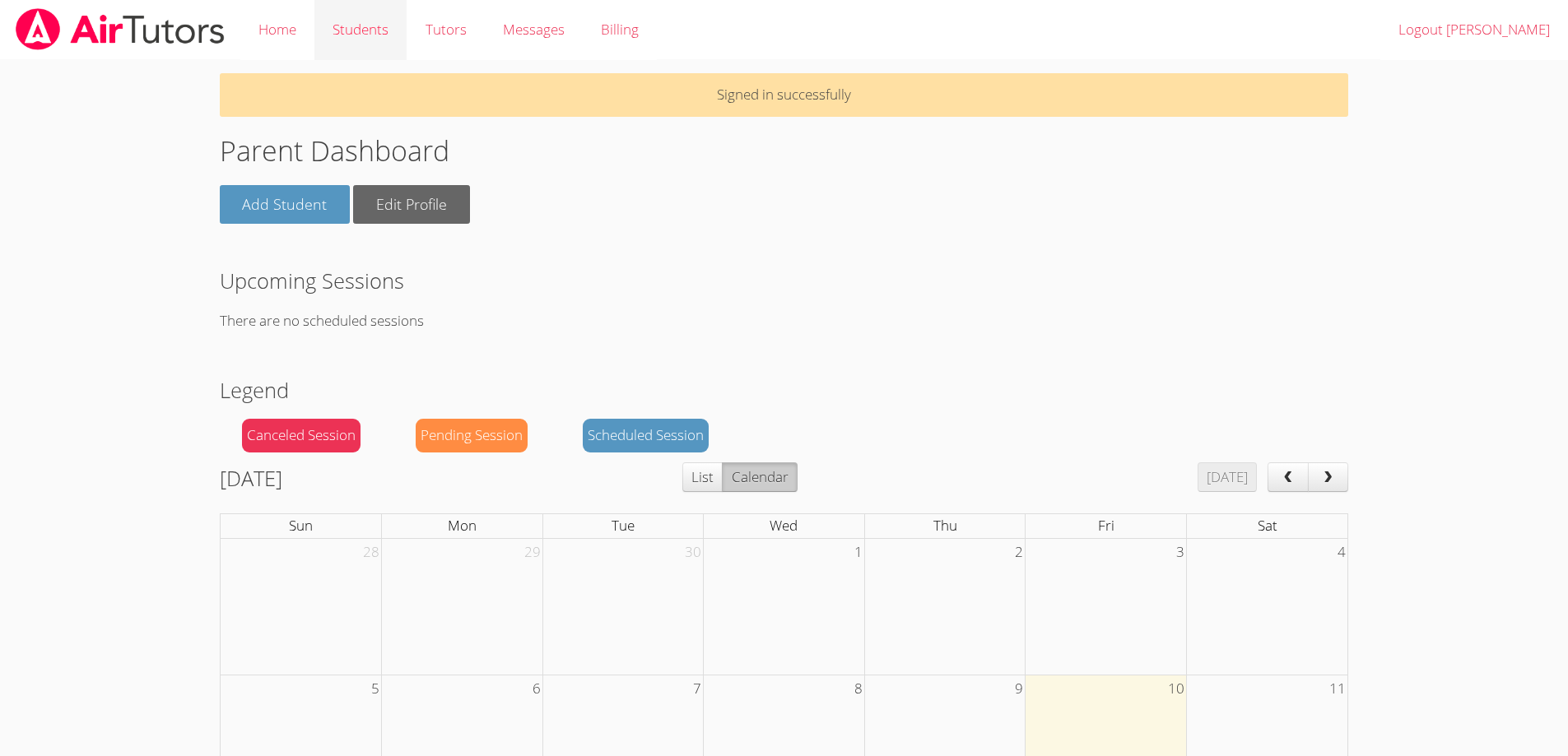
click at [360, 31] on link "Students" at bounding box center [360, 30] width 92 height 60
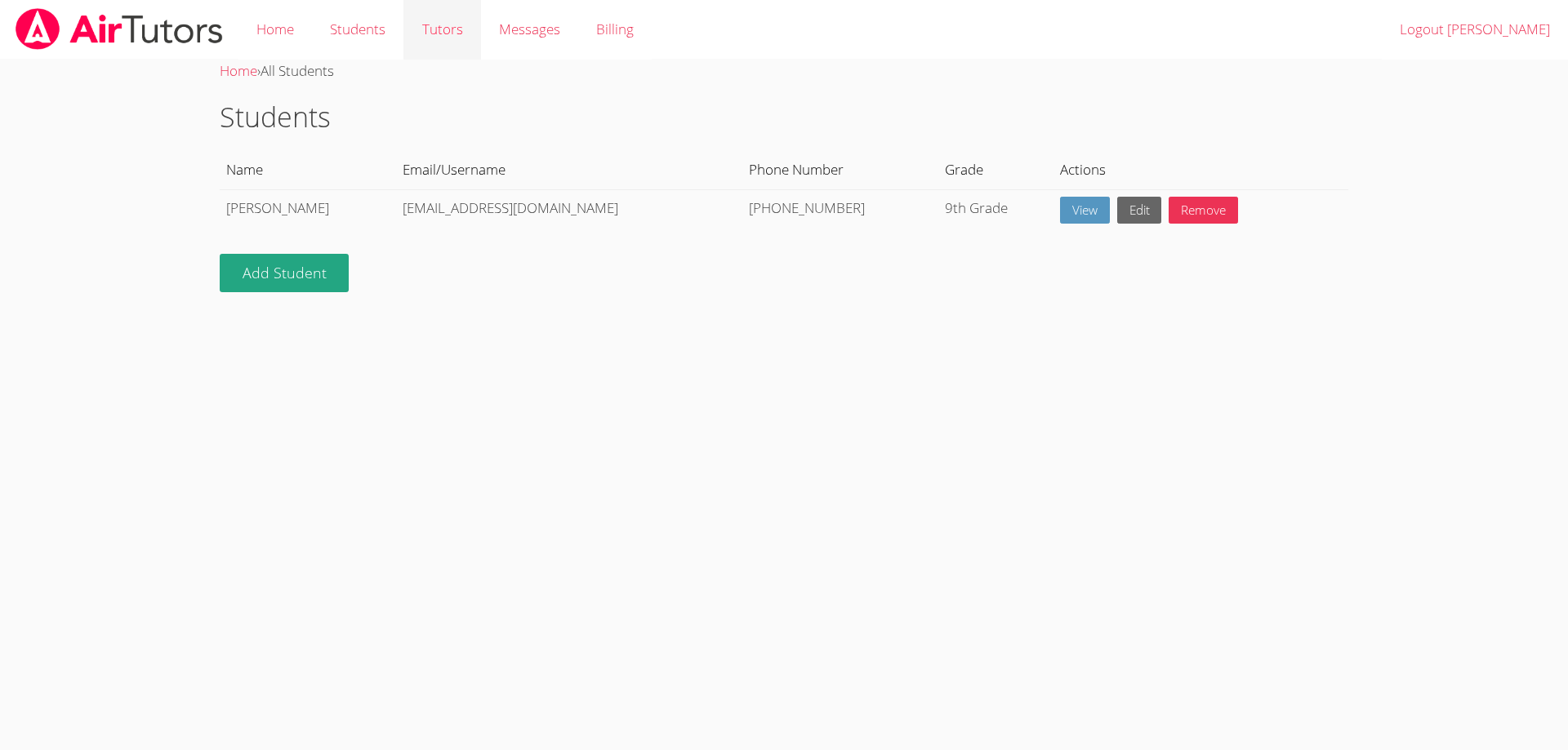
click at [444, 34] on link "Tutors" at bounding box center [442, 30] width 77 height 59
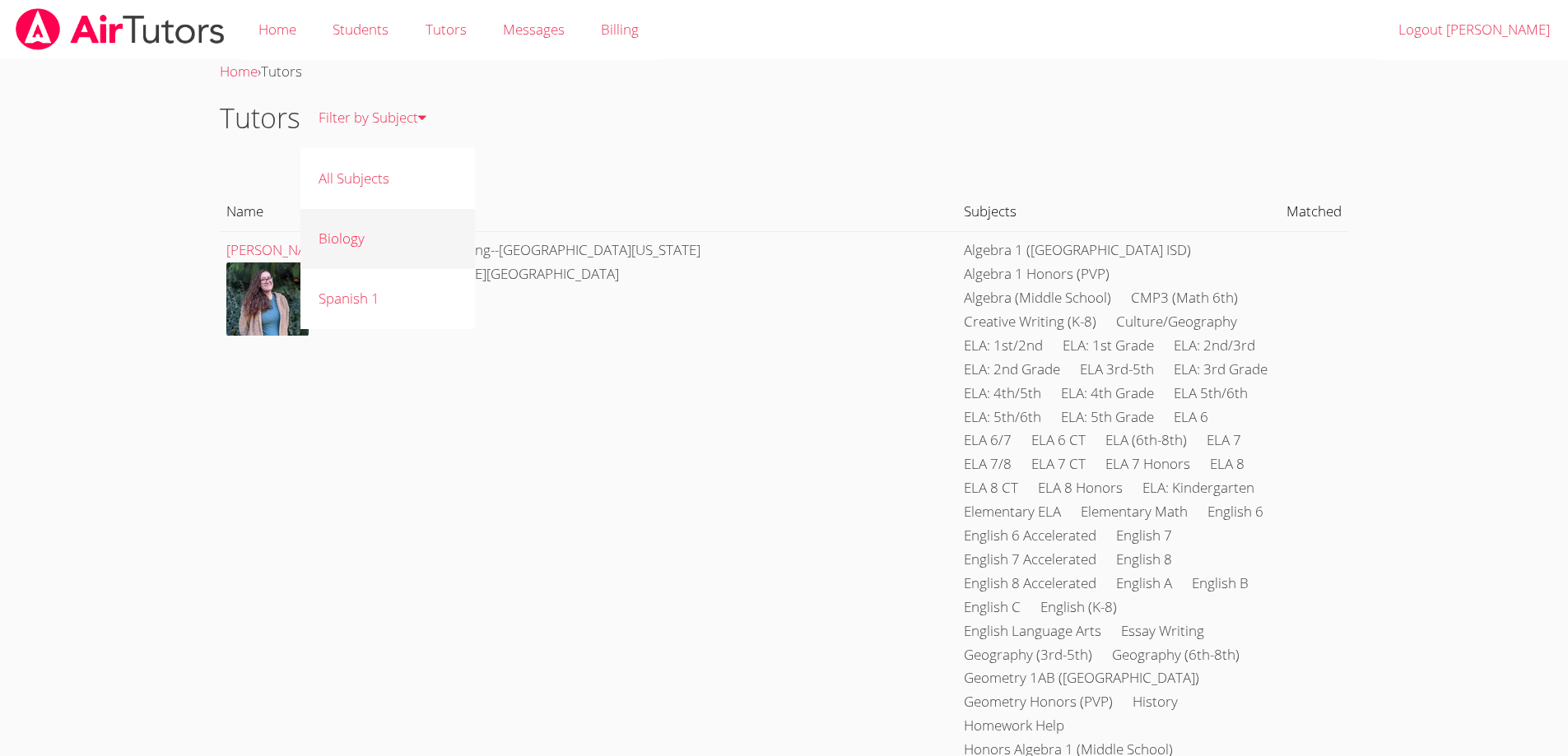
click at [345, 242] on link "Biology" at bounding box center [388, 238] width 176 height 60
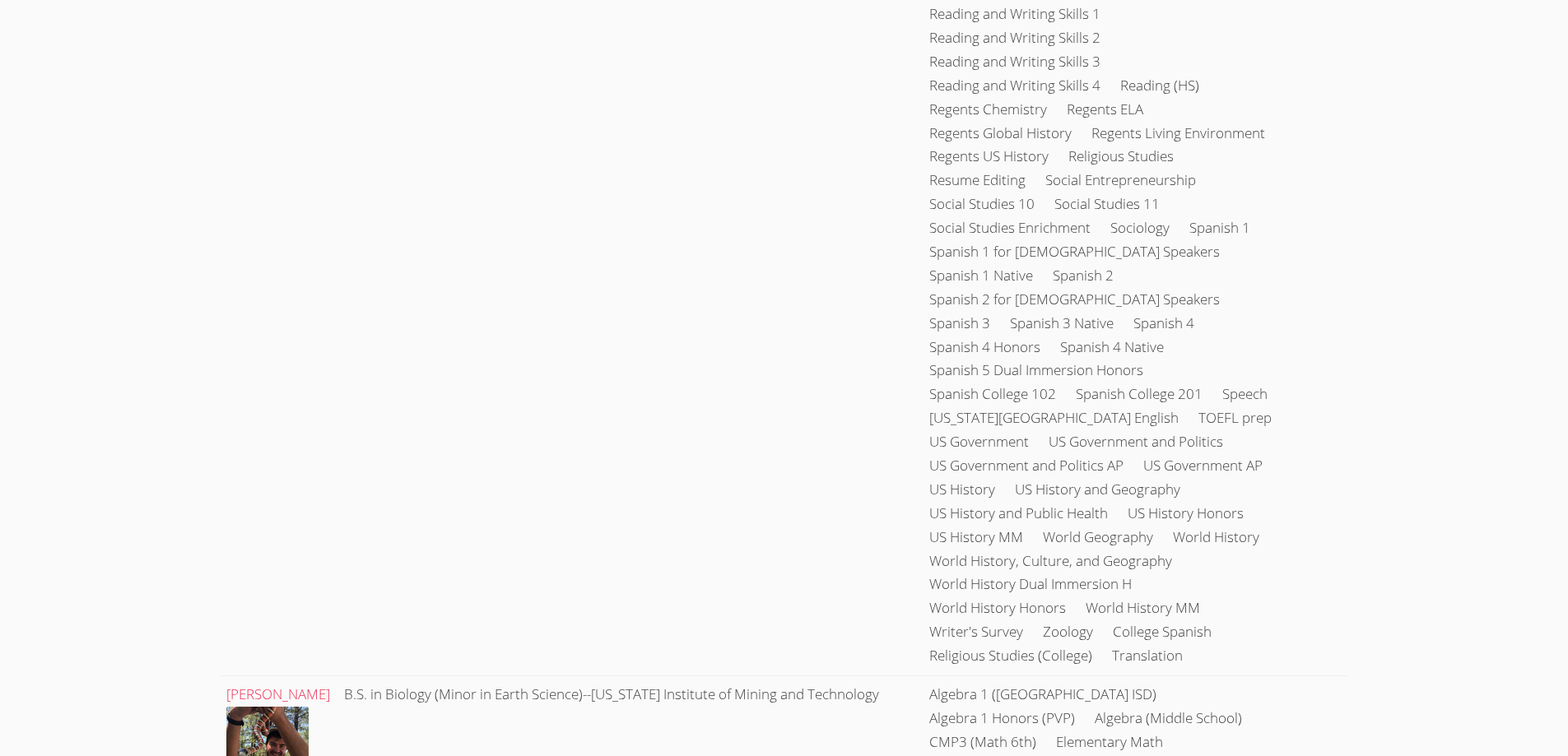
scroll to position [42378, 0]
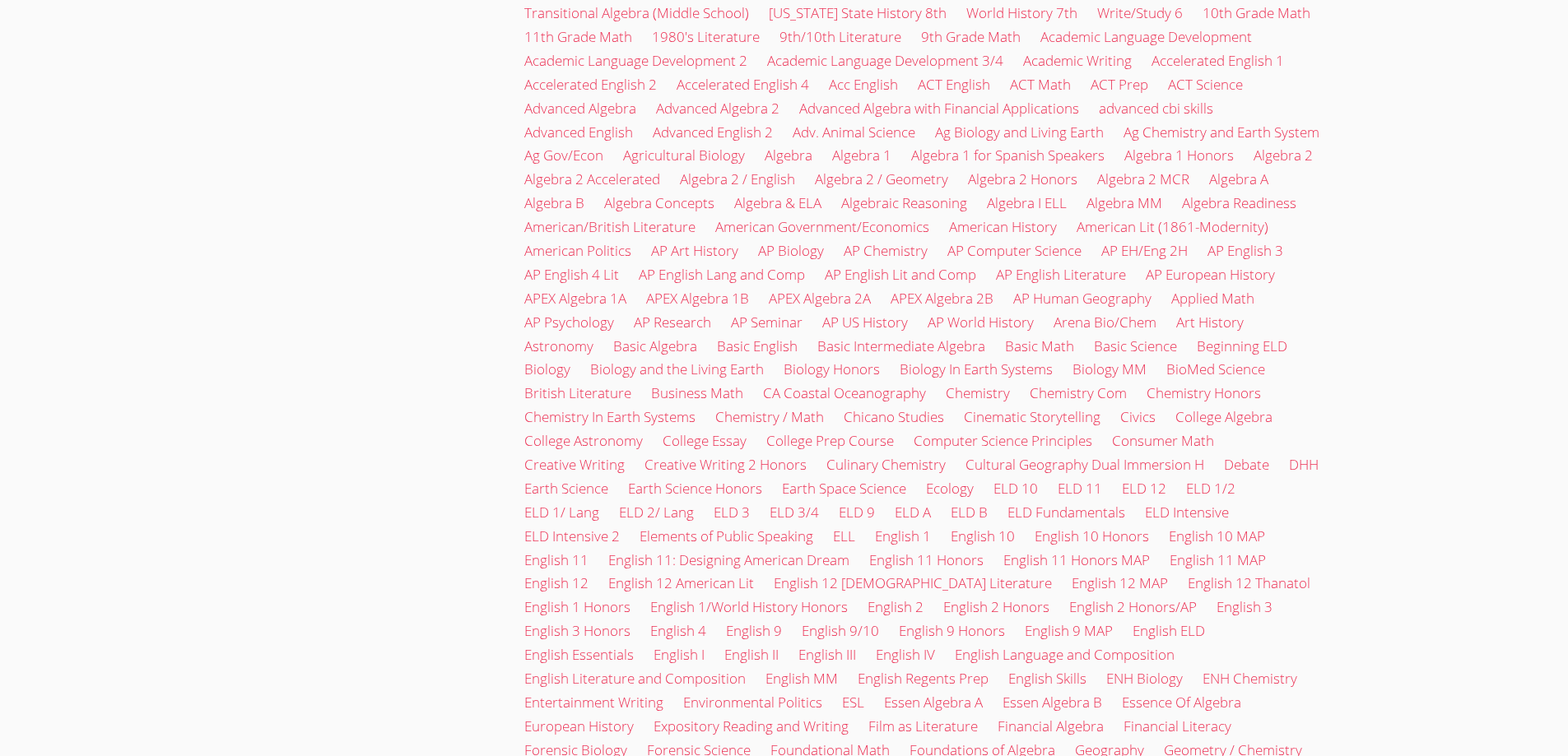
scroll to position [1494, 0]
click at [538, 383] on link "Biology" at bounding box center [547, 375] width 46 height 19
